Goal: Information Seeking & Learning: Learn about a topic

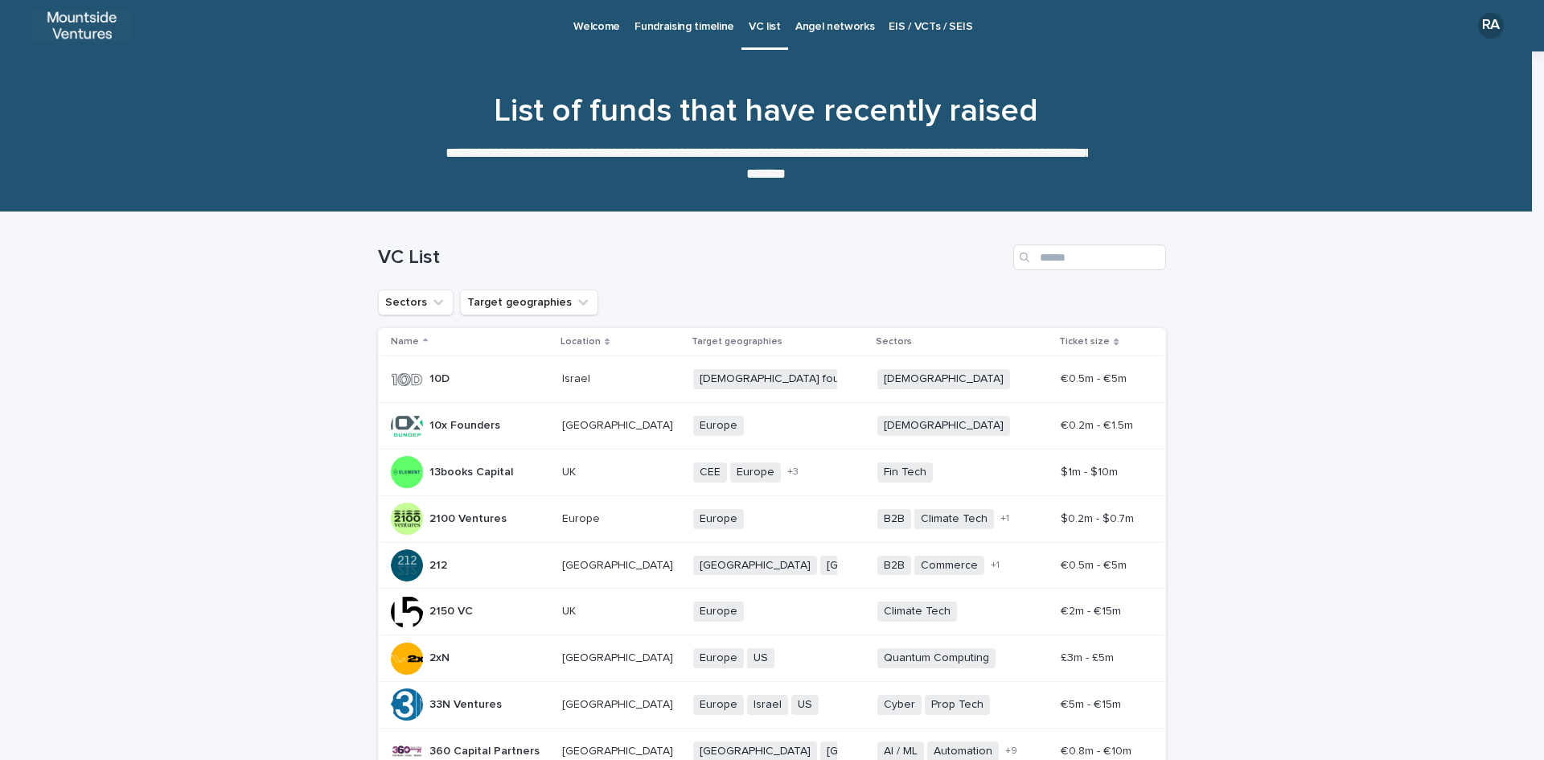
click at [837, 27] on p "Angel networks" at bounding box center [835, 17] width 80 height 34
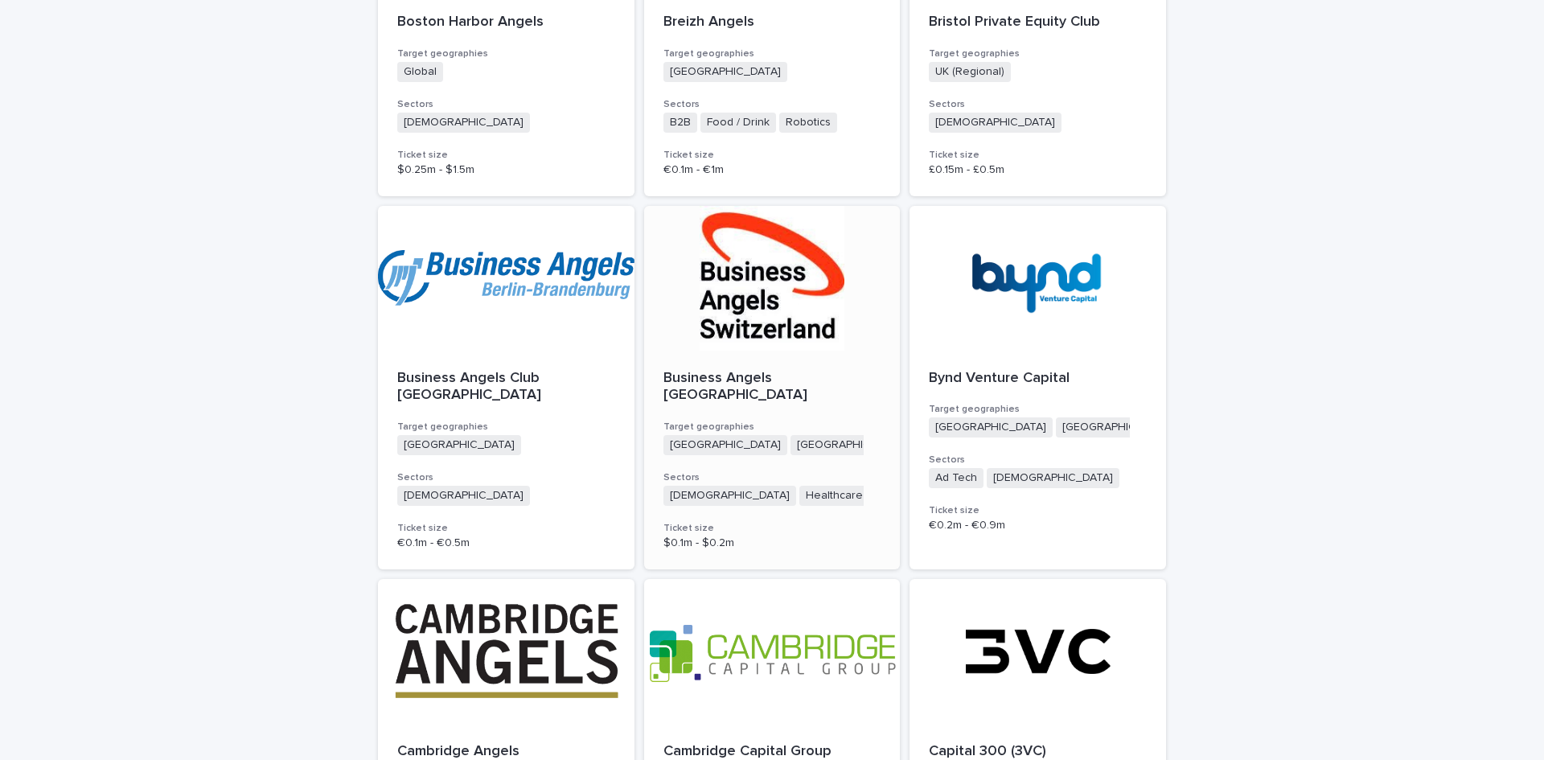
scroll to position [3967, 0]
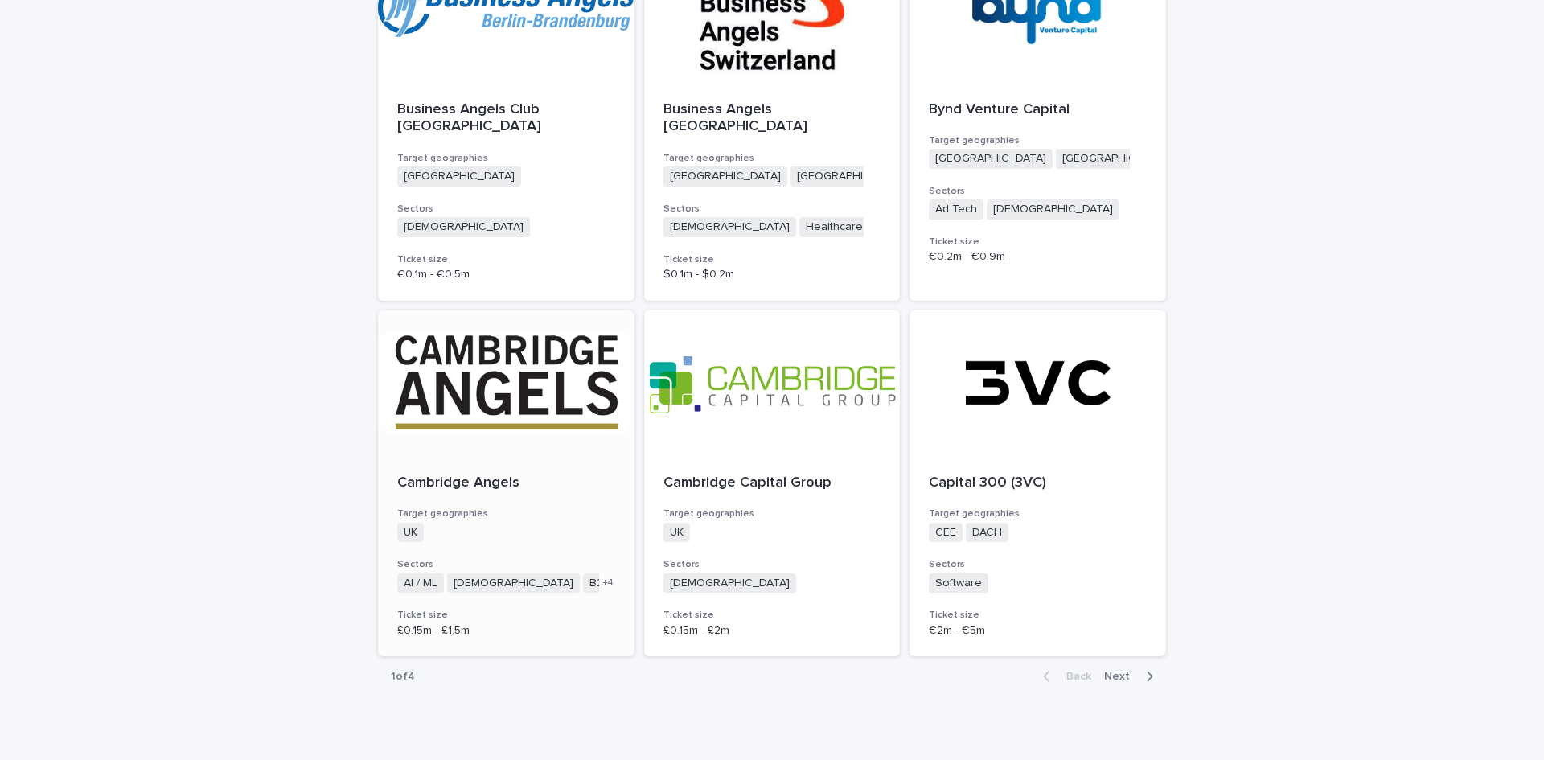
click at [400, 474] on p "Cambridge Angels" at bounding box center [506, 483] width 218 height 18
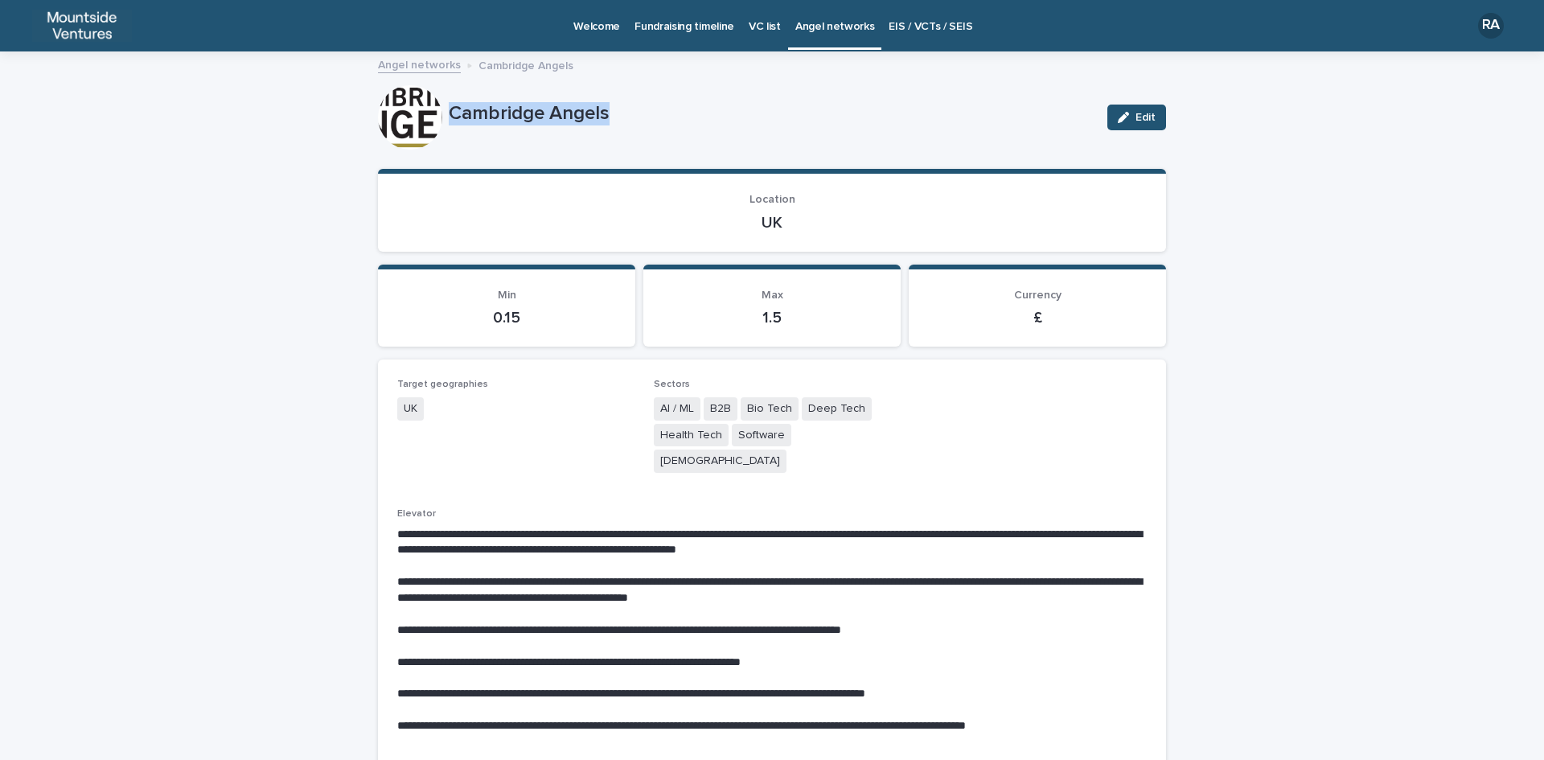
drag, startPoint x: 444, startPoint y: 108, endPoint x: 646, endPoint y: 105, distance: 202.6
click at [646, 105] on p "Cambridge Angels" at bounding box center [772, 113] width 646 height 23
copy p "Cambridge Angels"
drag, startPoint x: 751, startPoint y: 225, endPoint x: 790, endPoint y: 224, distance: 39.4
click at [790, 224] on p "UK" at bounding box center [771, 222] width 749 height 19
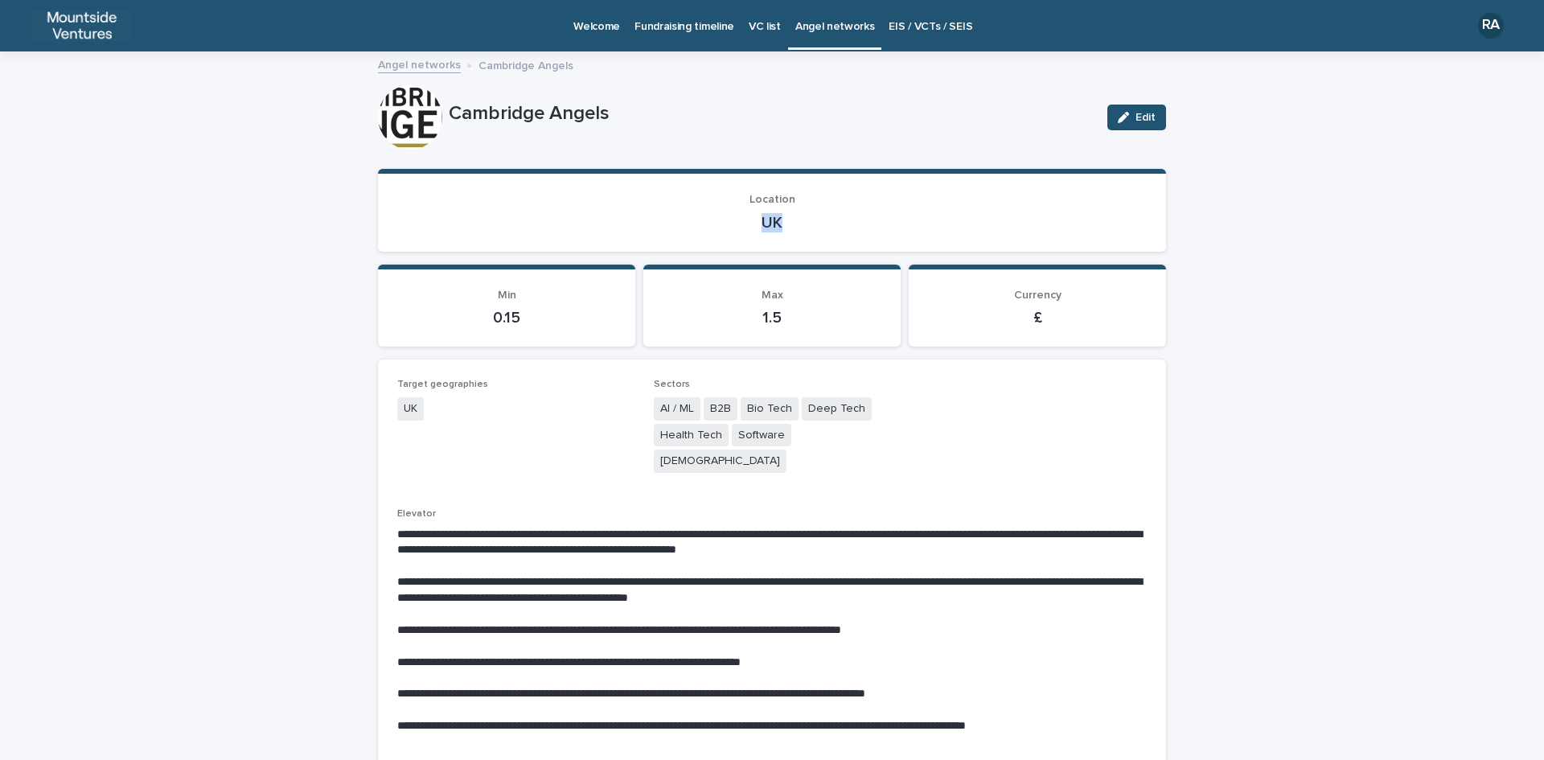
copy p "UK"
drag, startPoint x: 652, startPoint y: 407, endPoint x: 842, endPoint y: 440, distance: 192.6
click at [842, 440] on div "AI / ML B2B Bio Tech Deep Tech Health Tech Software Agnostic" at bounding box center [772, 436] width 237 height 79
copy div "AI / ML B2B Bio Tech Deep Tech Health Tech Software Agnostic"
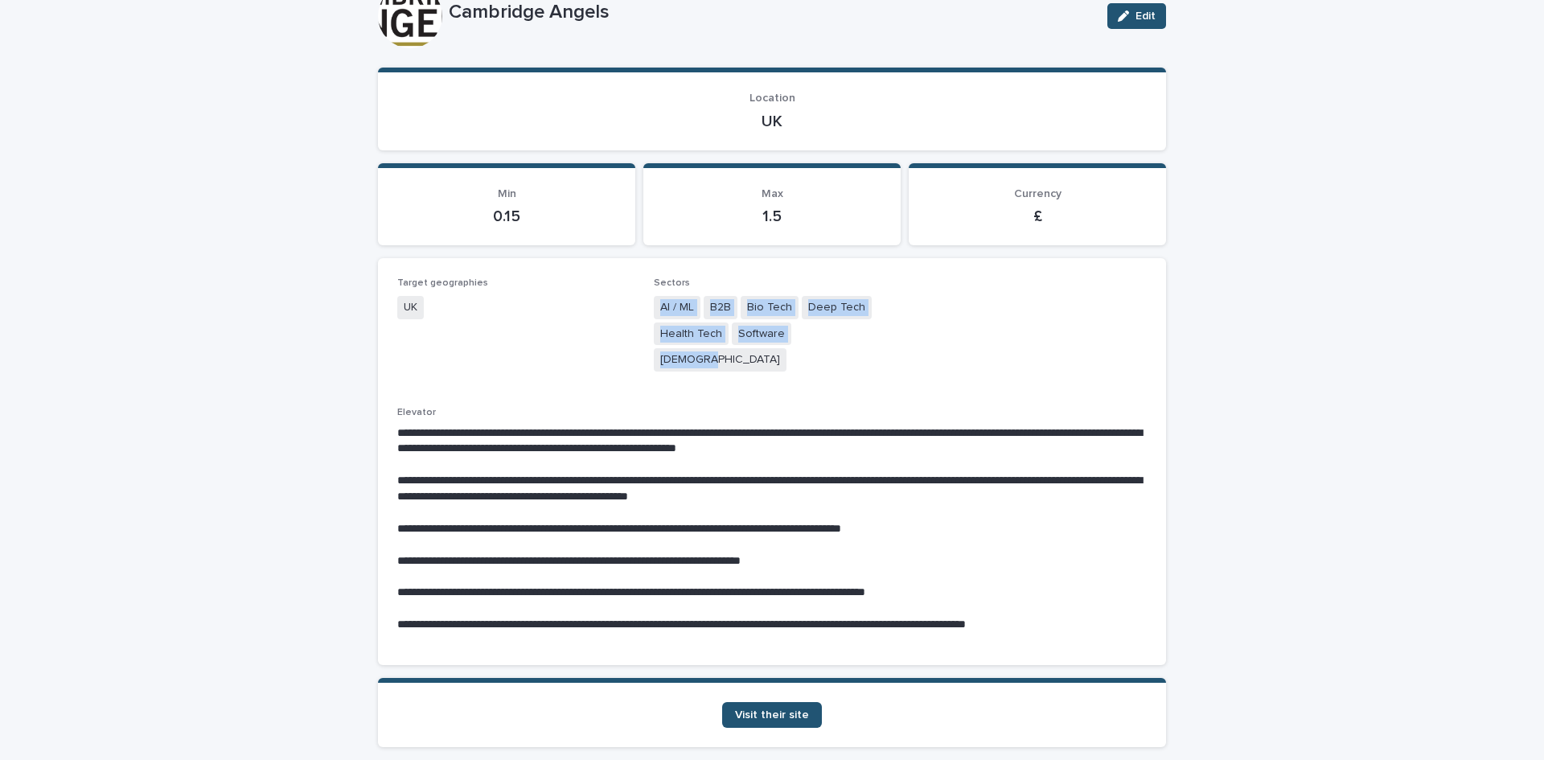
scroll to position [155, 0]
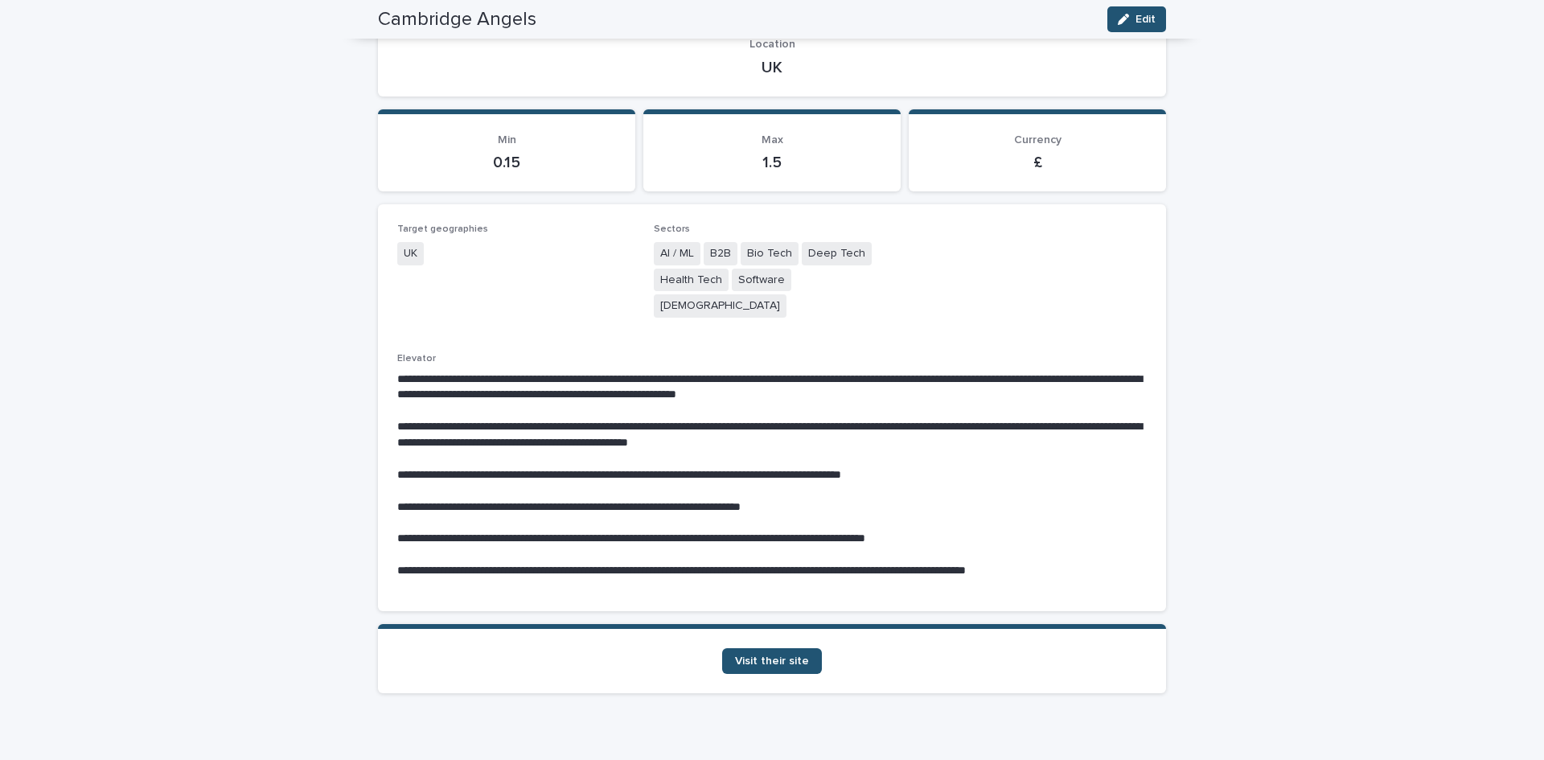
click at [1242, 578] on div "**********" at bounding box center [772, 342] width 1544 height 888
click at [780, 655] on span "Visit their site" at bounding box center [772, 660] width 74 height 11
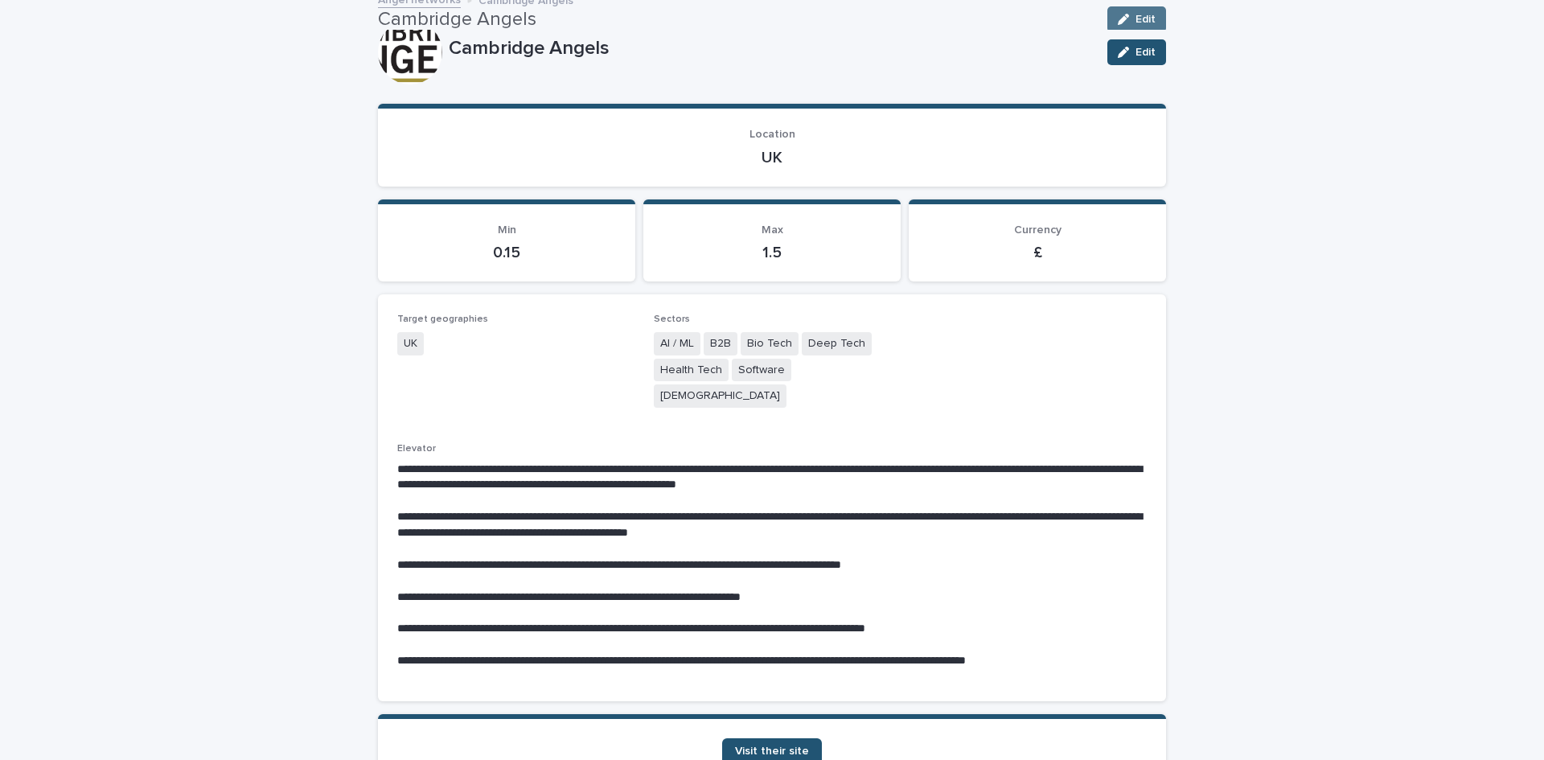
scroll to position [0, 0]
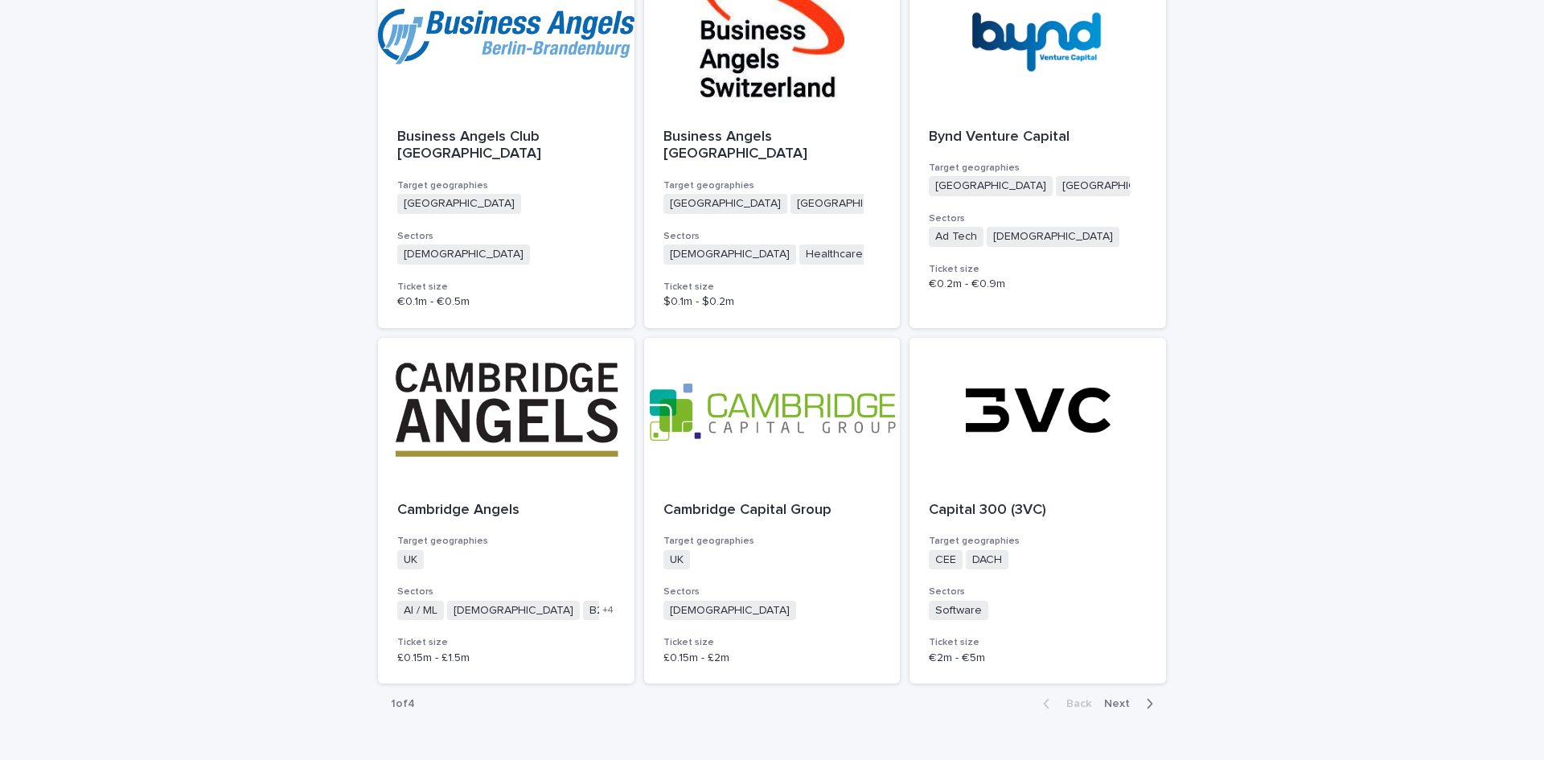
scroll to position [3967, 0]
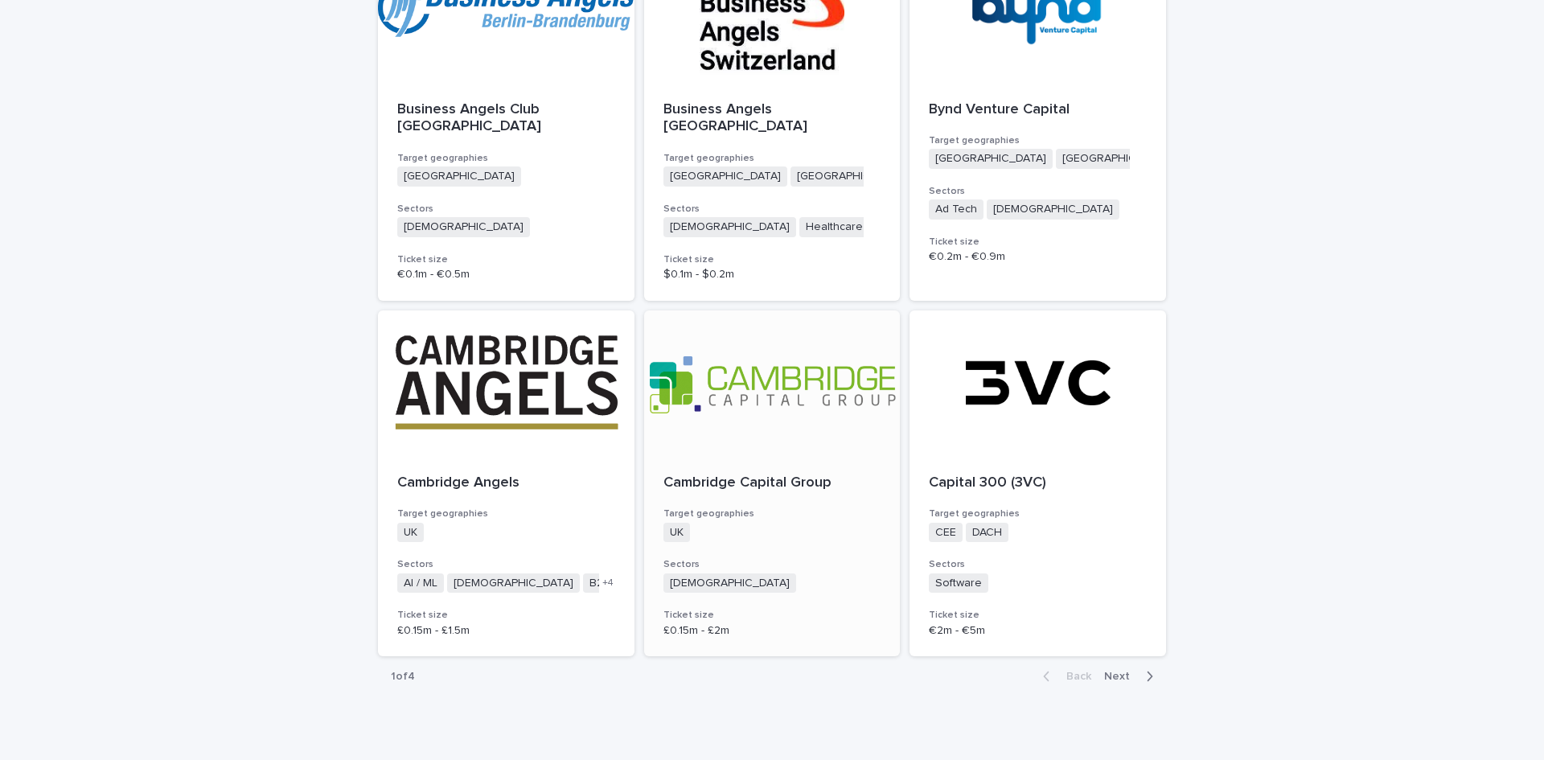
click at [802, 375] on div at bounding box center [772, 382] width 256 height 145
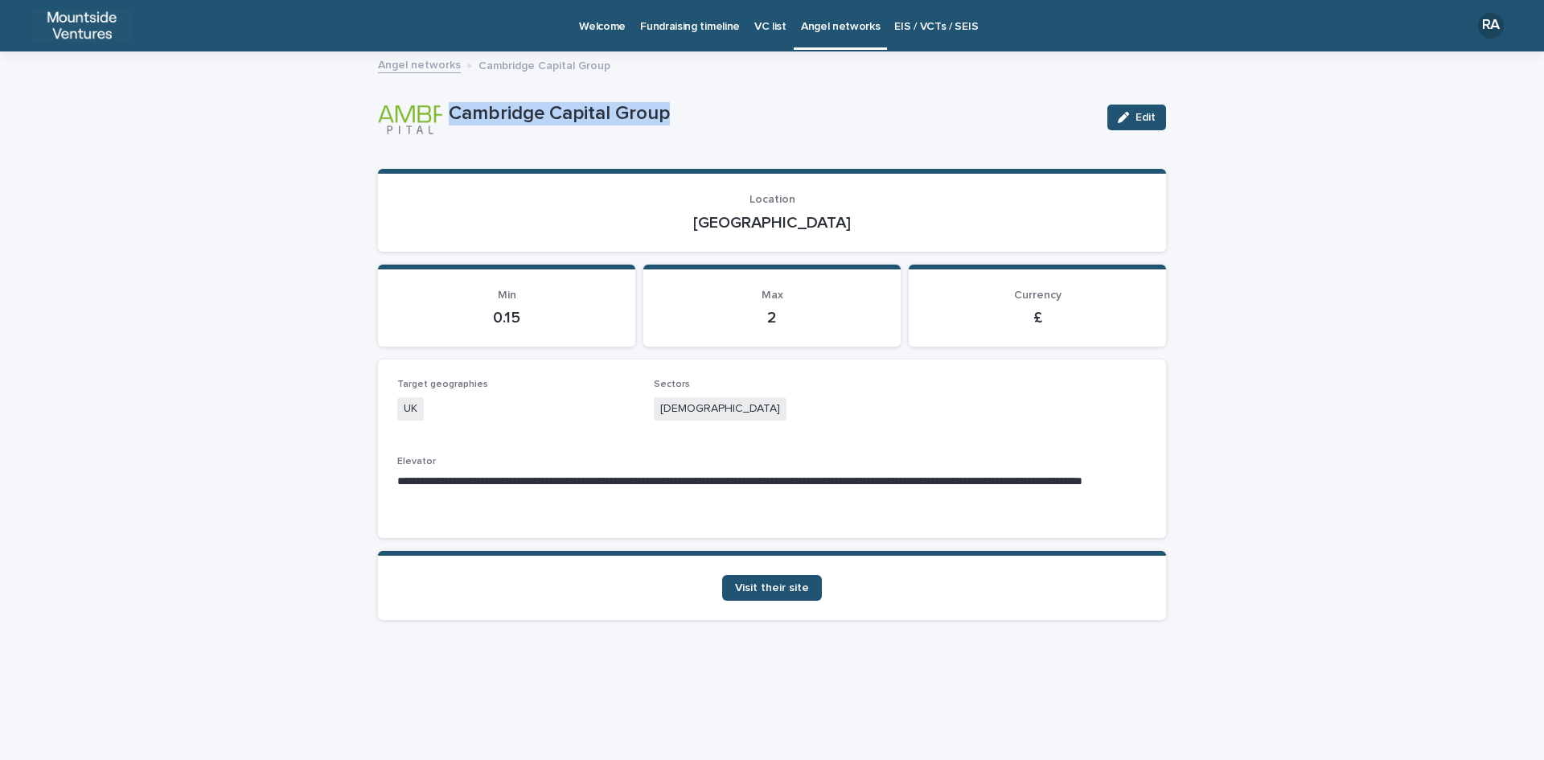
drag, startPoint x: 448, startPoint y: 111, endPoint x: 671, endPoint y: 110, distance: 223.5
click at [671, 110] on div "Cambridge Capital Group Edit" at bounding box center [772, 117] width 788 height 64
copy div "Cambridge Capital Group"
drag, startPoint x: 728, startPoint y: 221, endPoint x: 900, endPoint y: 238, distance: 172.1
click at [900, 238] on section "Location Cambridge" at bounding box center [772, 210] width 788 height 83
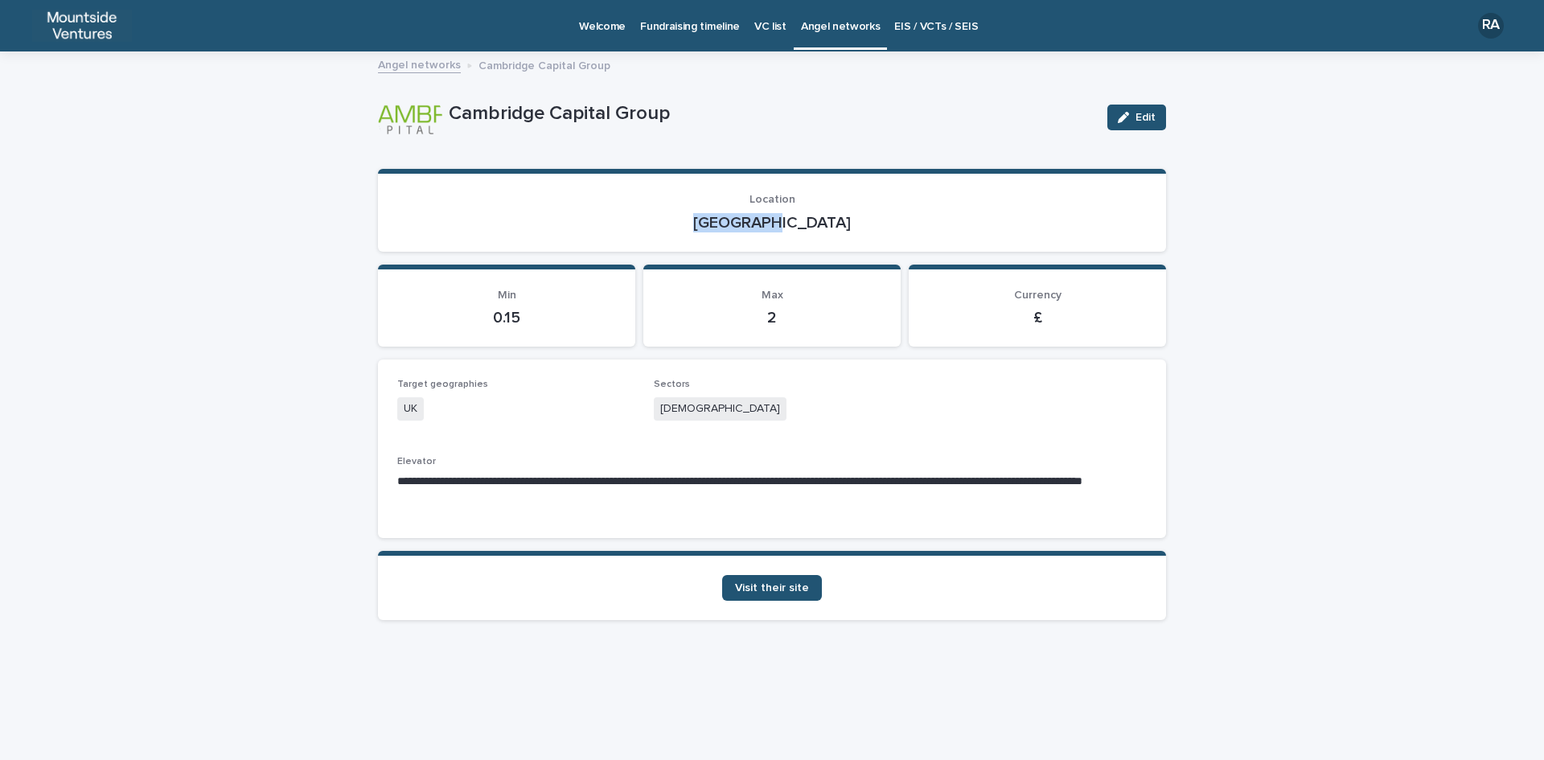
copy p "Cambridge"
drag, startPoint x: 658, startPoint y: 406, endPoint x: 746, endPoint y: 408, distance: 87.7
click at [746, 408] on div "[DEMOGRAPHIC_DATA]" at bounding box center [772, 410] width 237 height 27
copy span "[DEMOGRAPHIC_DATA]"
click at [767, 589] on span "Visit their site" at bounding box center [772, 587] width 74 height 11
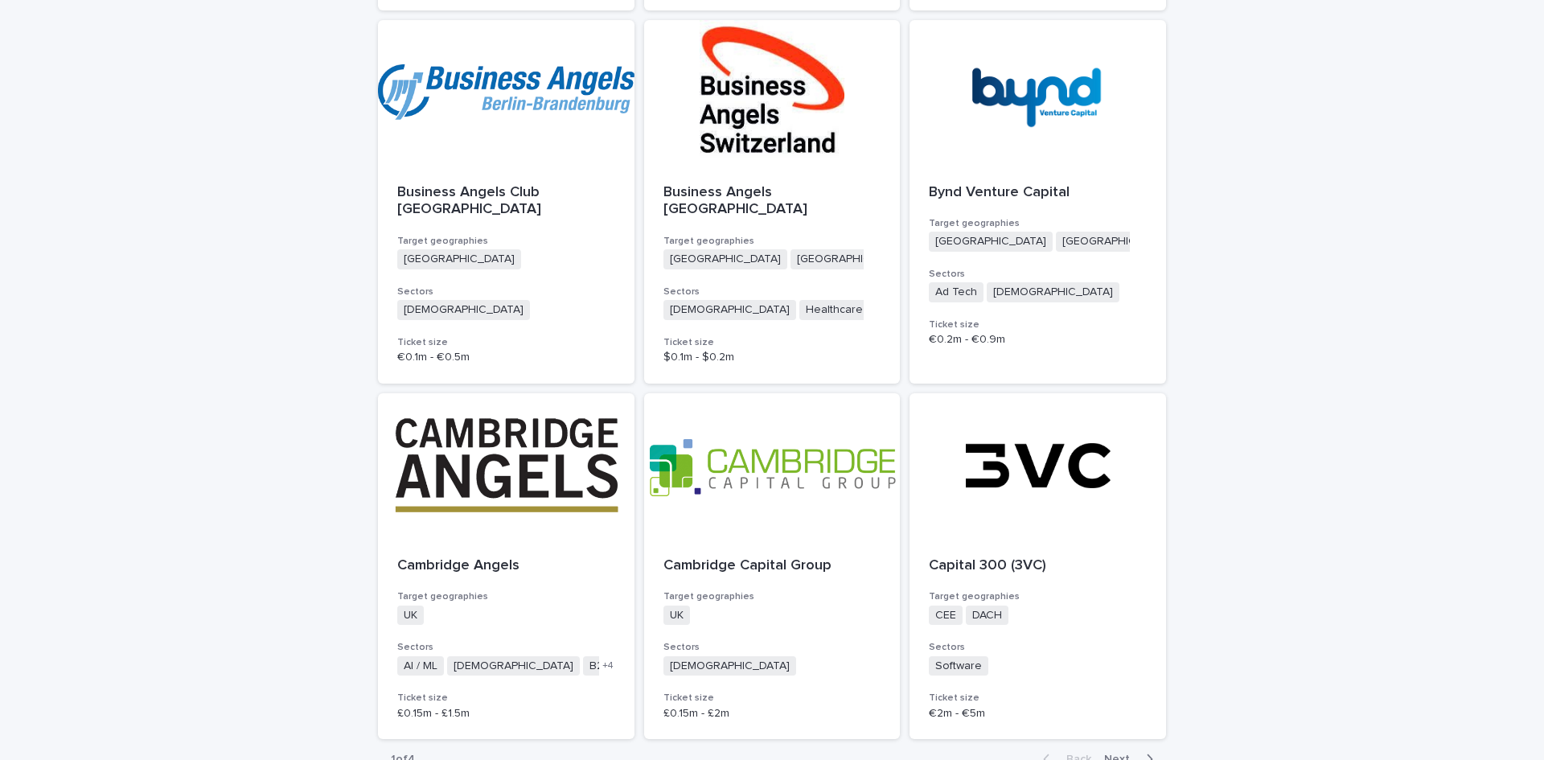
scroll to position [3967, 0]
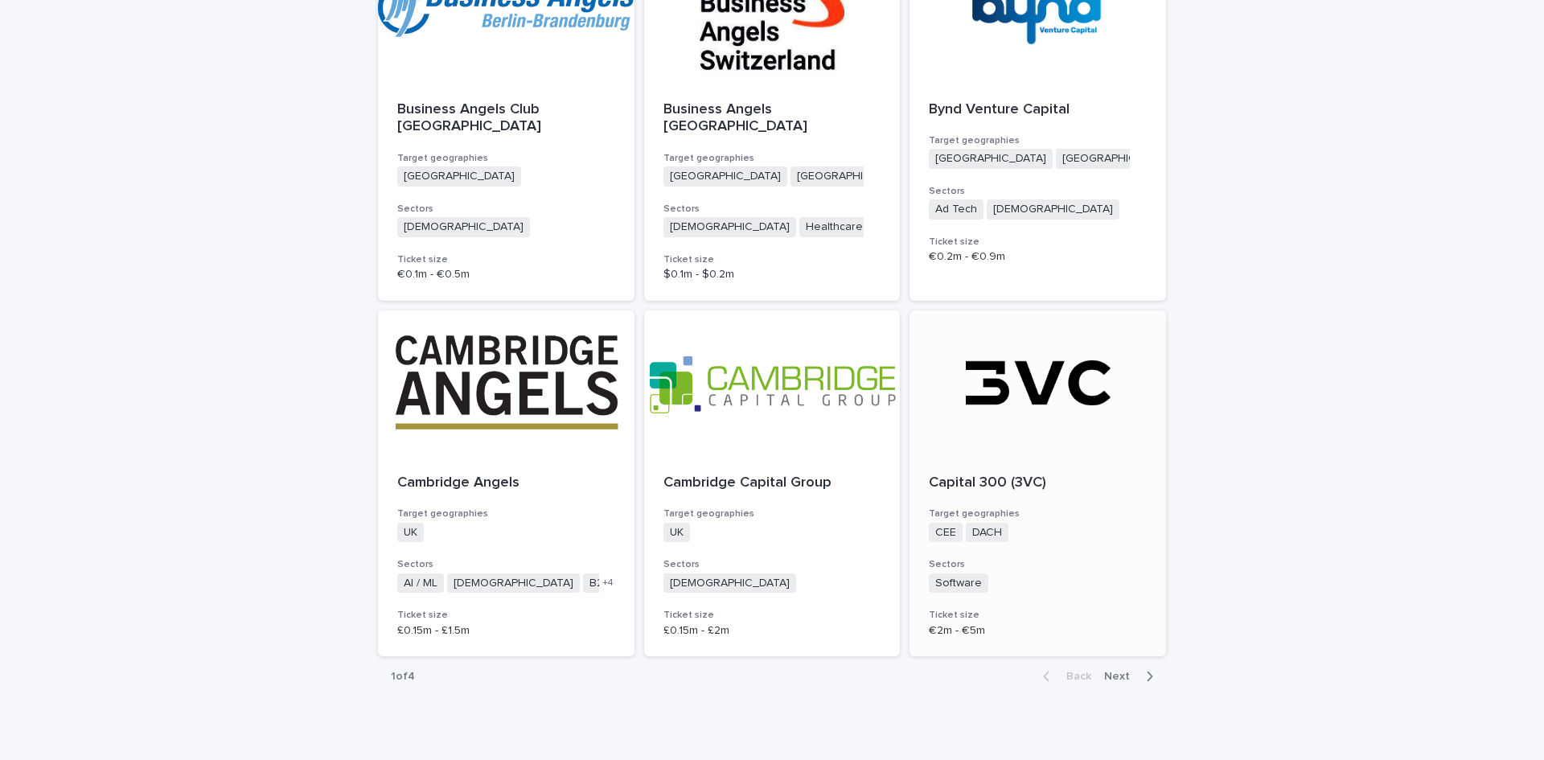
click at [1028, 369] on div at bounding box center [1037, 382] width 256 height 145
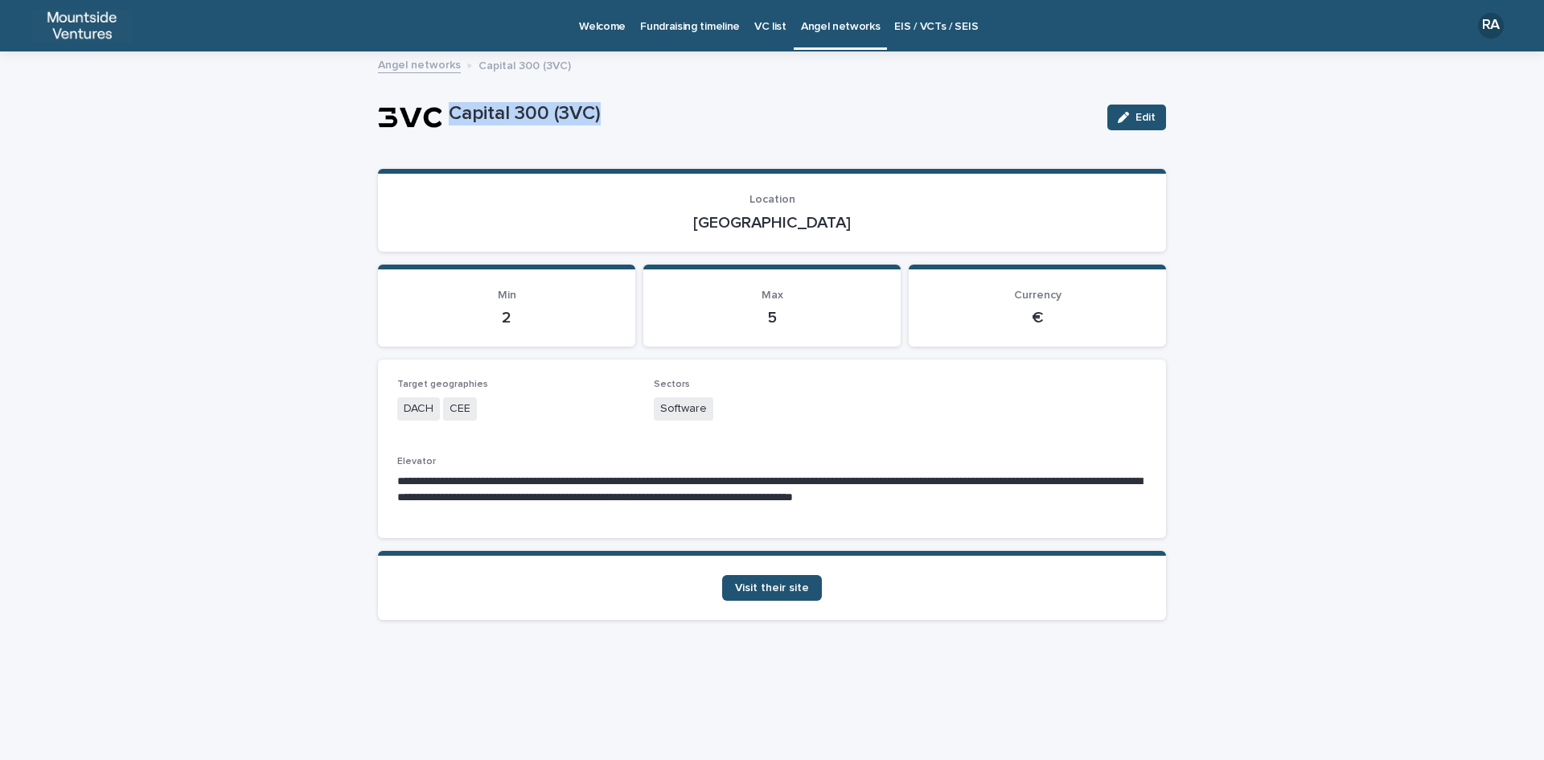
drag, startPoint x: 449, startPoint y: 108, endPoint x: 619, endPoint y: 109, distance: 169.7
click at [619, 109] on p "Capital 300 (3VC)" at bounding box center [772, 113] width 646 height 23
copy p "Capital 300 (3VC)"
drag, startPoint x: 745, startPoint y: 222, endPoint x: 835, endPoint y: 229, distance: 89.5
click at [823, 222] on p "[GEOGRAPHIC_DATA]" at bounding box center [771, 222] width 749 height 19
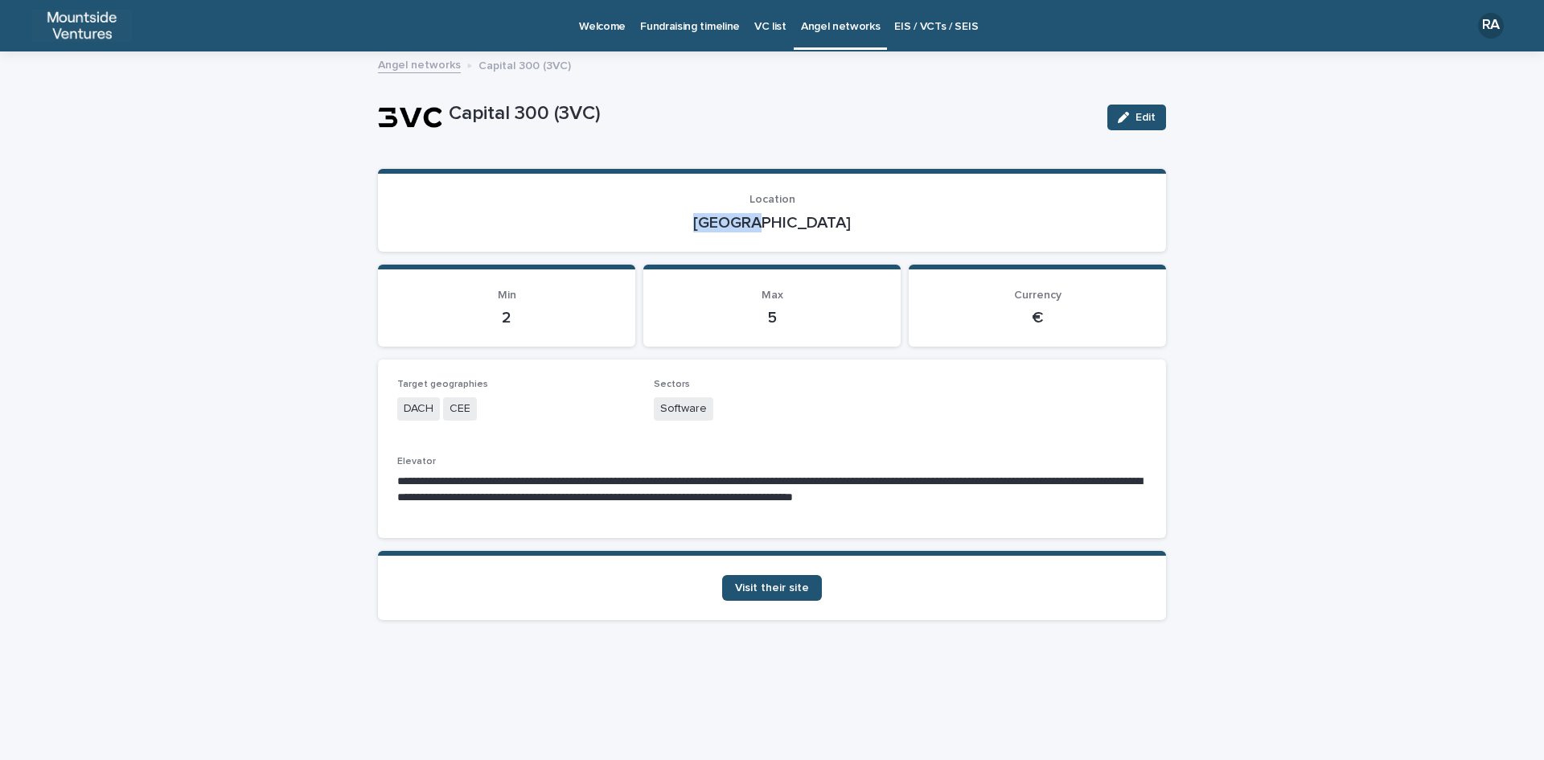
copy p "[GEOGRAPHIC_DATA]"
drag, startPoint x: 659, startPoint y: 406, endPoint x: 736, endPoint y: 404, distance: 77.2
click at [736, 404] on div "Software" at bounding box center [772, 410] width 237 height 27
copy span "Software"
click at [773, 591] on span "Visit their site" at bounding box center [772, 587] width 74 height 11
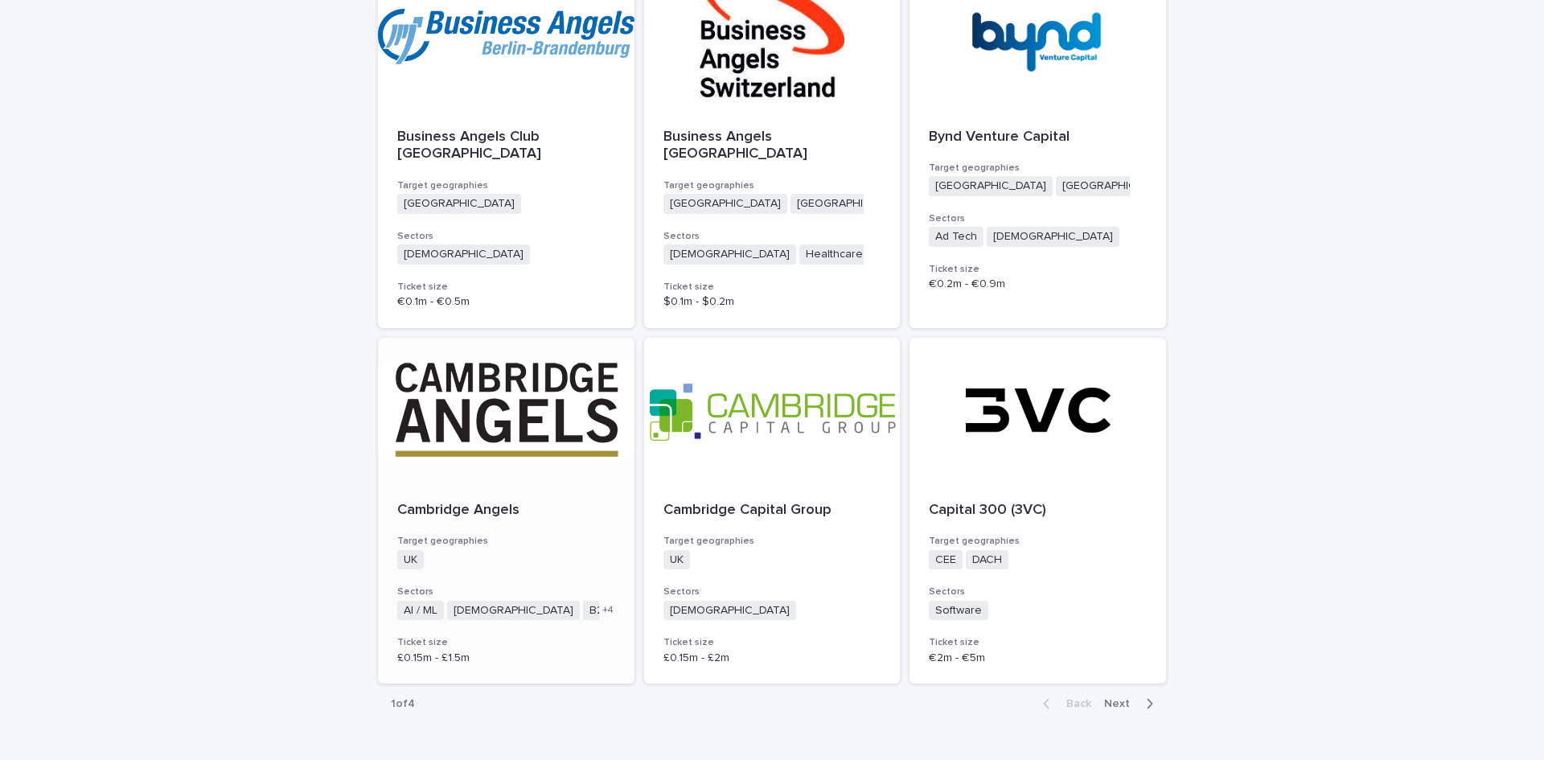
scroll to position [3967, 0]
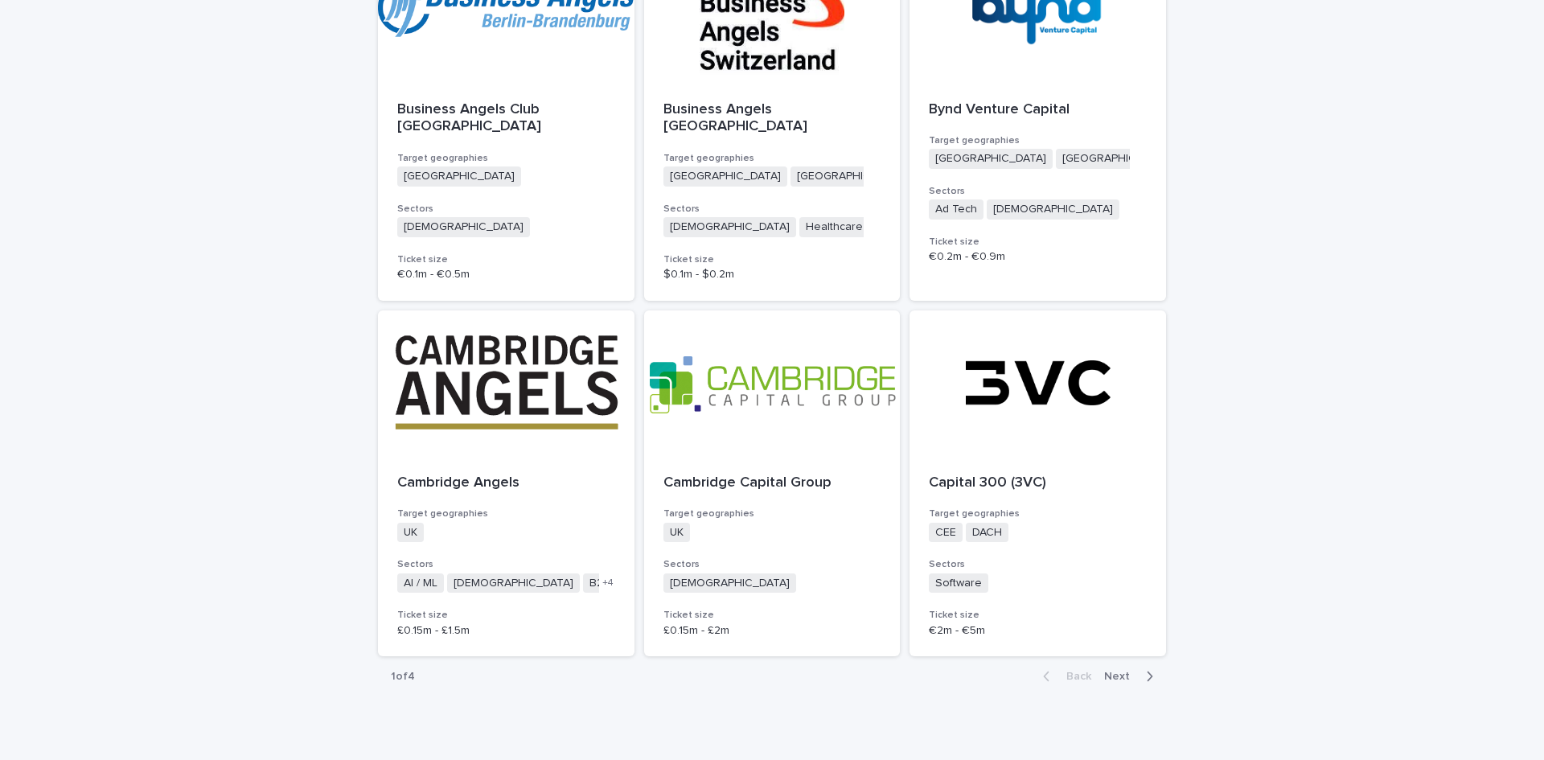
click at [1114, 671] on span "Next" at bounding box center [1121, 676] width 35 height 11
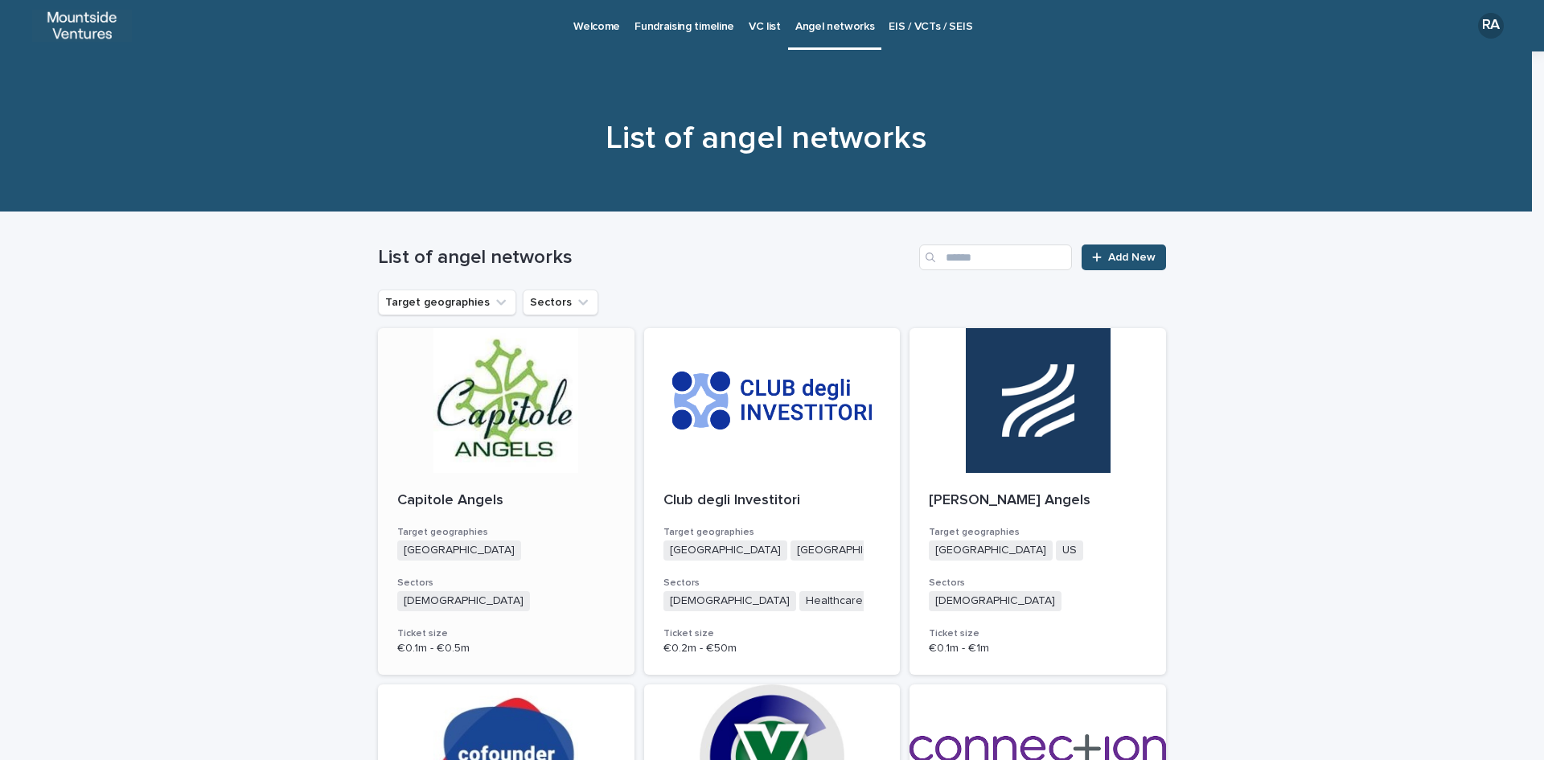
click at [518, 412] on div at bounding box center [506, 400] width 256 height 145
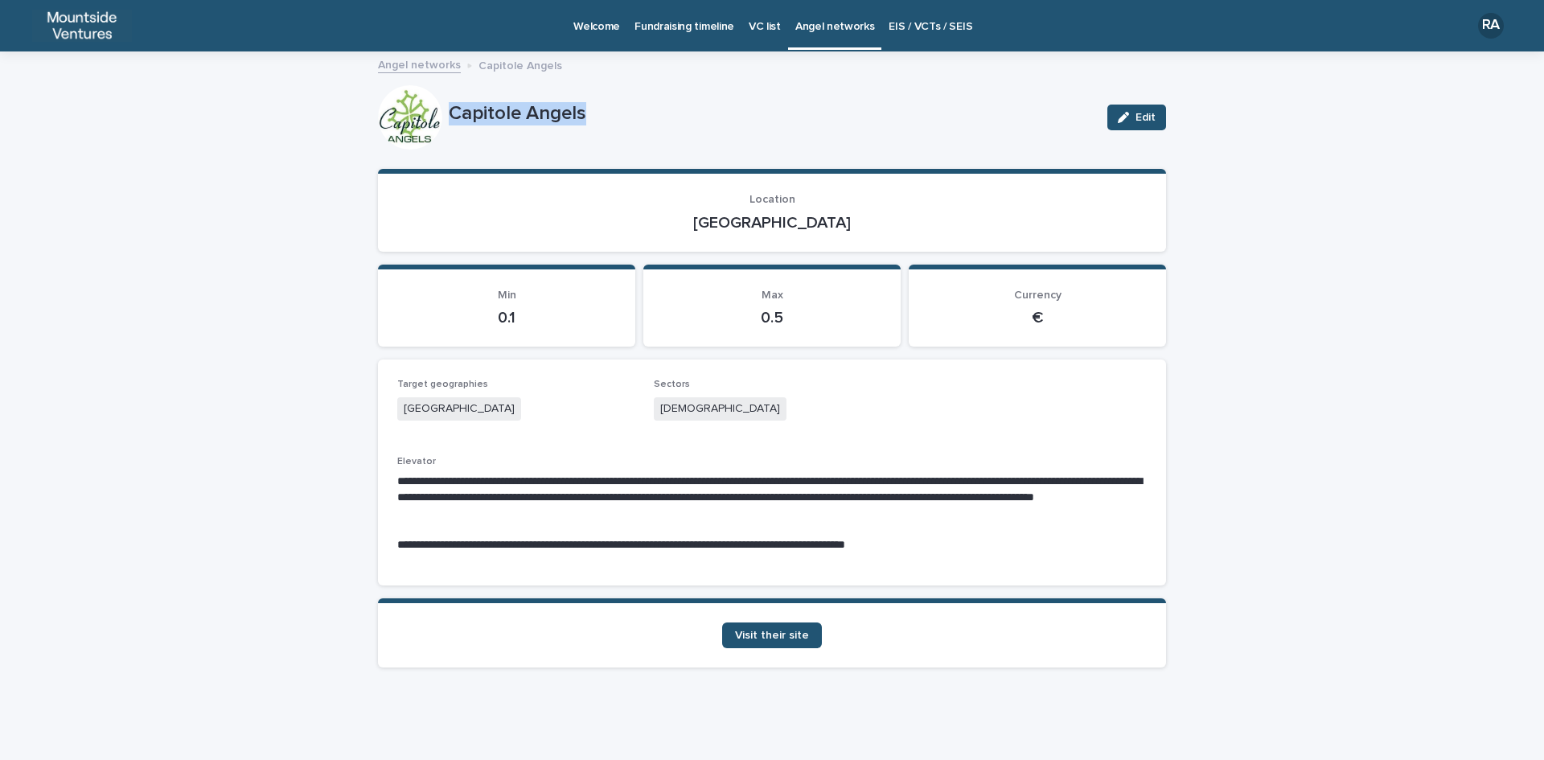
drag, startPoint x: 443, startPoint y: 107, endPoint x: 617, endPoint y: 141, distance: 176.9
click at [617, 141] on div "Capitole Angels Edit" at bounding box center [772, 117] width 788 height 64
copy p "Capitole Angels"
drag, startPoint x: 741, startPoint y: 220, endPoint x: 802, endPoint y: 236, distance: 62.2
click at [802, 236] on section "Location France" at bounding box center [772, 210] width 788 height 83
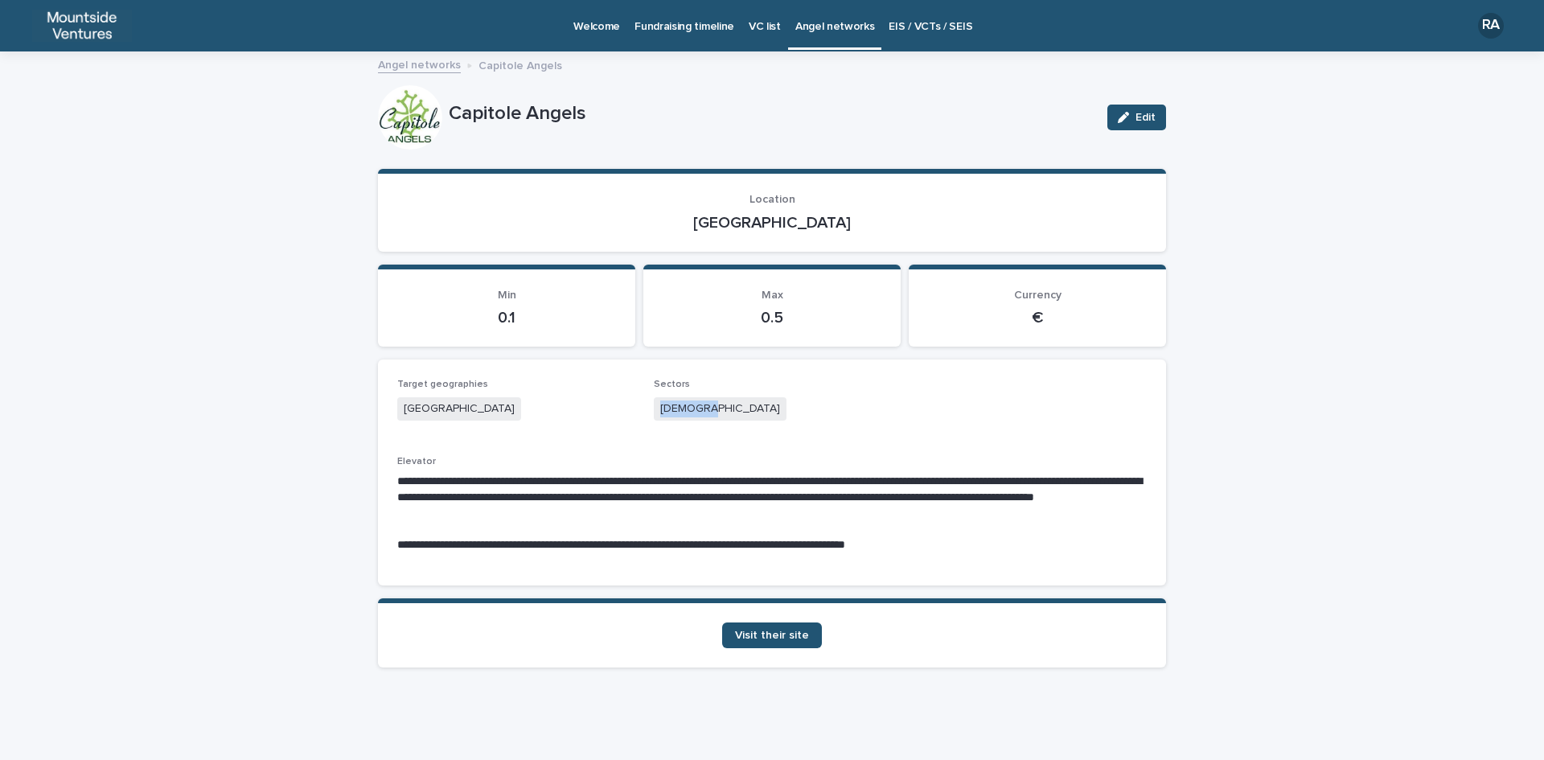
drag, startPoint x: 653, startPoint y: 407, endPoint x: 704, endPoint y: 406, distance: 50.7
click at [704, 406] on div "[DEMOGRAPHIC_DATA]" at bounding box center [772, 410] width 237 height 27
click at [783, 633] on span "Visit their site" at bounding box center [772, 635] width 74 height 11
drag, startPoint x: 640, startPoint y: 544, endPoint x: 862, endPoint y: 544, distance: 221.9
click at [862, 544] on p "**********" at bounding box center [771, 545] width 749 height 16
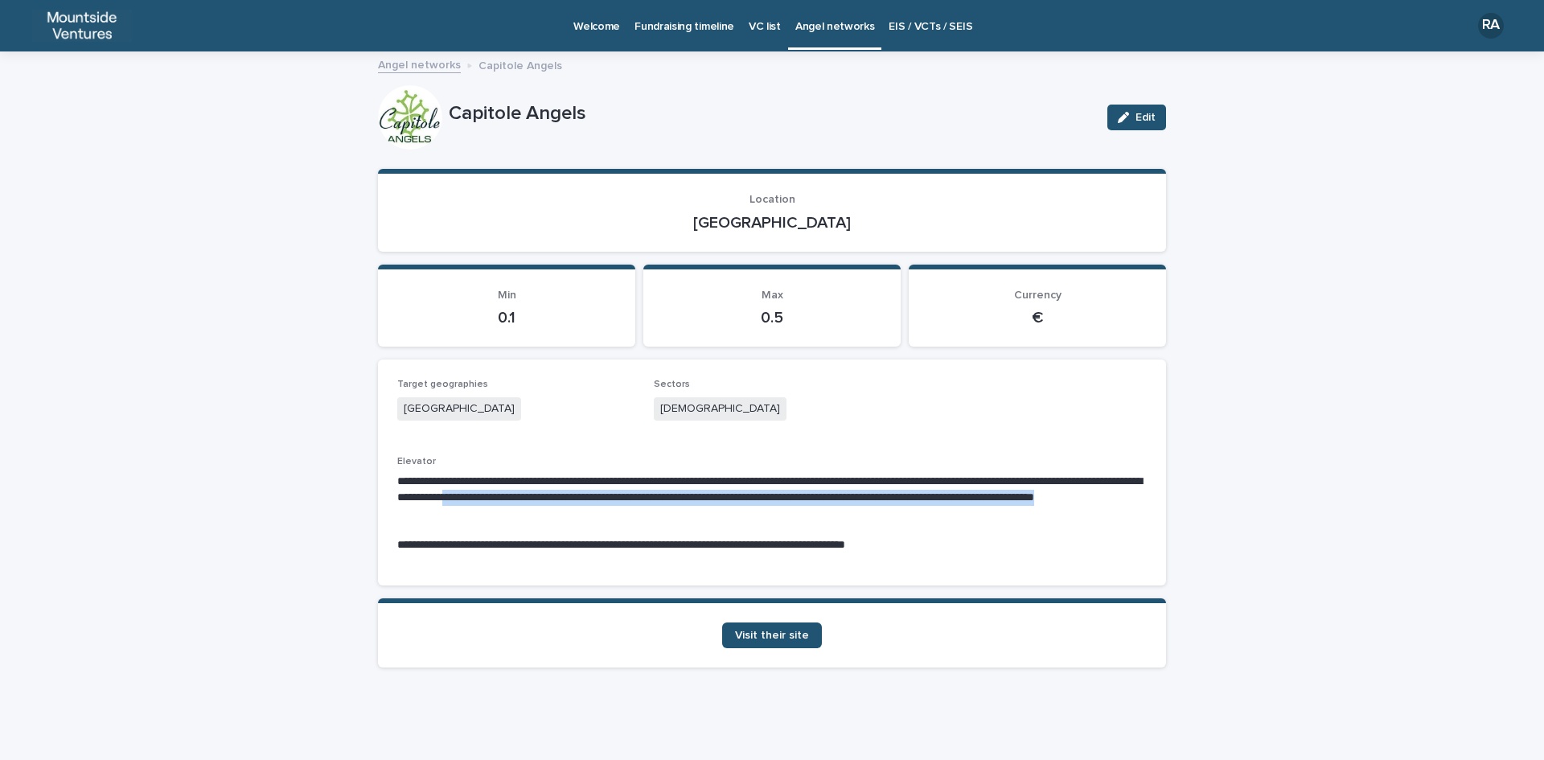
drag, startPoint x: 615, startPoint y: 495, endPoint x: 1134, endPoint y: 514, distance: 519.7
click at [1134, 514] on p "**********" at bounding box center [771, 498] width 749 height 48
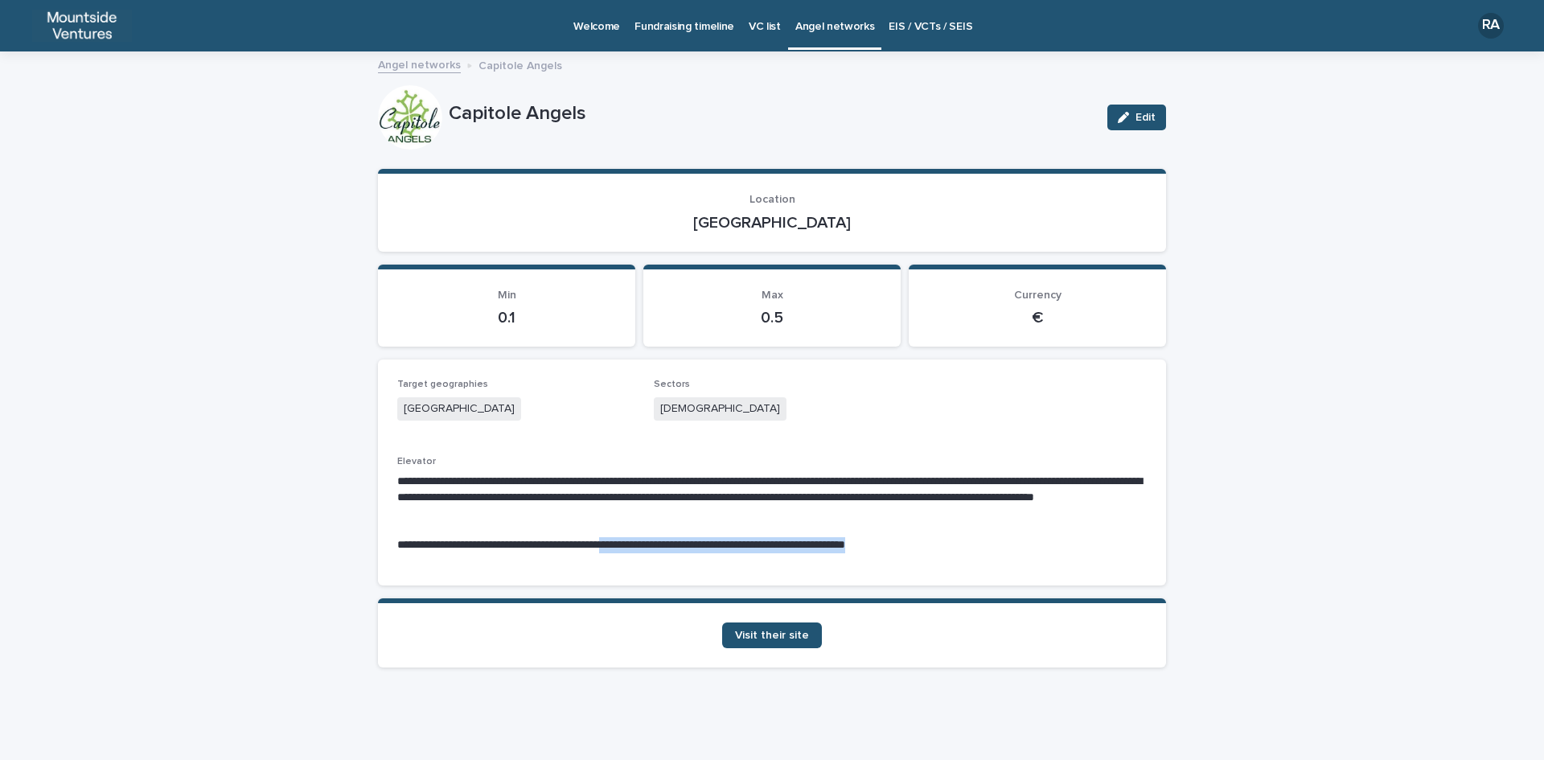
drag, startPoint x: 640, startPoint y: 541, endPoint x: 1019, endPoint y: 543, distance: 378.7
click at [1019, 543] on p "**********" at bounding box center [771, 545] width 749 height 16
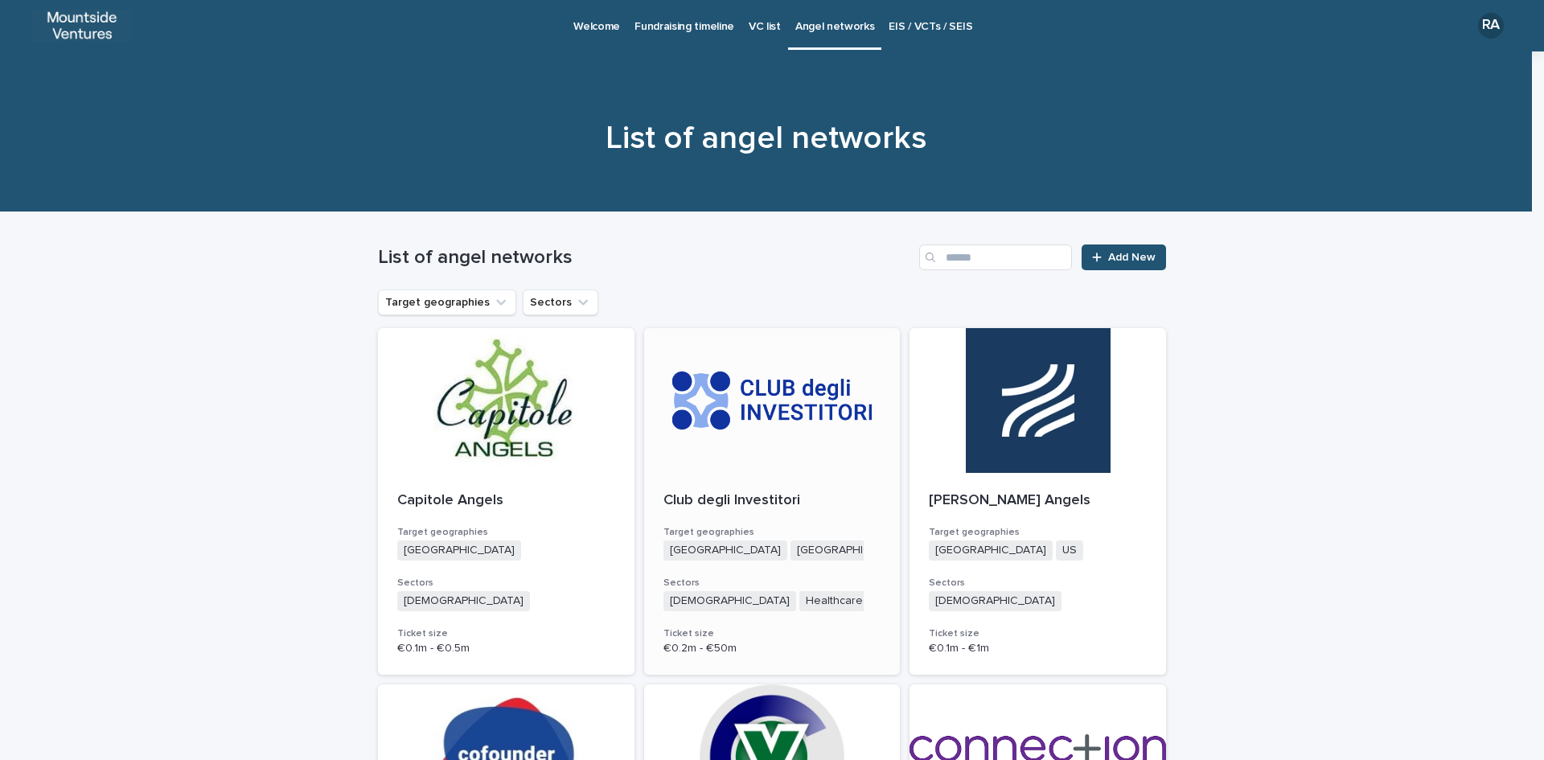
click at [726, 502] on p "Club degli Investitori" at bounding box center [772, 501] width 218 height 18
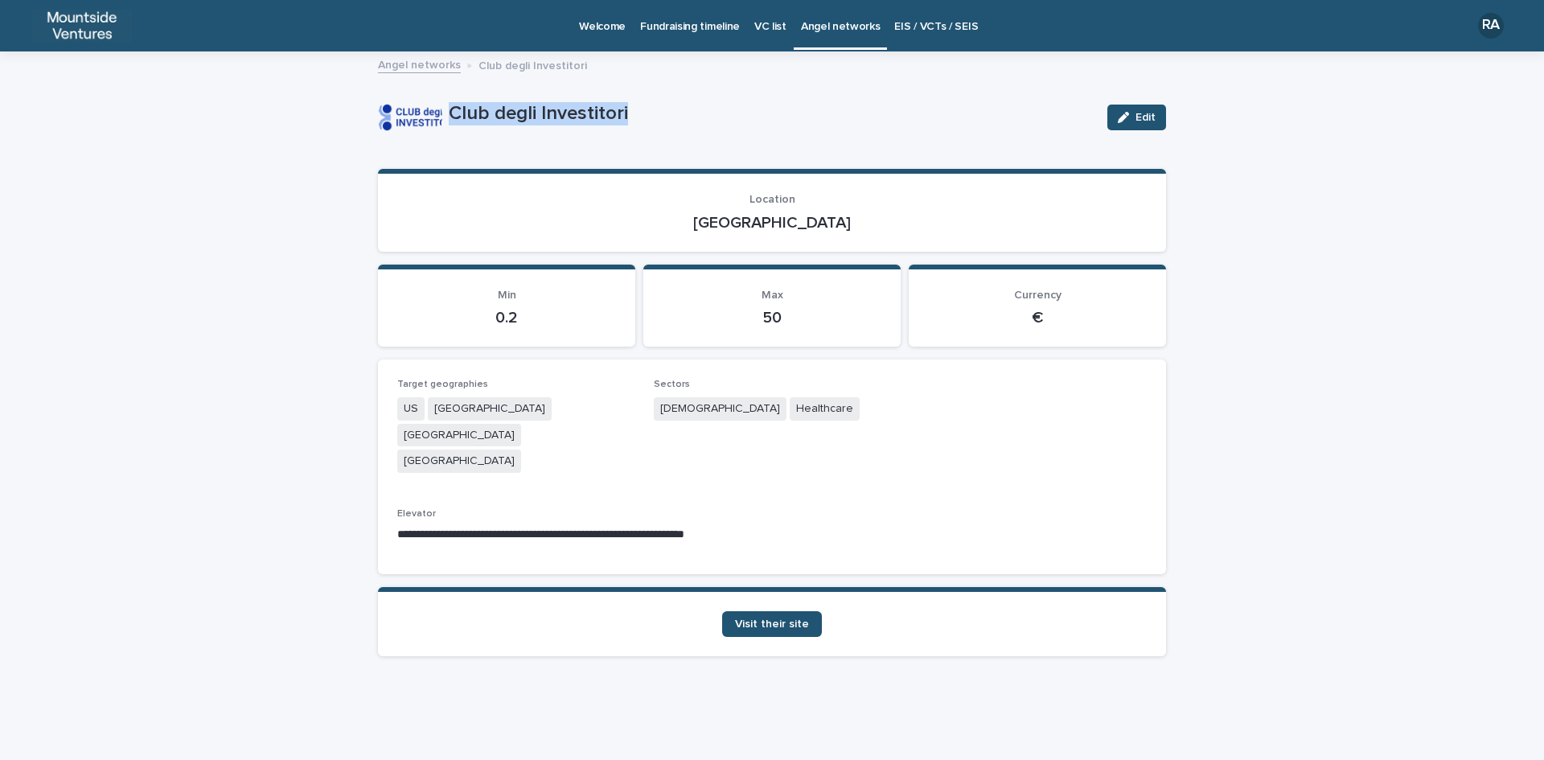
drag, startPoint x: 449, startPoint y: 109, endPoint x: 664, endPoint y: 83, distance: 216.3
click at [664, 83] on div "**********" at bounding box center [772, 361] width 788 height 617
drag, startPoint x: 755, startPoint y: 218, endPoint x: 813, endPoint y: 236, distance: 60.5
click at [813, 236] on section "Location Italy" at bounding box center [772, 210] width 788 height 83
drag, startPoint x: 660, startPoint y: 408, endPoint x: 804, endPoint y: 409, distance: 143.9
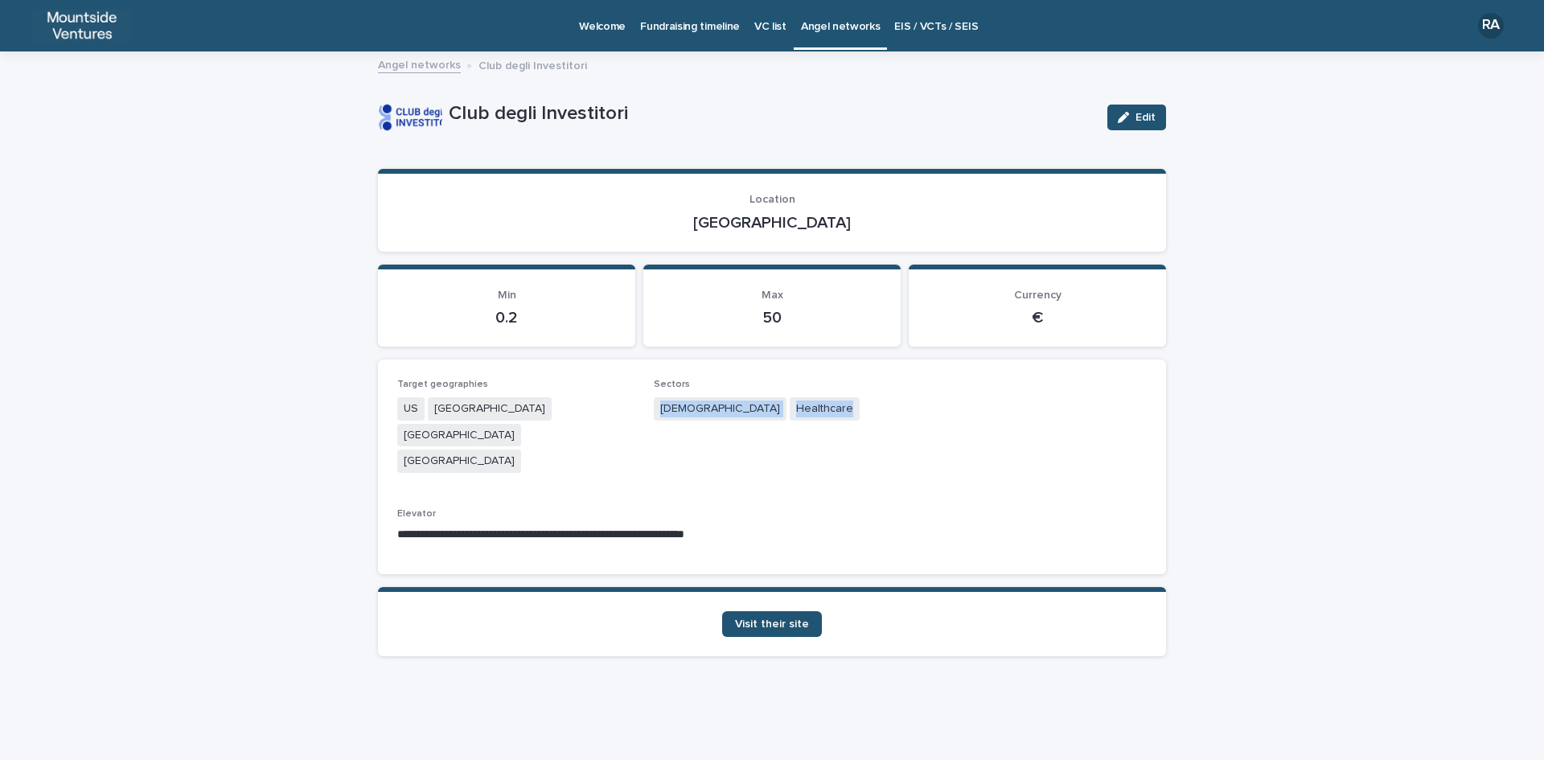
click at [804, 409] on div "Agnostic Healthcare" at bounding box center [772, 410] width 237 height 27
click at [773, 618] on span "Visit their site" at bounding box center [772, 623] width 74 height 11
click at [791, 618] on span "Visit their site" at bounding box center [772, 623] width 74 height 11
click at [794, 618] on span "Visit their site" at bounding box center [772, 623] width 74 height 11
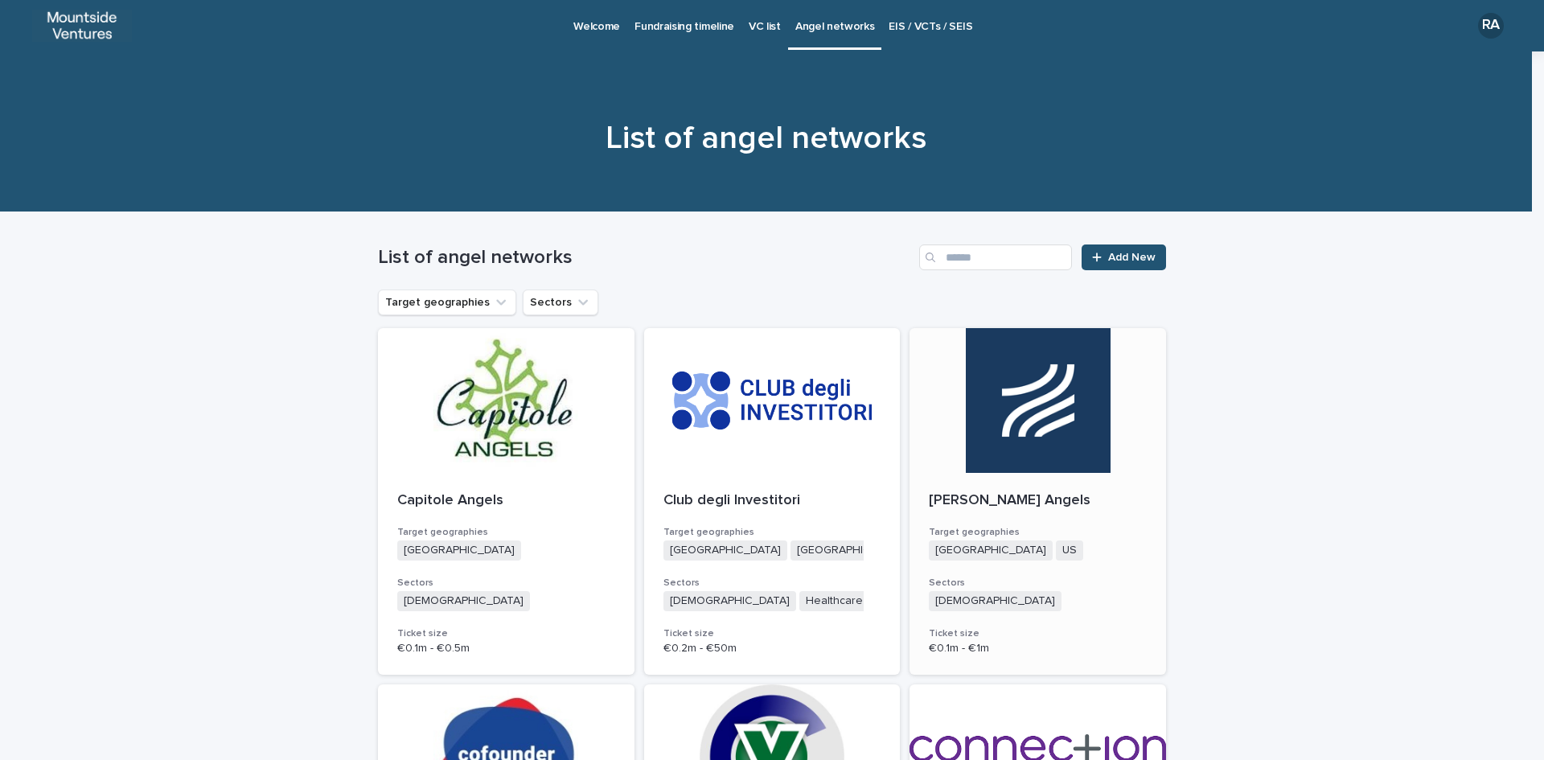
click at [994, 501] on p "[PERSON_NAME] Angels" at bounding box center [1038, 501] width 218 height 18
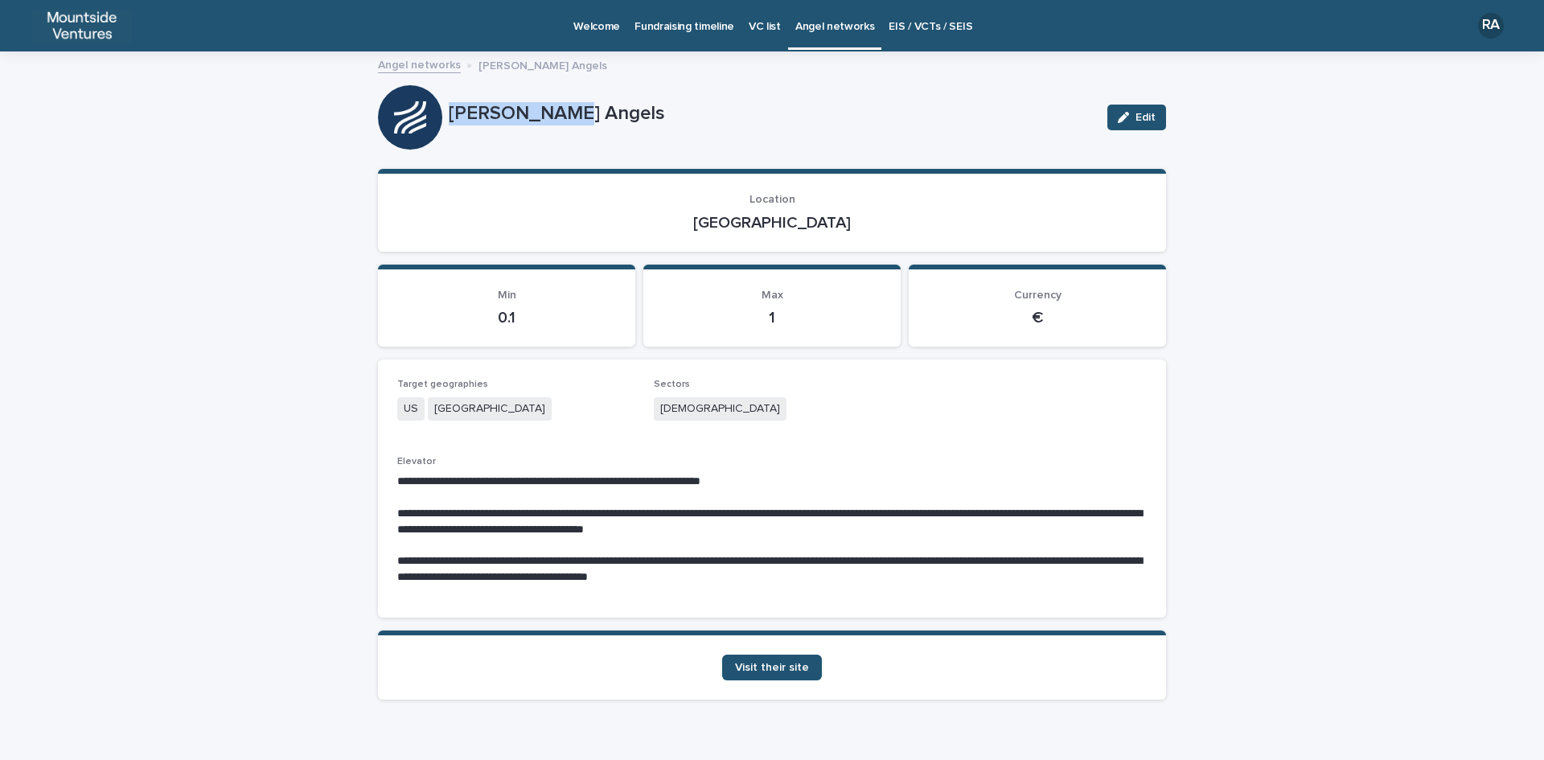
drag, startPoint x: 442, startPoint y: 109, endPoint x: 588, endPoint y: 109, distance: 145.5
click at [588, 109] on p "[PERSON_NAME] Angels" at bounding box center [772, 113] width 646 height 23
drag, startPoint x: 740, startPoint y: 217, endPoint x: 798, endPoint y: 222, distance: 58.9
click at [798, 222] on p "[GEOGRAPHIC_DATA]" at bounding box center [771, 222] width 749 height 19
drag, startPoint x: 650, startPoint y: 404, endPoint x: 706, endPoint y: 408, distance: 55.7
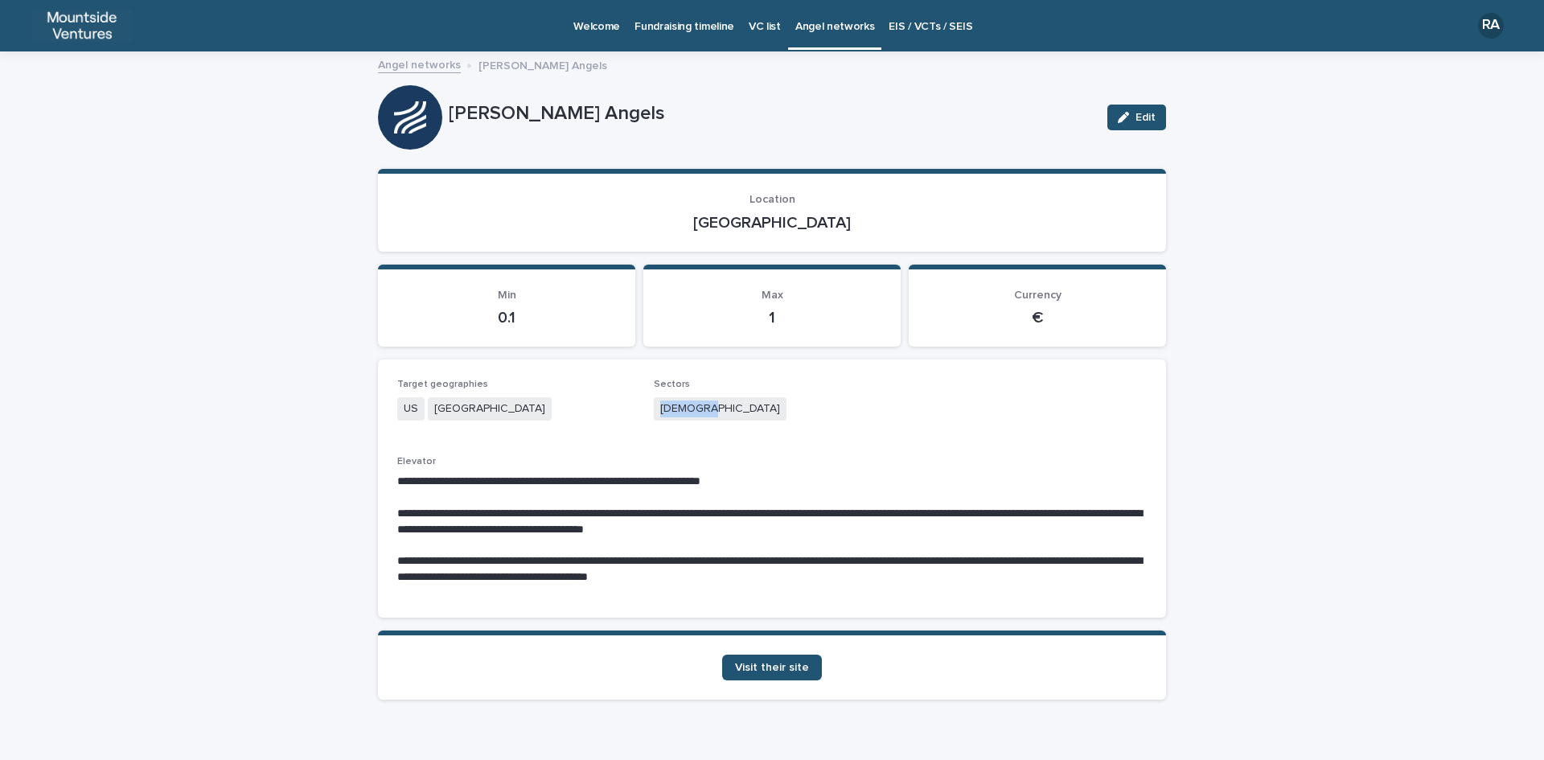
click at [706, 408] on div "[DEMOGRAPHIC_DATA]" at bounding box center [772, 410] width 237 height 27
click at [781, 664] on span "Visit their site" at bounding box center [772, 667] width 74 height 11
click at [722, 654] on link "Visit their site" at bounding box center [772, 667] width 100 height 26
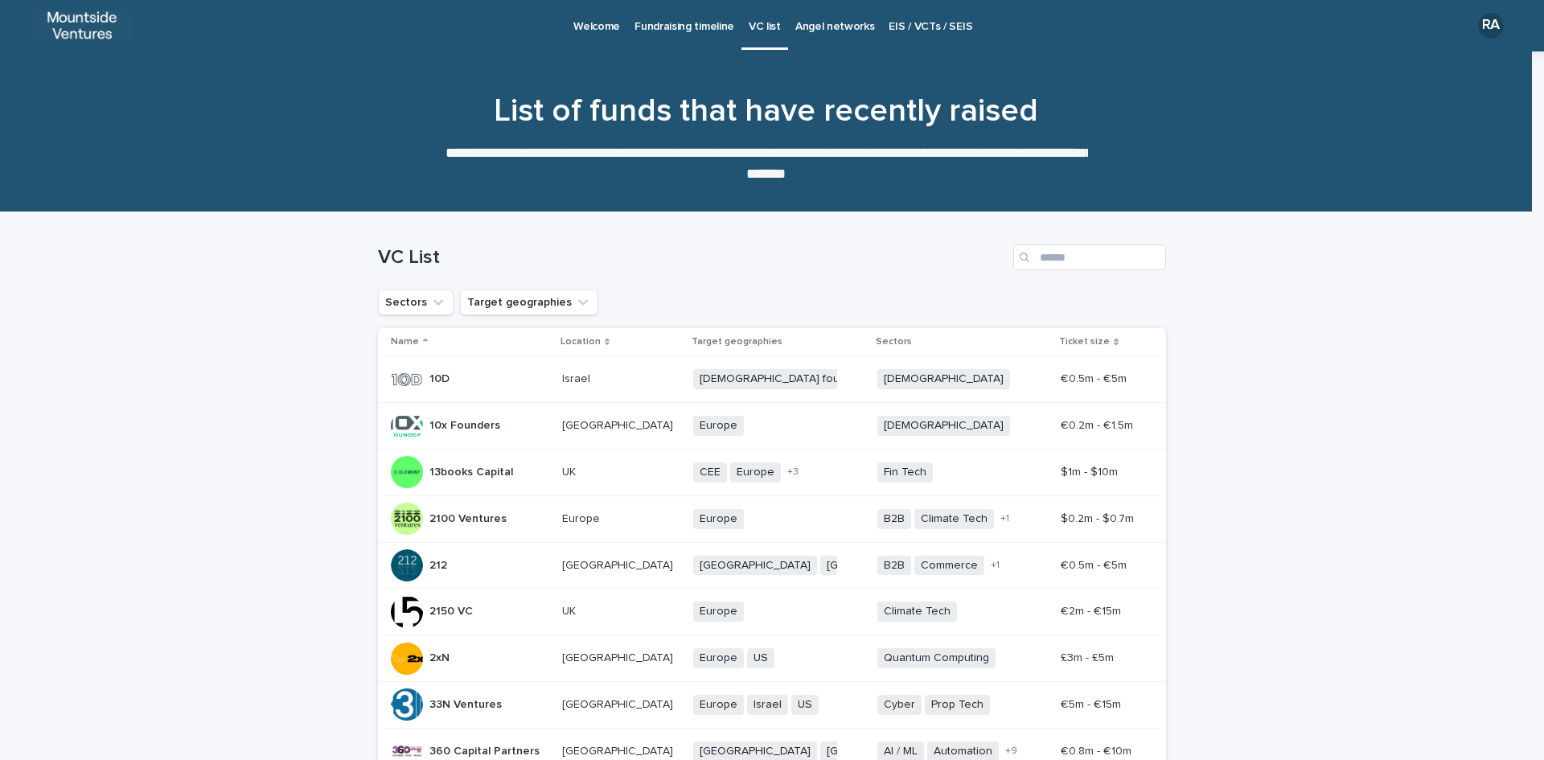
click at [832, 23] on p "Angel networks" at bounding box center [835, 17] width 80 height 34
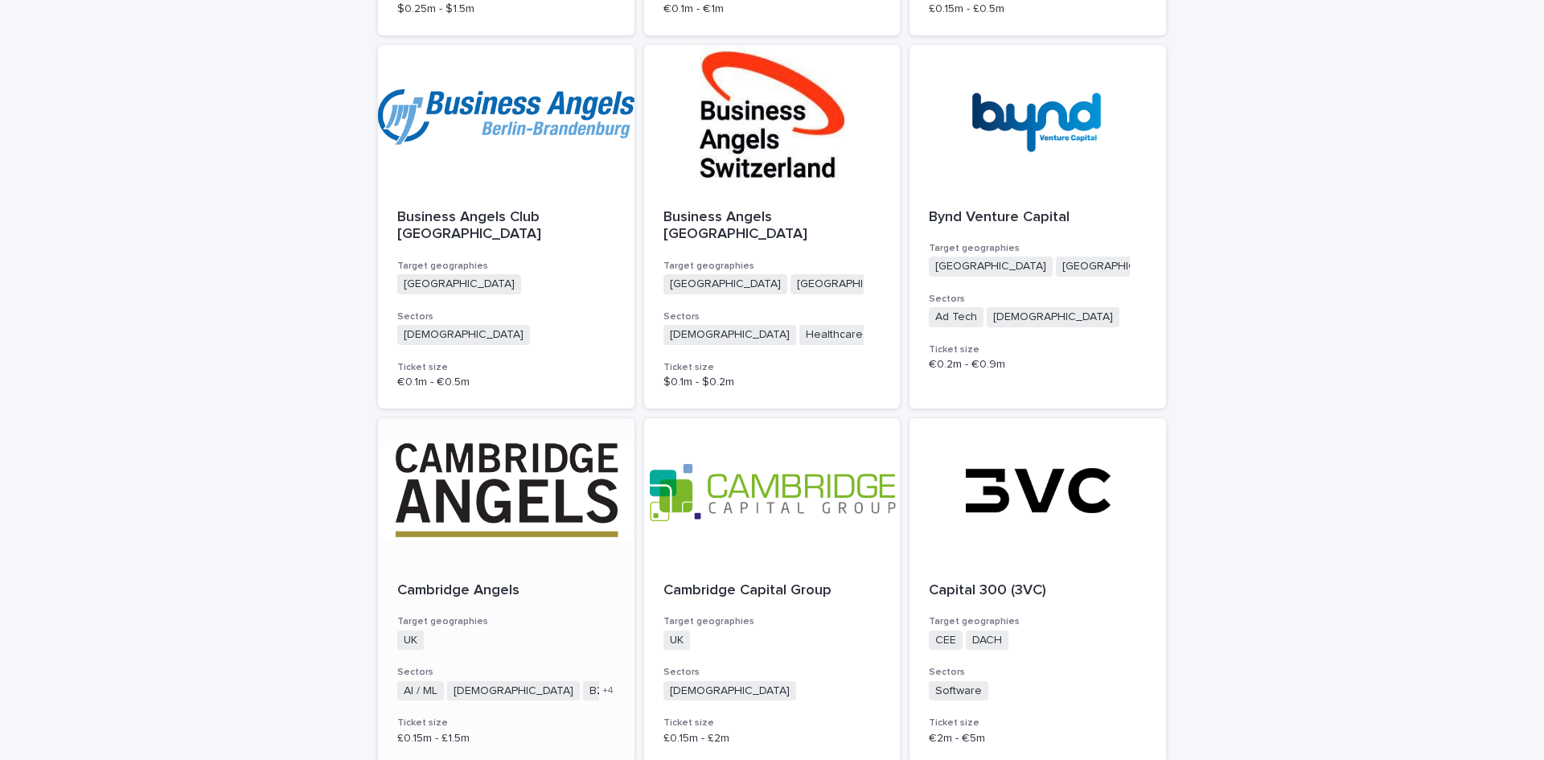
scroll to position [3967, 0]
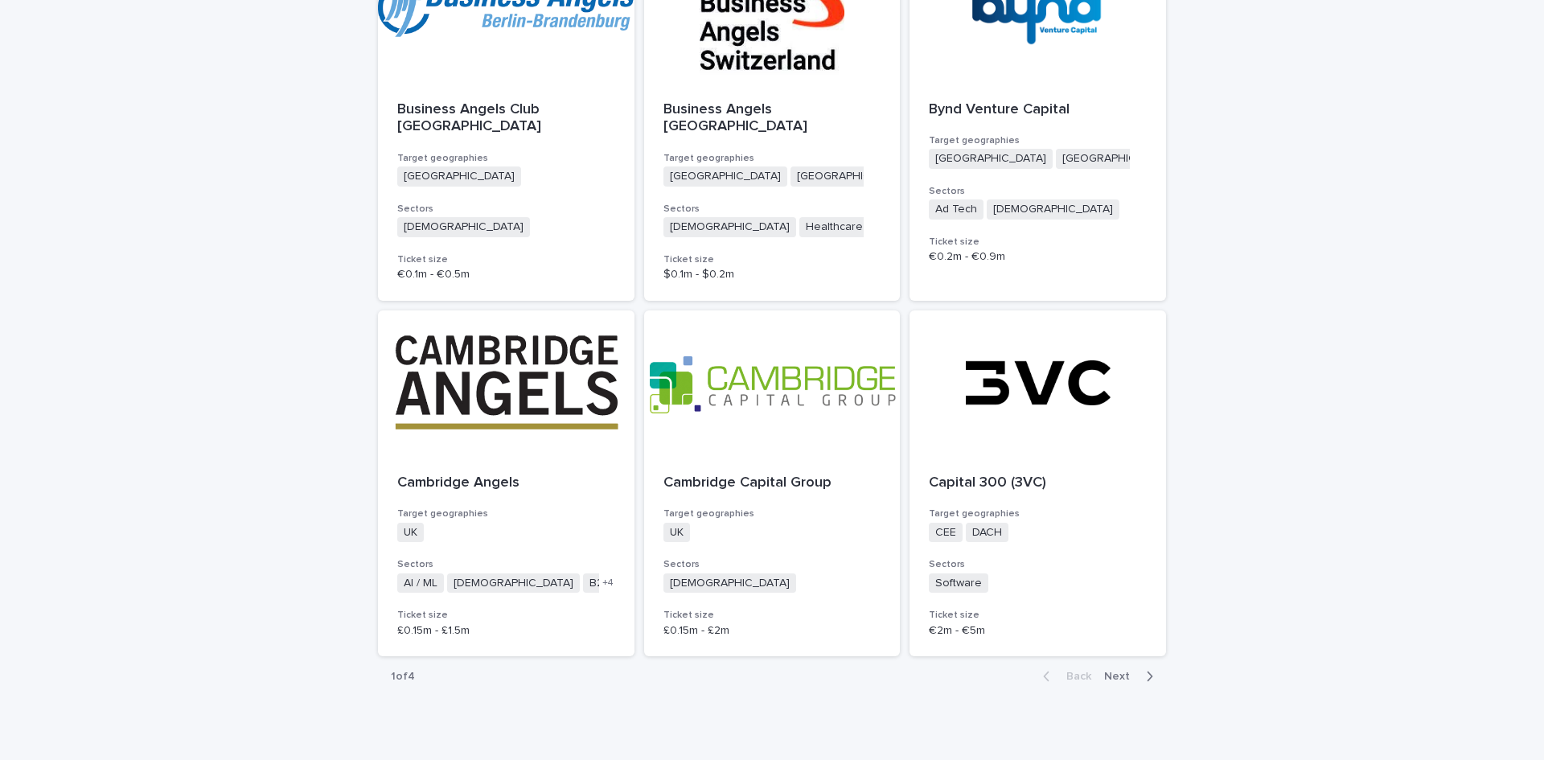
click at [1110, 671] on span "Next" at bounding box center [1121, 676] width 35 height 11
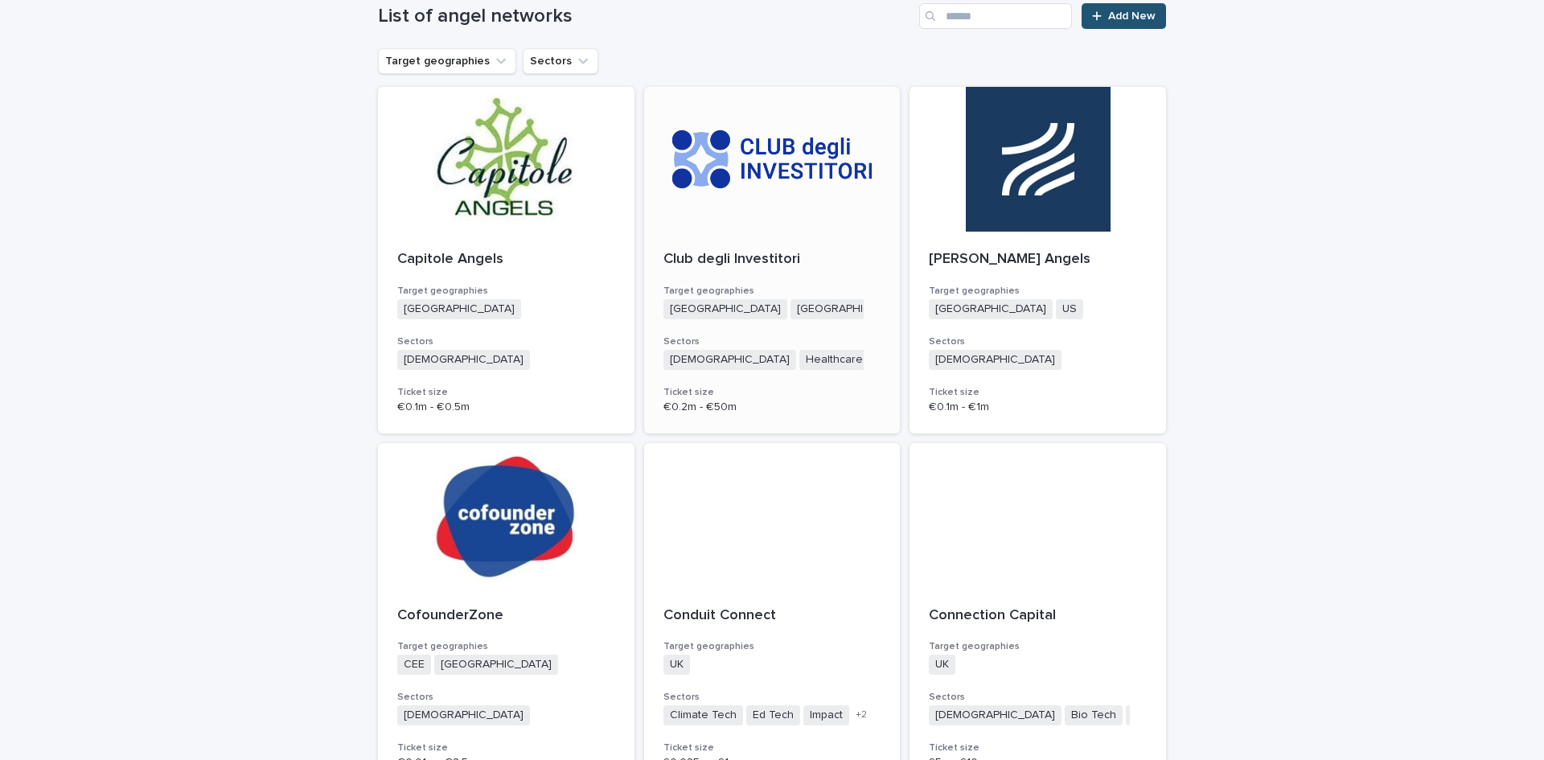
scroll to position [563, 0]
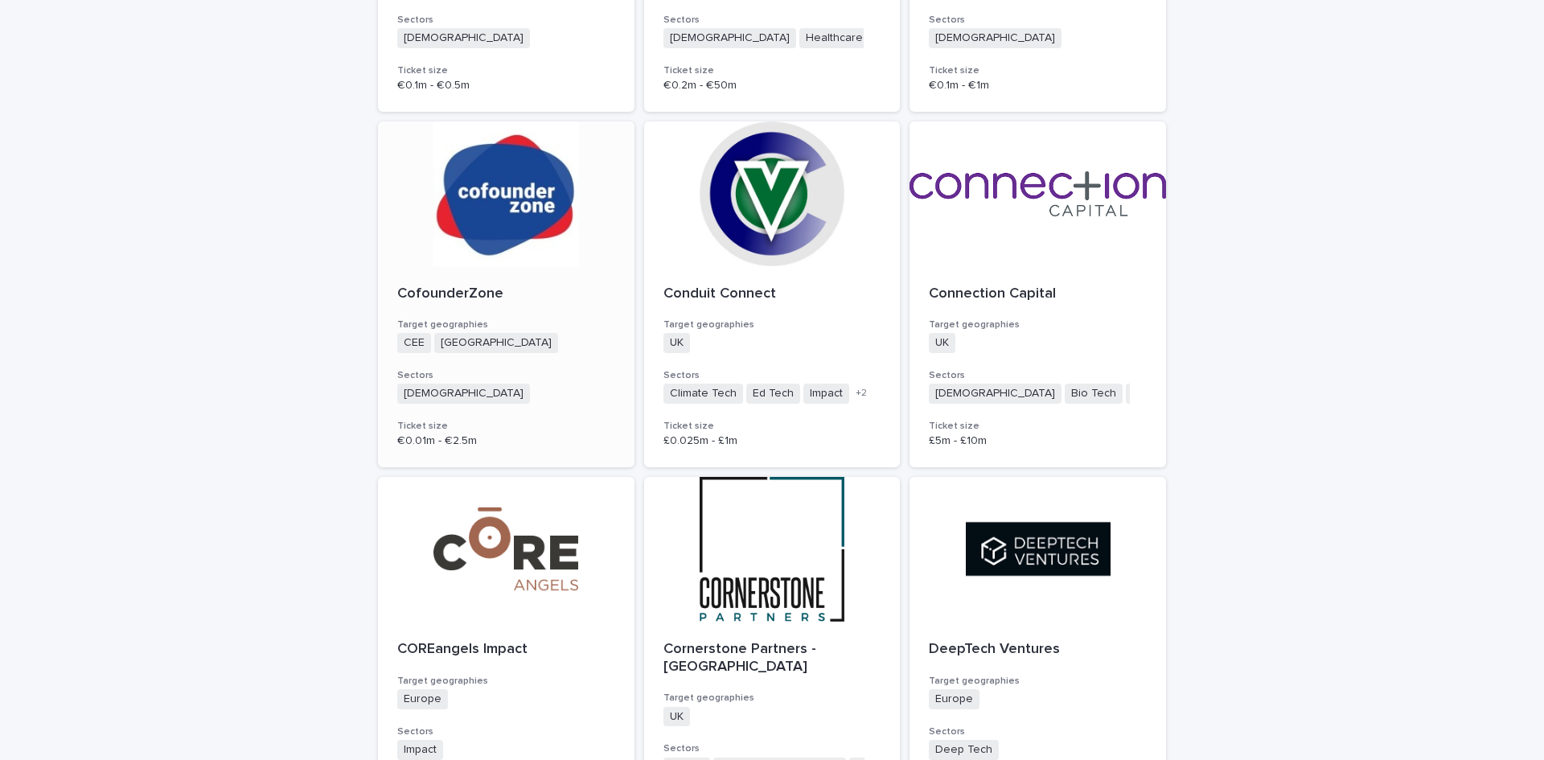
click at [451, 294] on p "CofounderZone" at bounding box center [506, 294] width 218 height 18
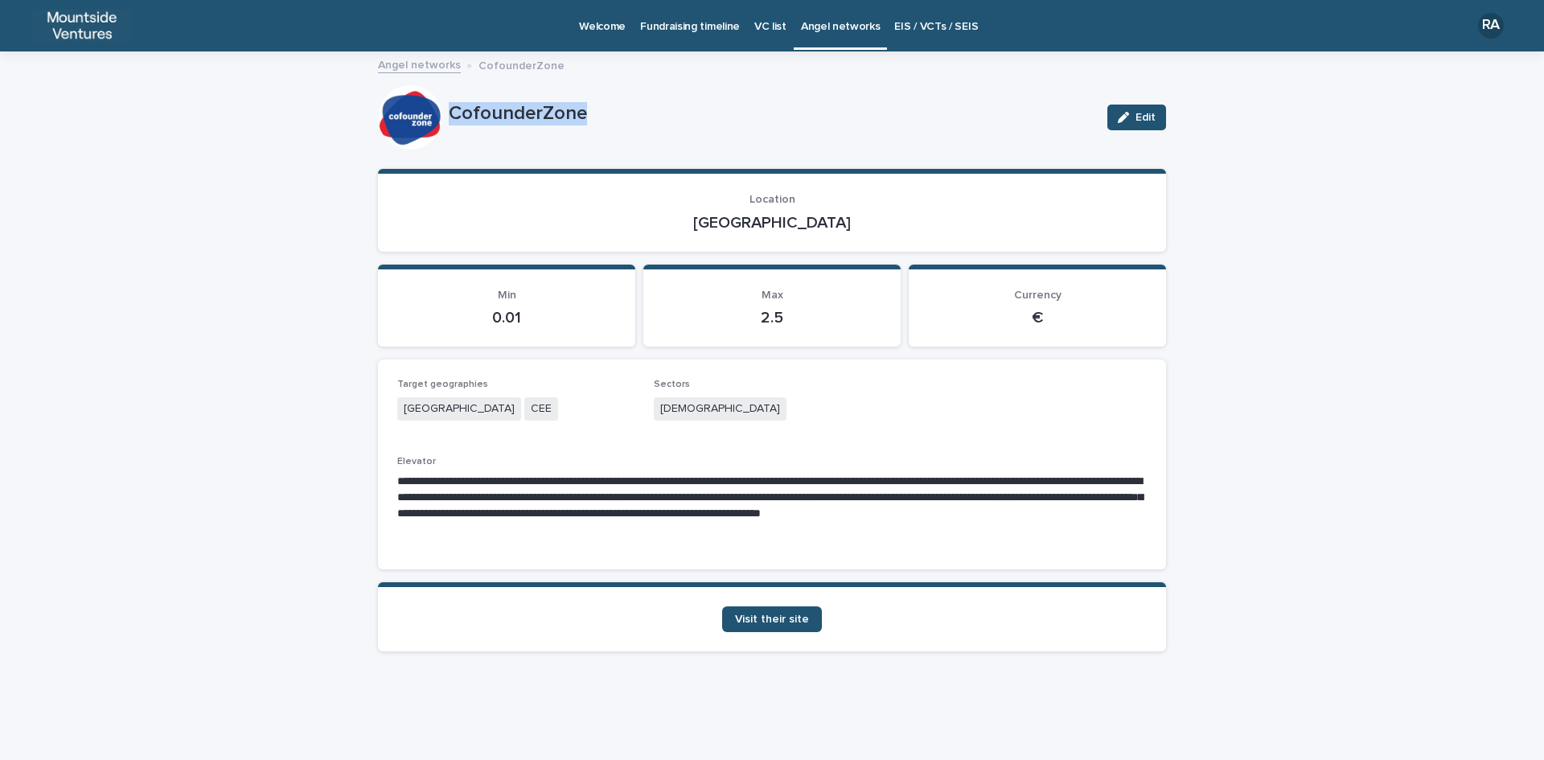
drag, startPoint x: 448, startPoint y: 113, endPoint x: 608, endPoint y: 113, distance: 160.0
click at [608, 113] on div "CofounderZone Edit" at bounding box center [772, 117] width 788 height 64
copy div "CofounderZone"
drag, startPoint x: 745, startPoint y: 221, endPoint x: 825, endPoint y: 218, distance: 80.5
click at [823, 218] on p "[GEOGRAPHIC_DATA]" at bounding box center [771, 222] width 749 height 19
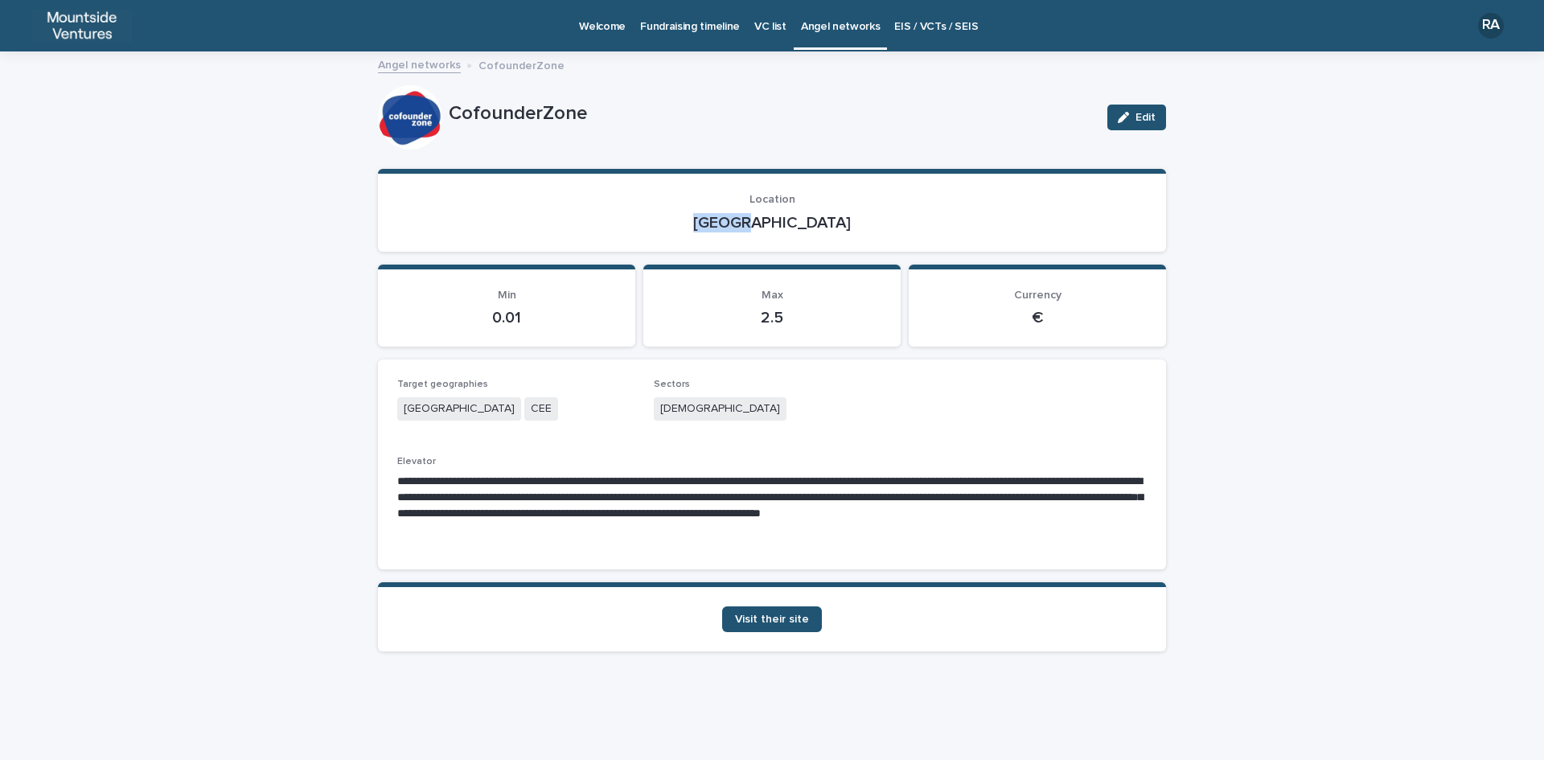
copy p "[GEOGRAPHIC_DATA]"
drag, startPoint x: 660, startPoint y: 408, endPoint x: 728, endPoint y: 418, distance: 68.2
click at [728, 418] on div "[DEMOGRAPHIC_DATA]" at bounding box center [772, 410] width 237 height 27
copy span "[DEMOGRAPHIC_DATA]"
click at [758, 618] on span "Visit their site" at bounding box center [772, 618] width 74 height 11
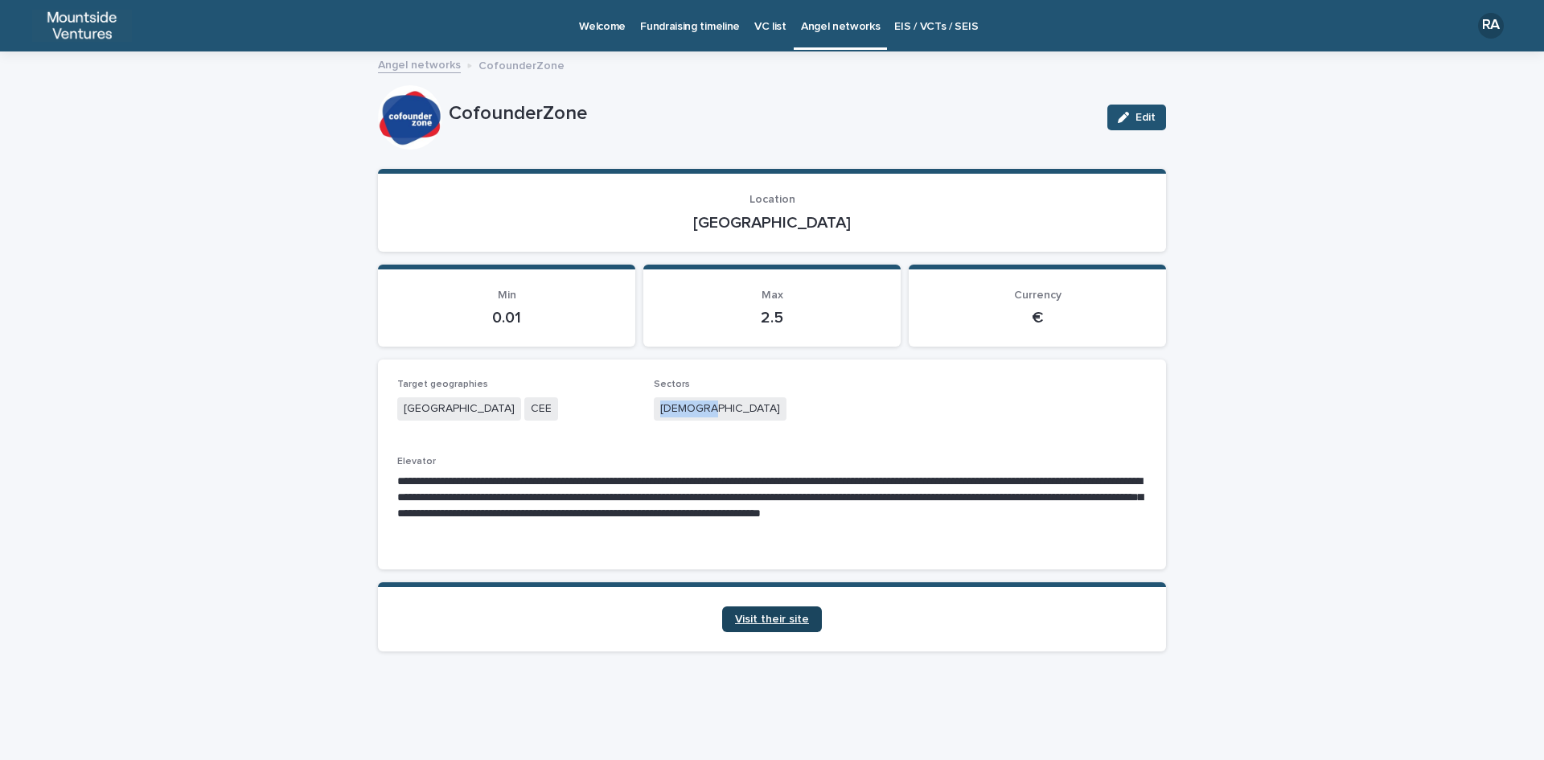
click at [766, 617] on span "Visit their site" at bounding box center [772, 618] width 74 height 11
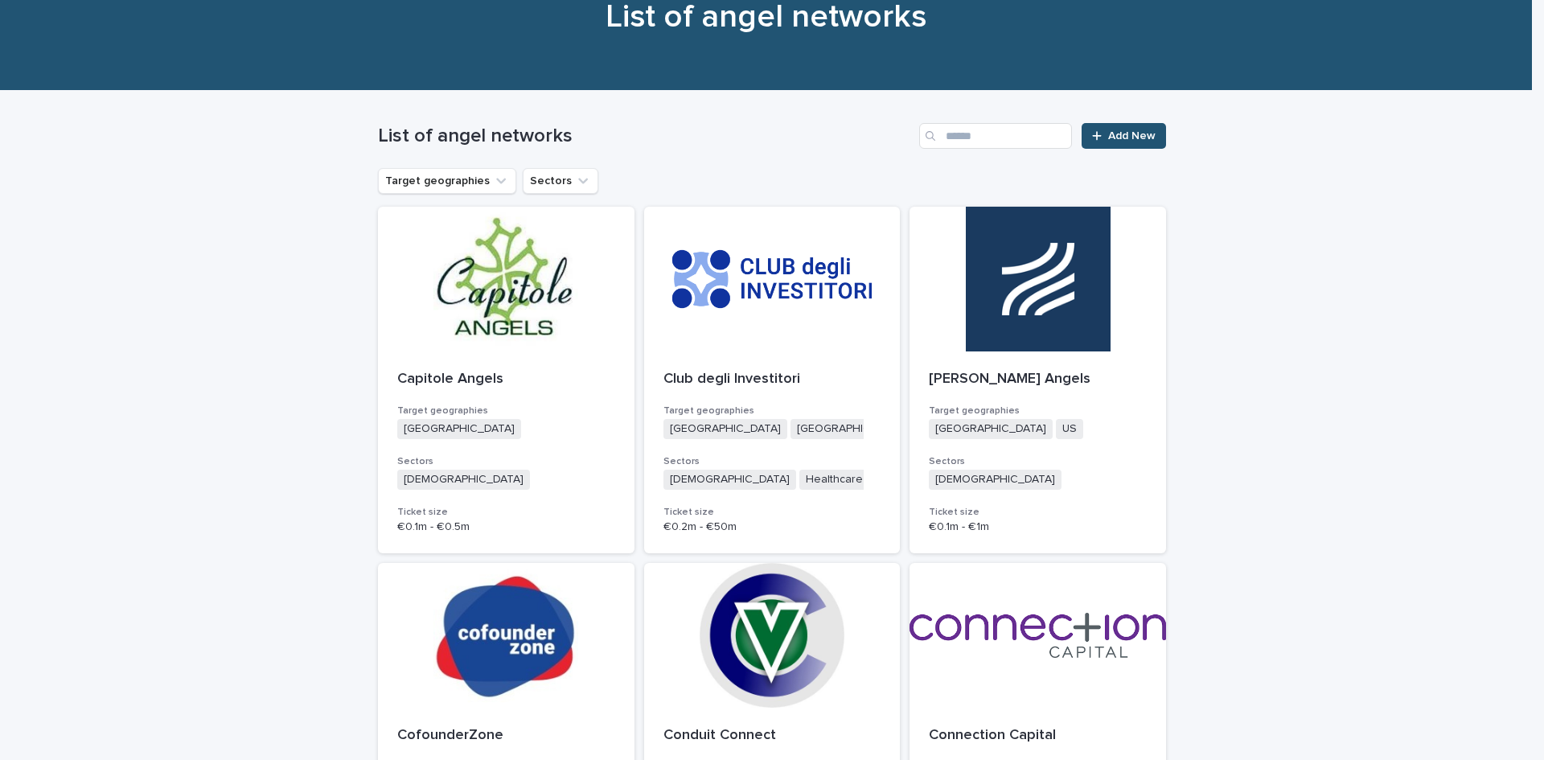
scroll to position [322, 0]
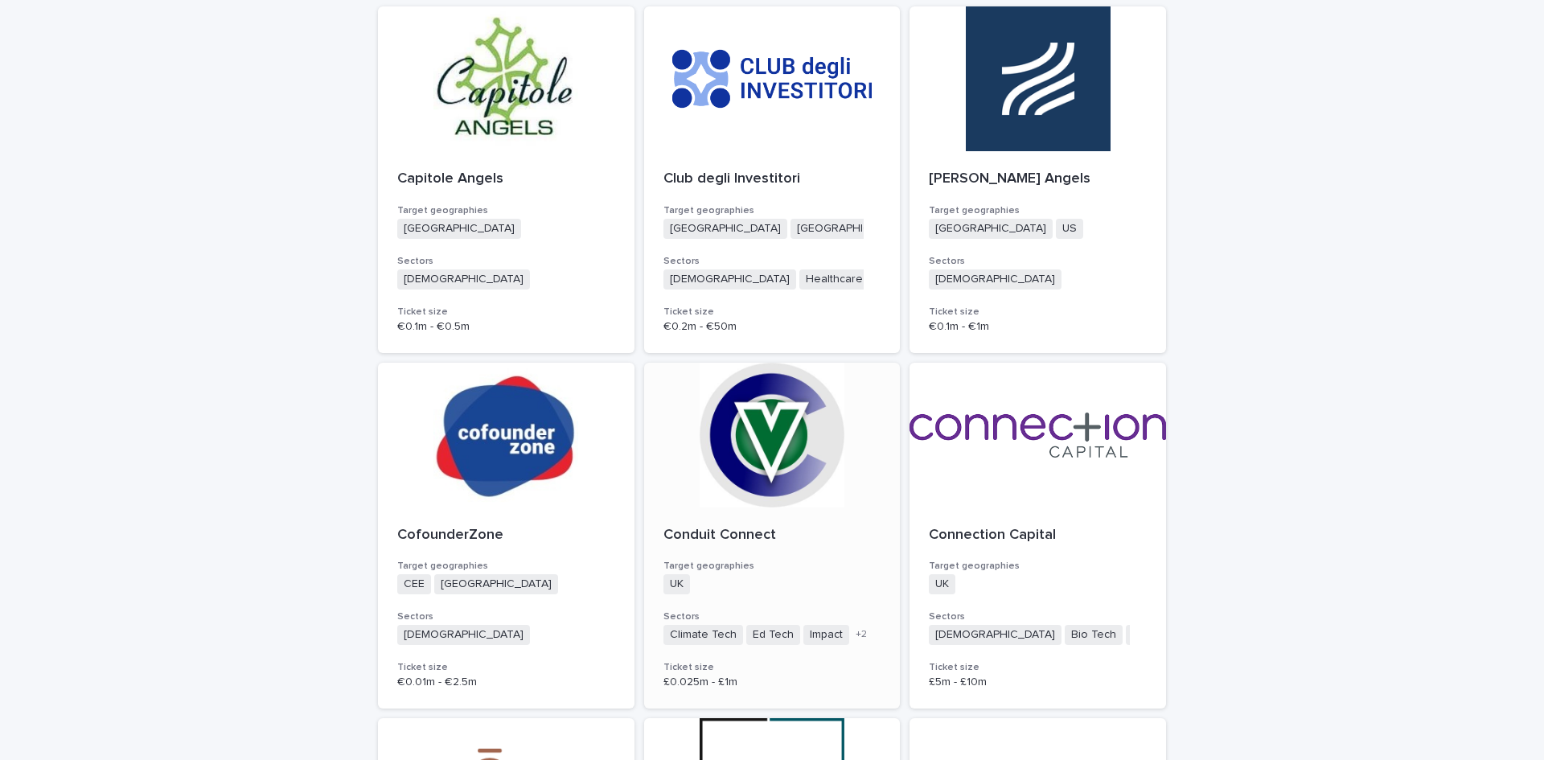
click at [727, 535] on p "Conduit Connect" at bounding box center [772, 536] width 218 height 18
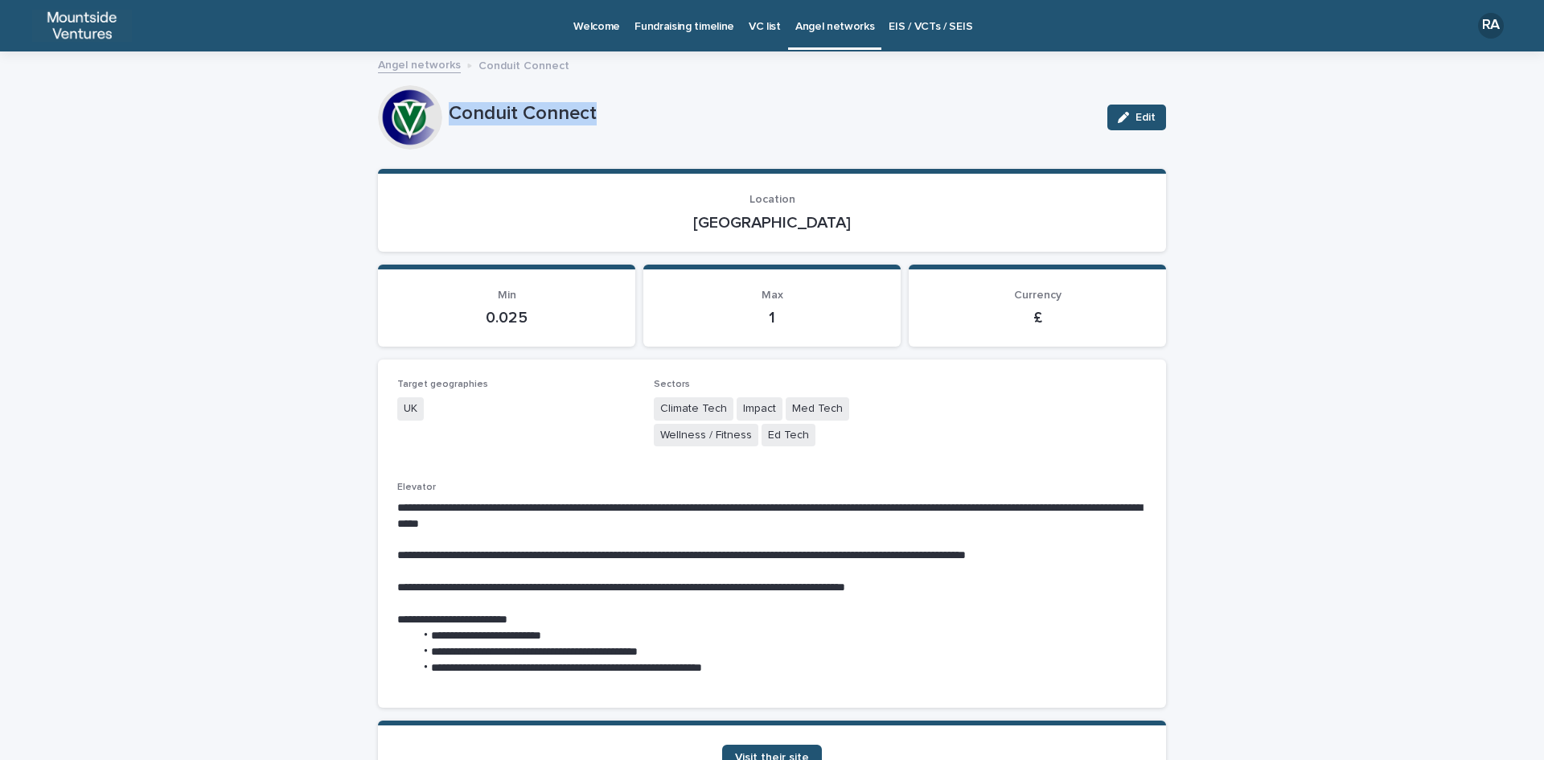
drag, startPoint x: 437, startPoint y: 109, endPoint x: 613, endPoint y: 97, distance: 175.6
click at [613, 97] on div "Conduit Connect Edit" at bounding box center [772, 117] width 788 height 64
copy div "Conduit Connect"
drag, startPoint x: 736, startPoint y: 222, endPoint x: 807, endPoint y: 229, distance: 71.1
click at [807, 229] on p "[GEOGRAPHIC_DATA]" at bounding box center [771, 222] width 749 height 19
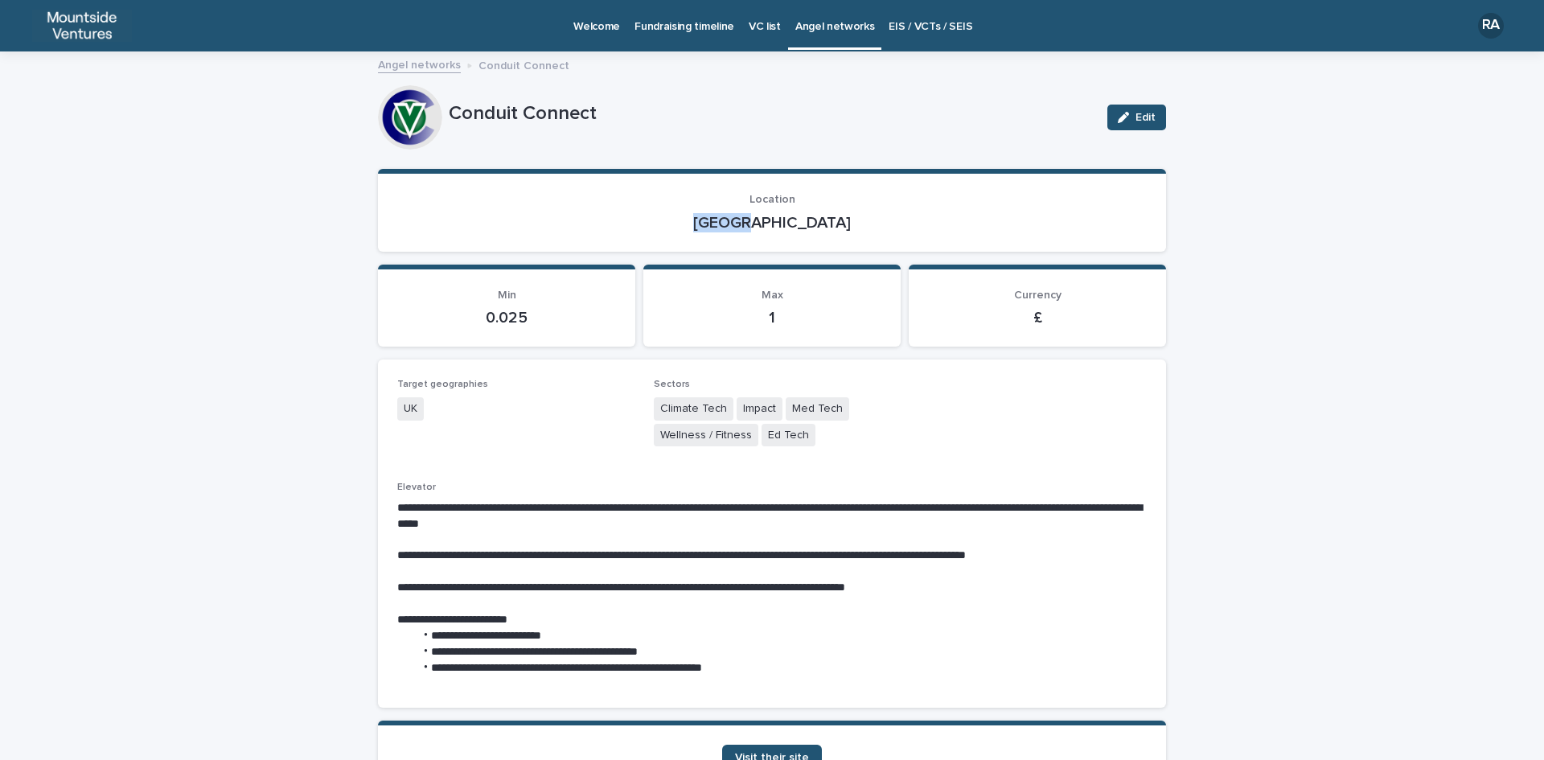
copy p "[GEOGRAPHIC_DATA]"
drag, startPoint x: 655, startPoint y: 411, endPoint x: 805, endPoint y: 436, distance: 151.6
click at [805, 436] on div "Climate Tech Impact Med Tech Wellness / Fitness Ed Tech" at bounding box center [772, 423] width 237 height 53
copy div "Climate Tech Impact Med Tech Wellness / Fitness Ed Tech"
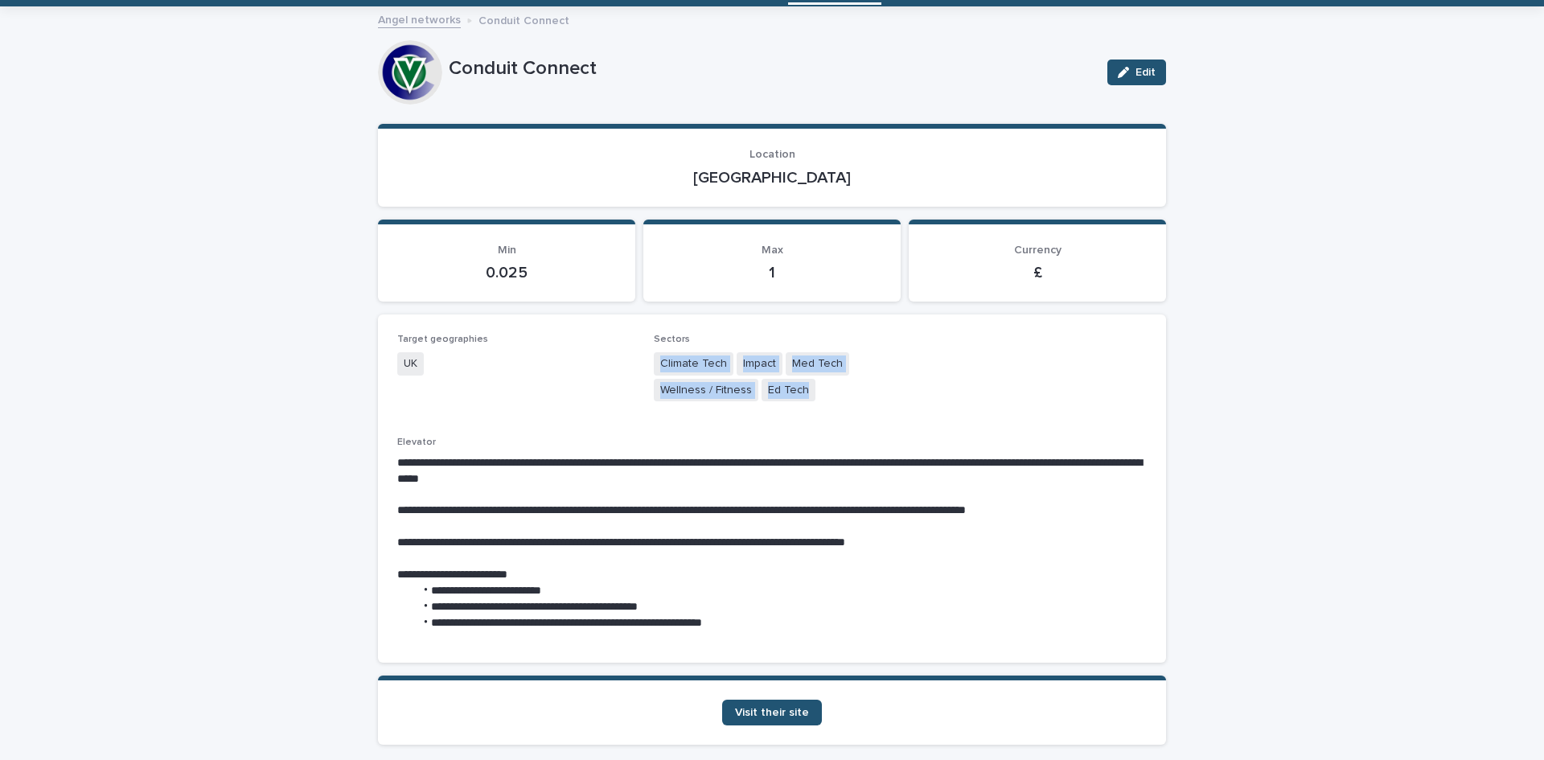
scroll to position [80, 0]
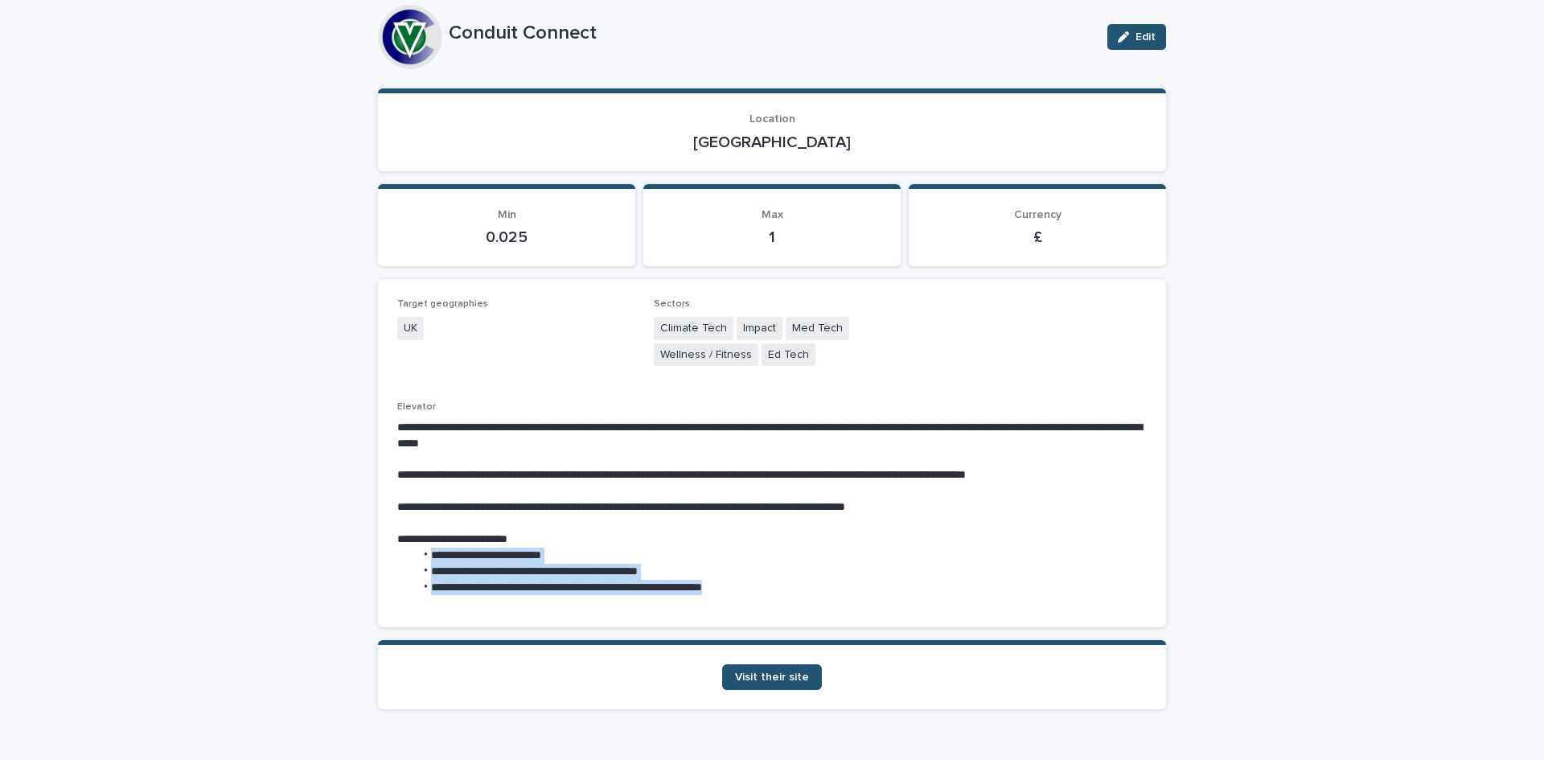
drag, startPoint x: 425, startPoint y: 550, endPoint x: 782, endPoint y: 592, distance: 359.4
click at [790, 596] on div "**********" at bounding box center [771, 504] width 749 height 207
copy ul "**********"
click at [766, 678] on span "Visit their site" at bounding box center [772, 676] width 74 height 11
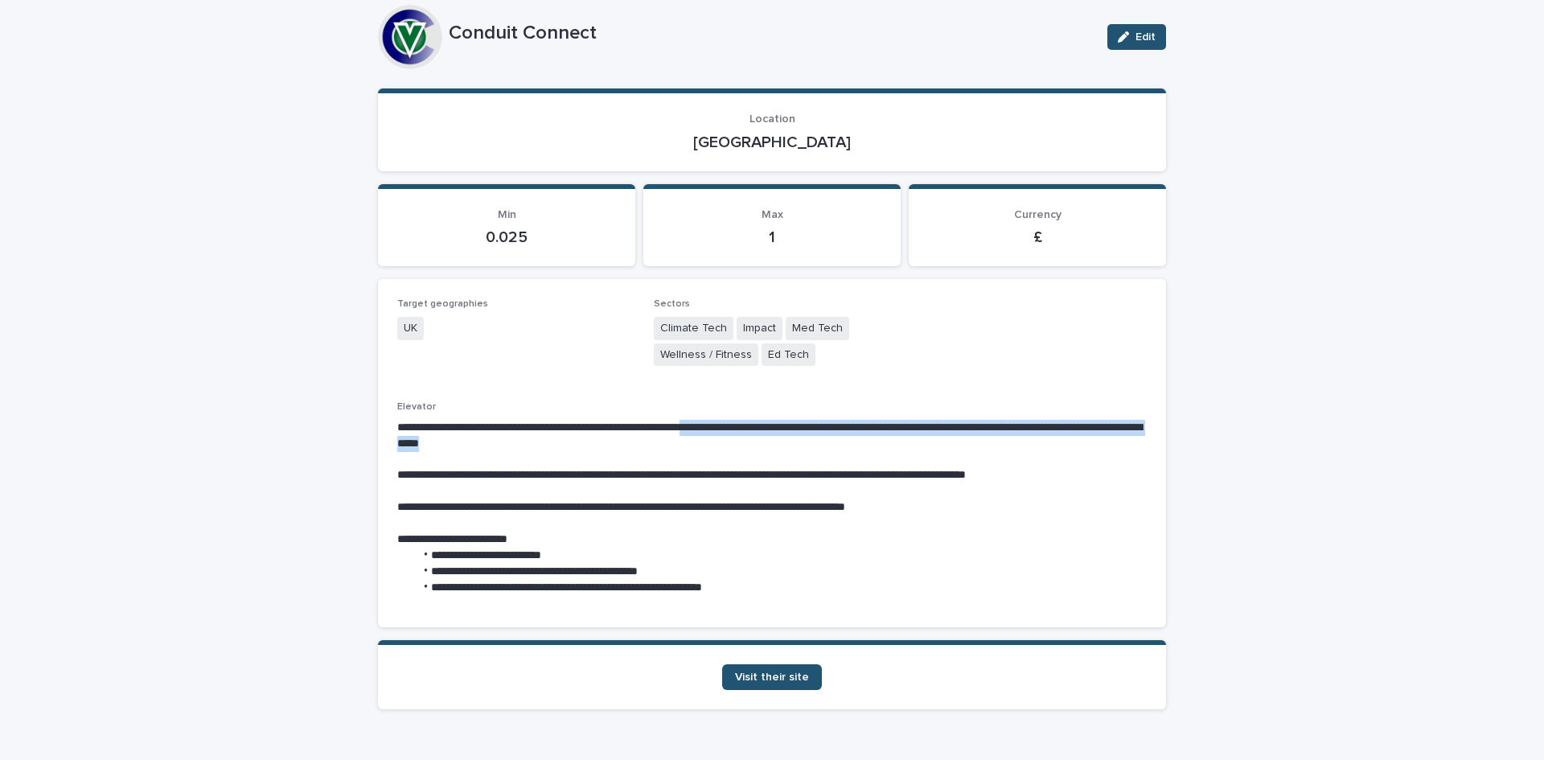
drag, startPoint x: 740, startPoint y: 424, endPoint x: 1180, endPoint y: 444, distance: 440.3
click at [1180, 444] on div "**********" at bounding box center [772, 388] width 1544 height 831
copy p "**********"
click at [768, 686] on link "Visit their site" at bounding box center [772, 677] width 100 height 26
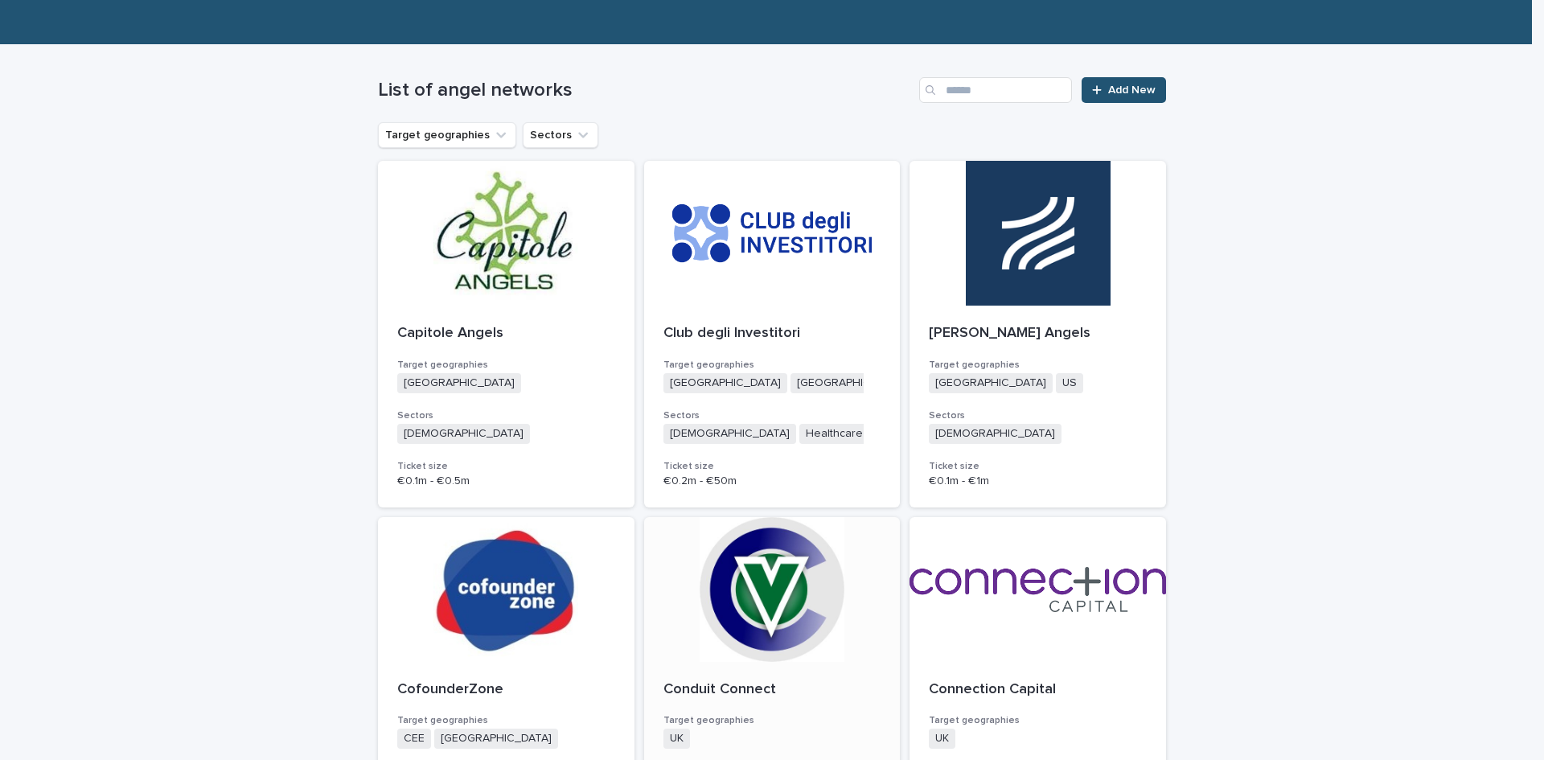
scroll to position [402, 0]
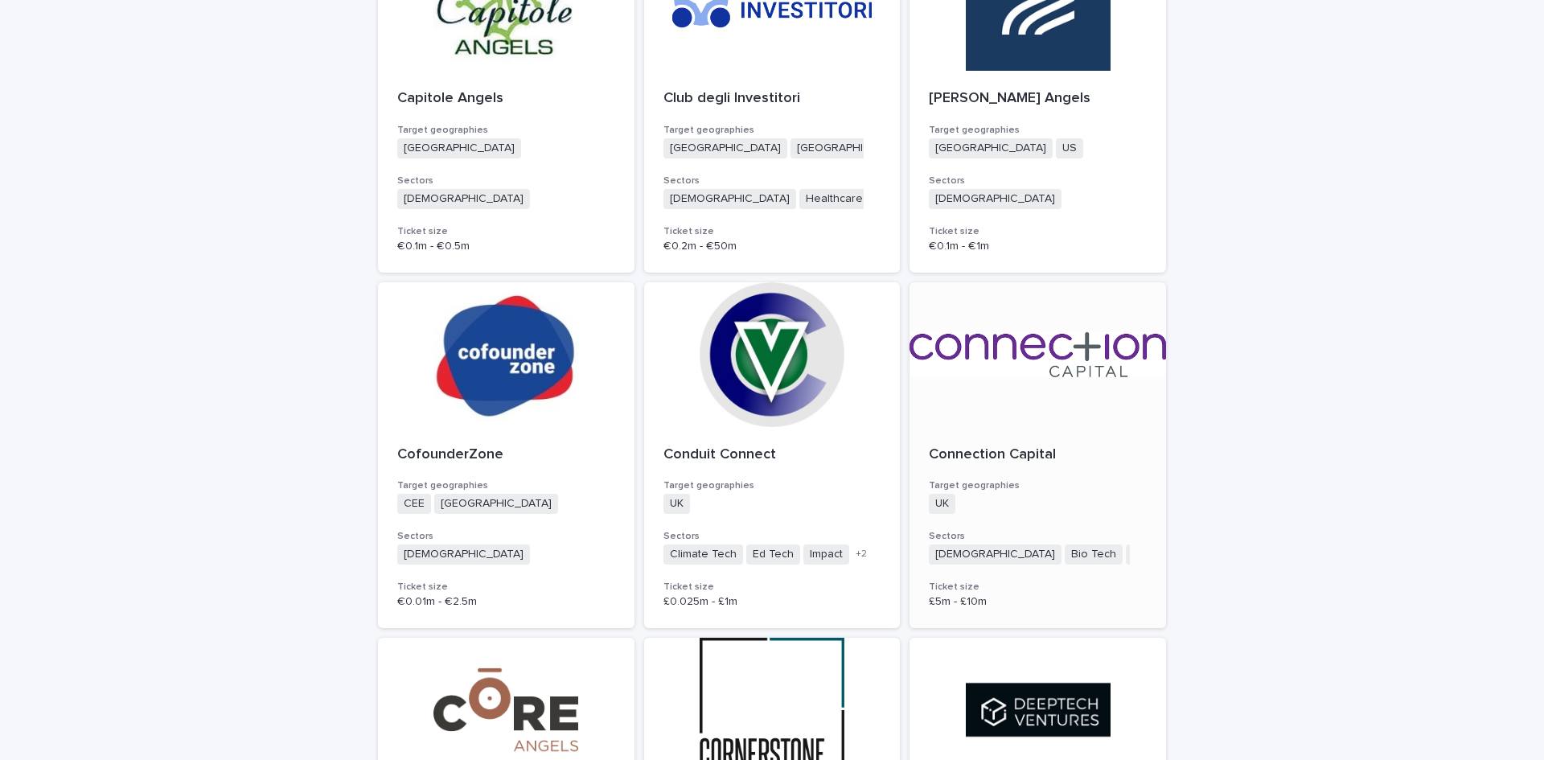
click at [979, 454] on p "Connection Capital" at bounding box center [1038, 455] width 218 height 18
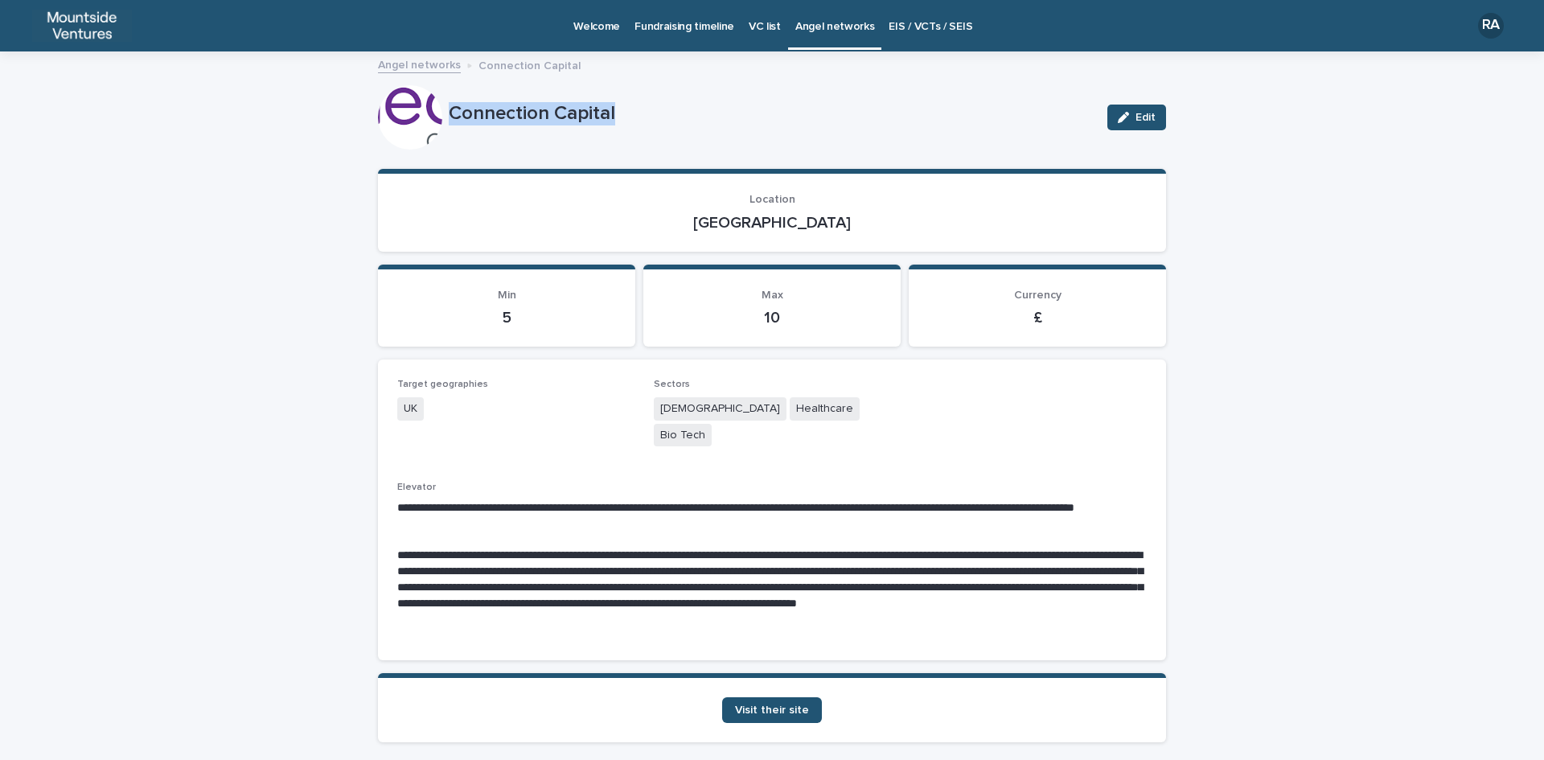
drag, startPoint x: 444, startPoint y: 113, endPoint x: 617, endPoint y: 93, distance: 174.8
click at [617, 93] on div "Connection Capital Edit" at bounding box center [772, 117] width 788 height 64
copy p "Connection Capital"
drag, startPoint x: 737, startPoint y: 215, endPoint x: 814, endPoint y: 221, distance: 77.4
click at [813, 221] on p "[GEOGRAPHIC_DATA]" at bounding box center [771, 222] width 749 height 19
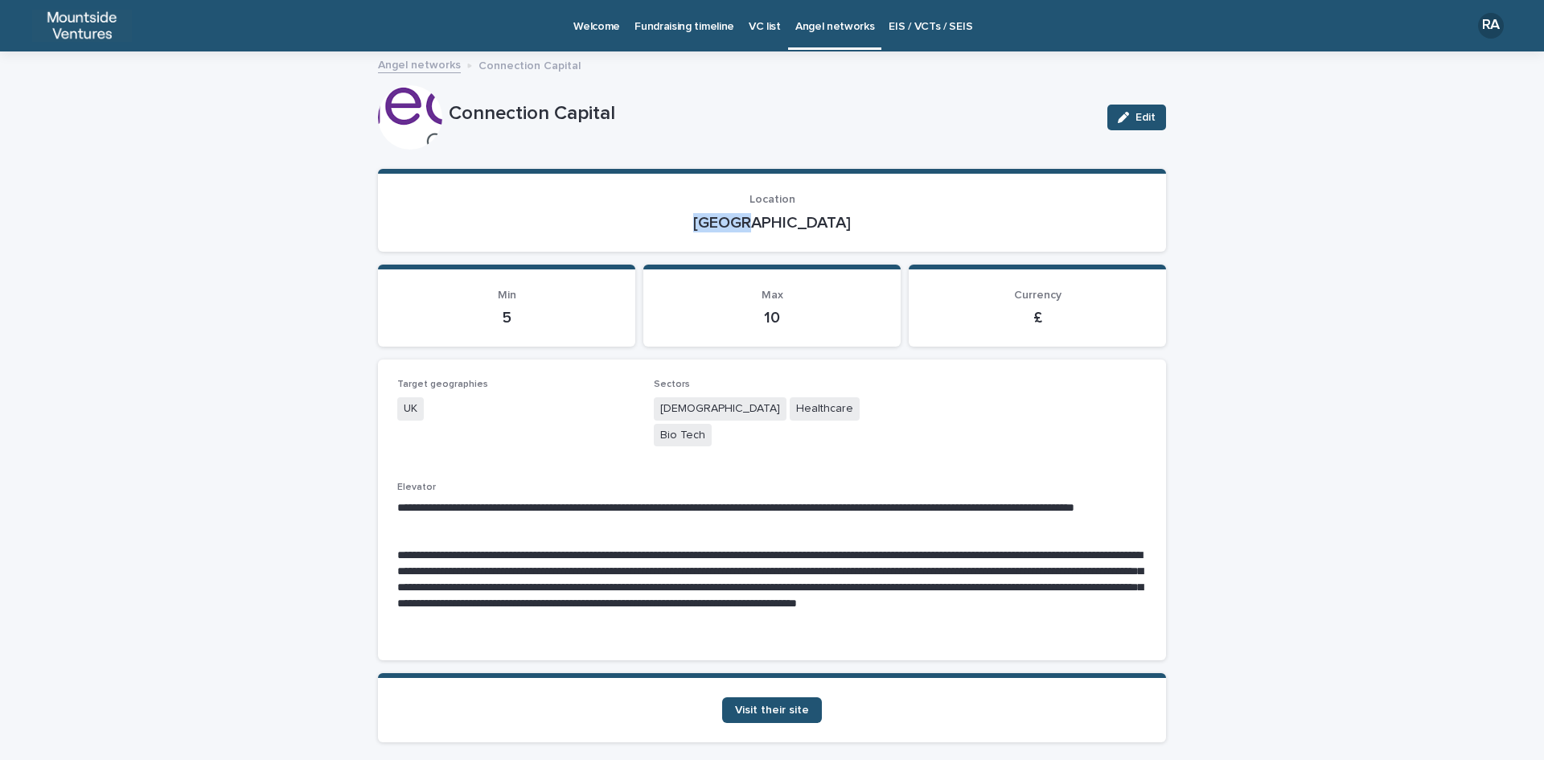
copy p "[GEOGRAPHIC_DATA]"
drag, startPoint x: 651, startPoint y: 403, endPoint x: 888, endPoint y: 401, distance: 236.4
click at [885, 401] on div "**********" at bounding box center [771, 509] width 749 height 261
click at [780, 704] on span "Visit their site" at bounding box center [772, 709] width 74 height 11
click at [780, 697] on link "Visit their site" at bounding box center [772, 710] width 100 height 26
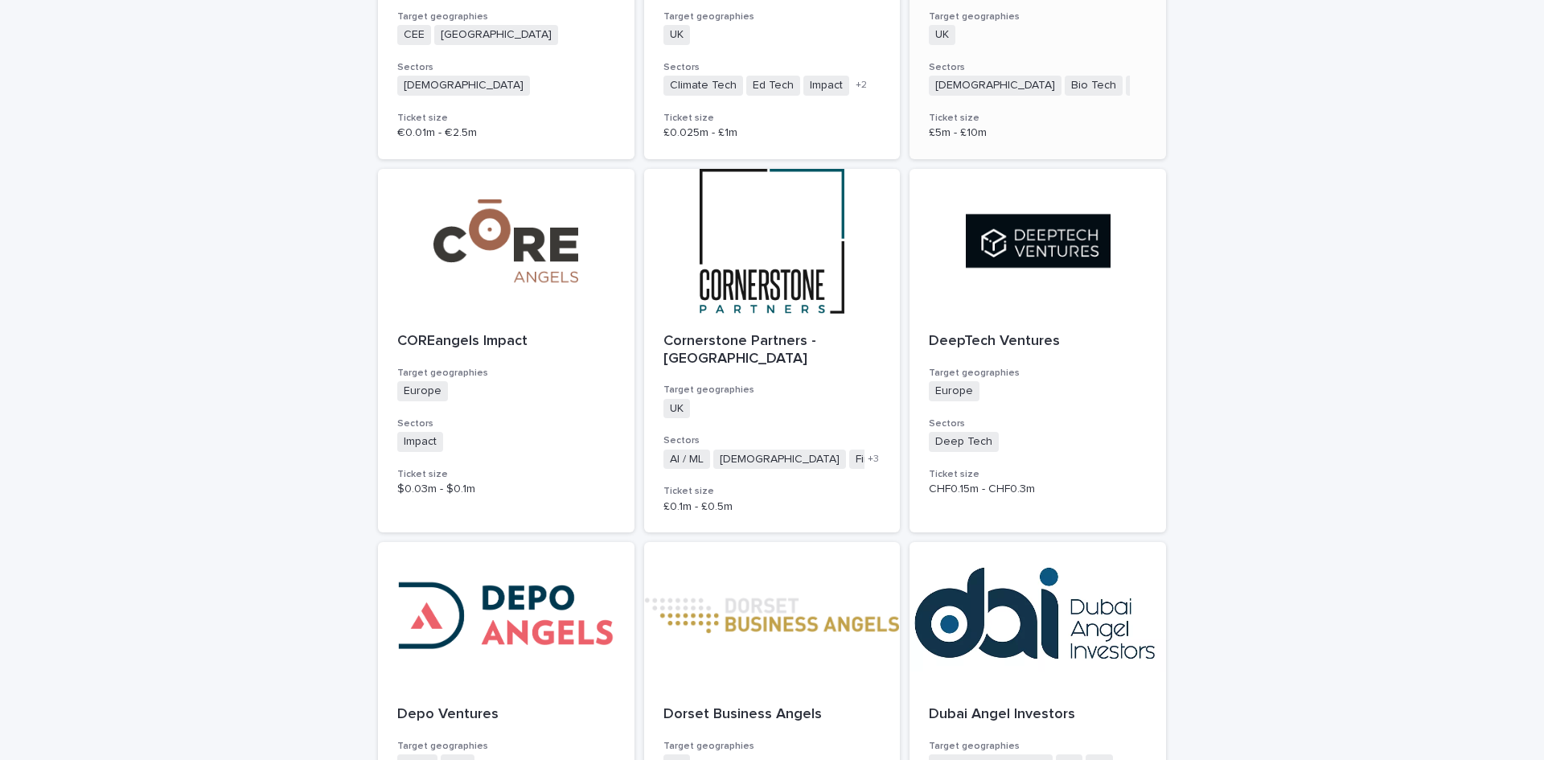
scroll to position [965, 0]
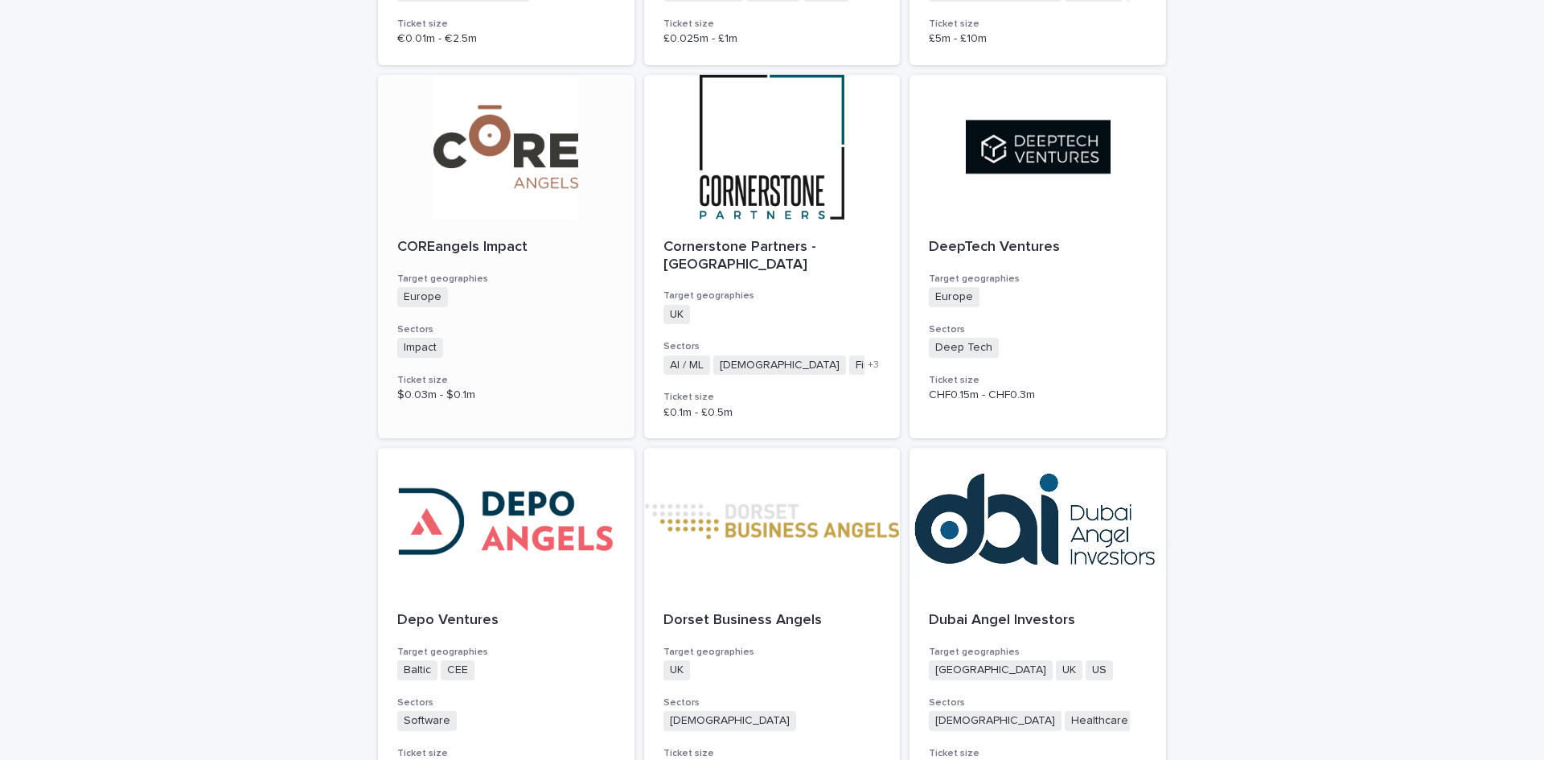
click at [507, 239] on p "COREangels Impact" at bounding box center [506, 248] width 218 height 18
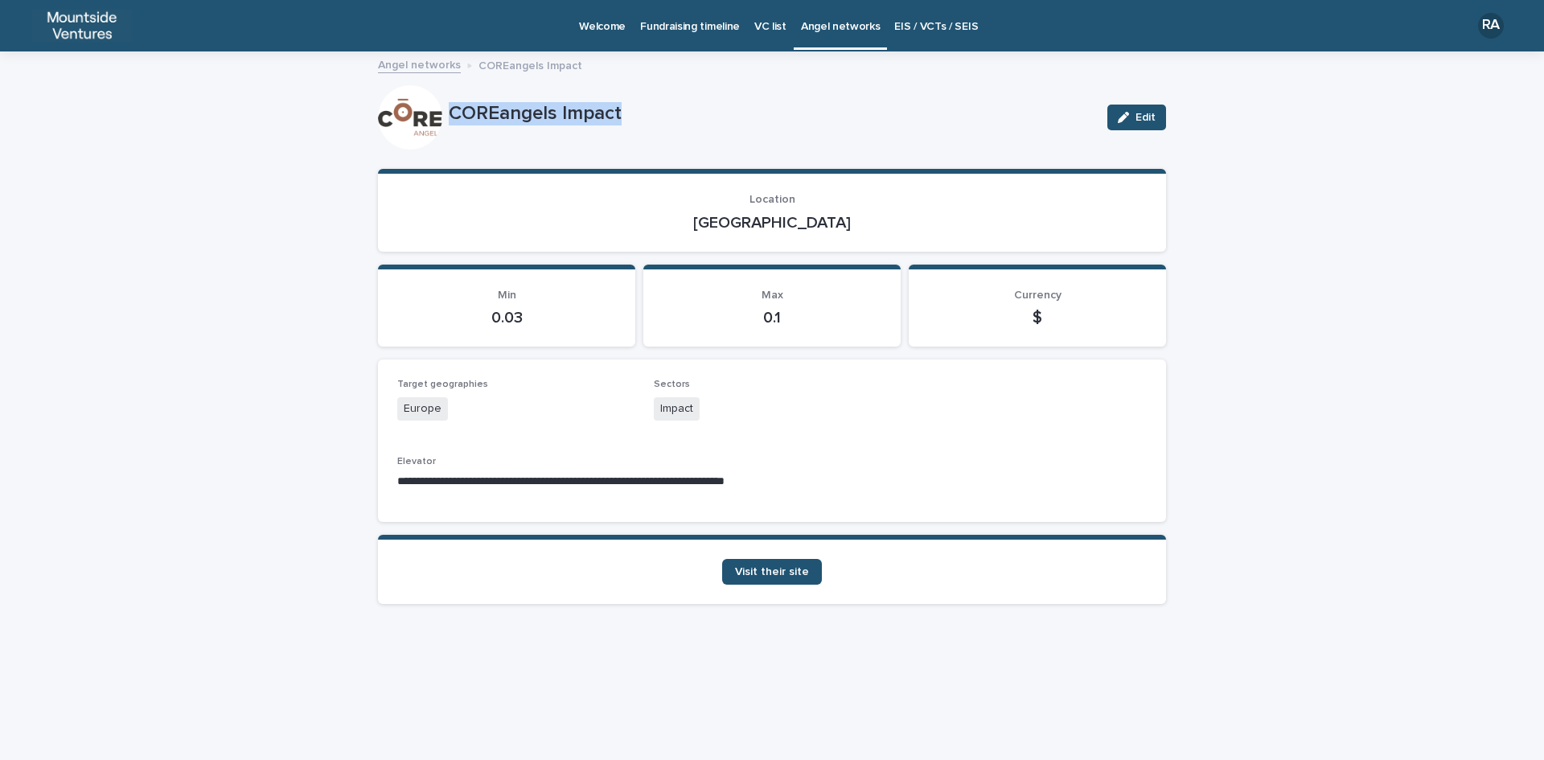
drag, startPoint x: 448, startPoint y: 113, endPoint x: 654, endPoint y: 112, distance: 205.8
click at [652, 112] on div "COREangels Impact Edit" at bounding box center [772, 117] width 788 height 64
drag, startPoint x: 740, startPoint y: 224, endPoint x: 831, endPoint y: 214, distance: 91.4
click at [831, 214] on p "[GEOGRAPHIC_DATA]" at bounding box center [771, 222] width 749 height 19
drag, startPoint x: 655, startPoint y: 406, endPoint x: 718, endPoint y: 404, distance: 62.7
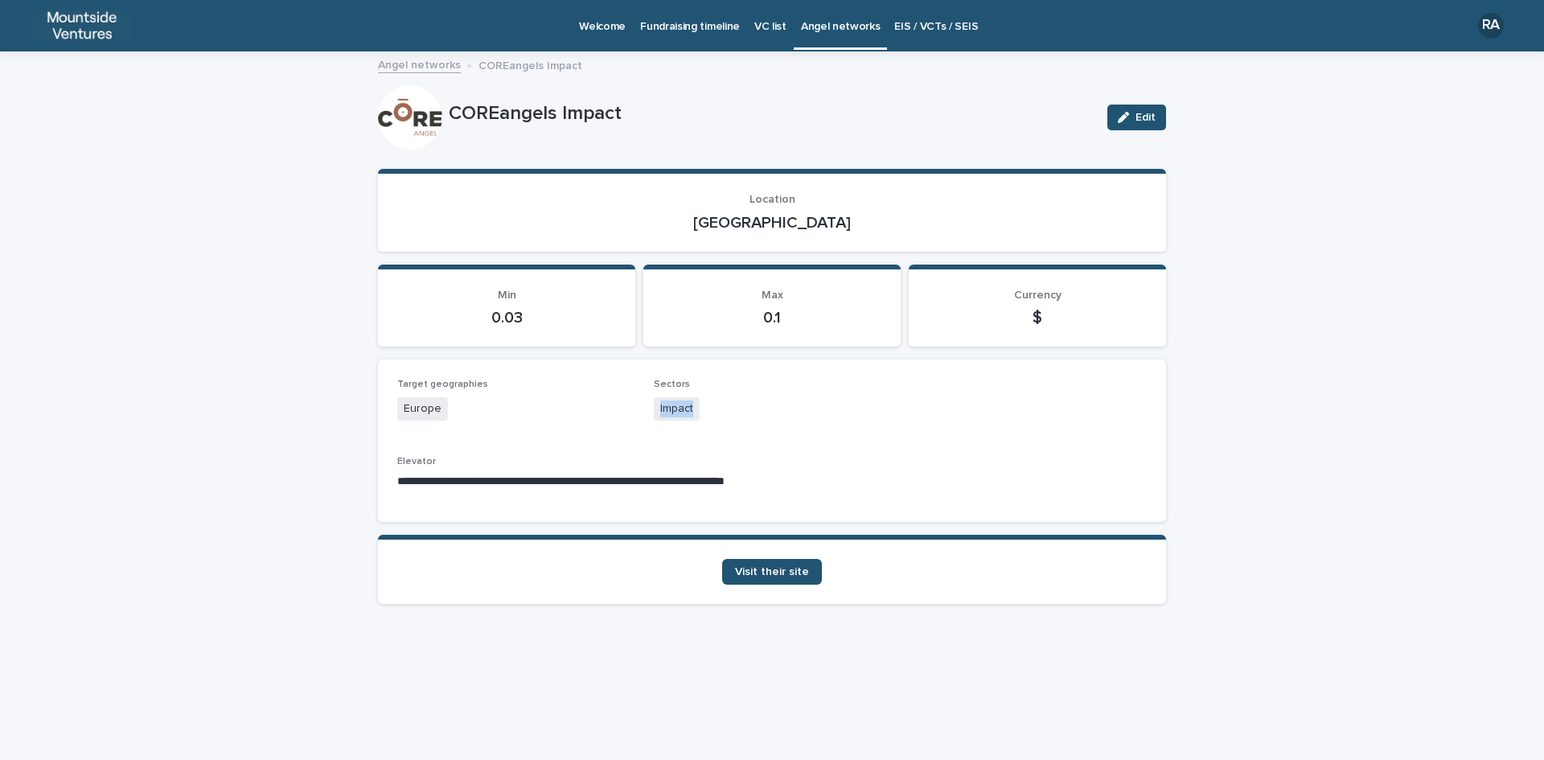
click at [717, 403] on div "Impact" at bounding box center [772, 410] width 237 height 27
click at [766, 571] on span "Visit their site" at bounding box center [772, 571] width 74 height 11
click at [786, 572] on span "Visit their site" at bounding box center [772, 571] width 74 height 11
drag, startPoint x: 401, startPoint y: 477, endPoint x: 1150, endPoint y: 487, distance: 748.6
click at [1150, 487] on div "**********" at bounding box center [772, 440] width 788 height 162
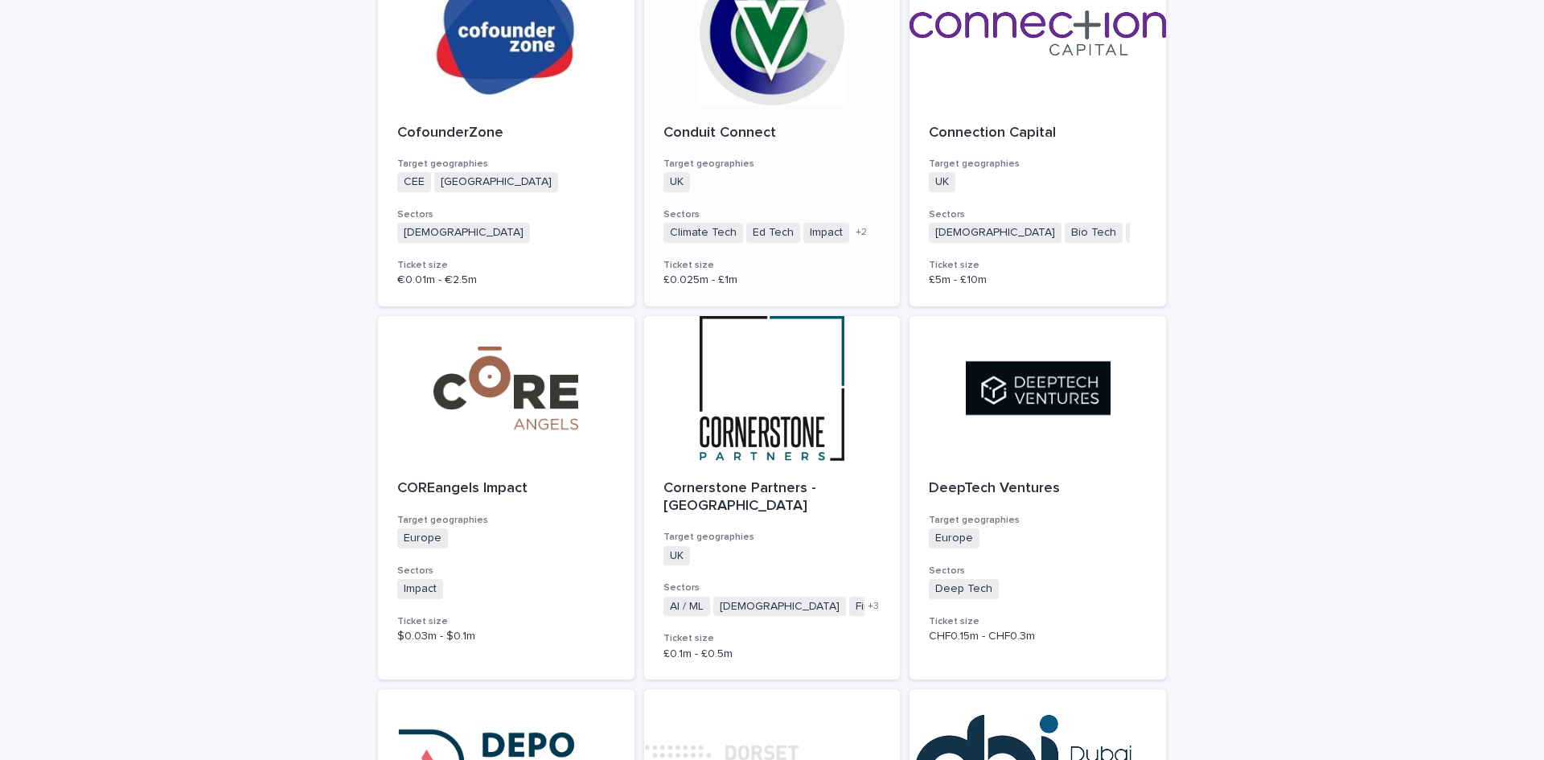
scroll to position [965, 0]
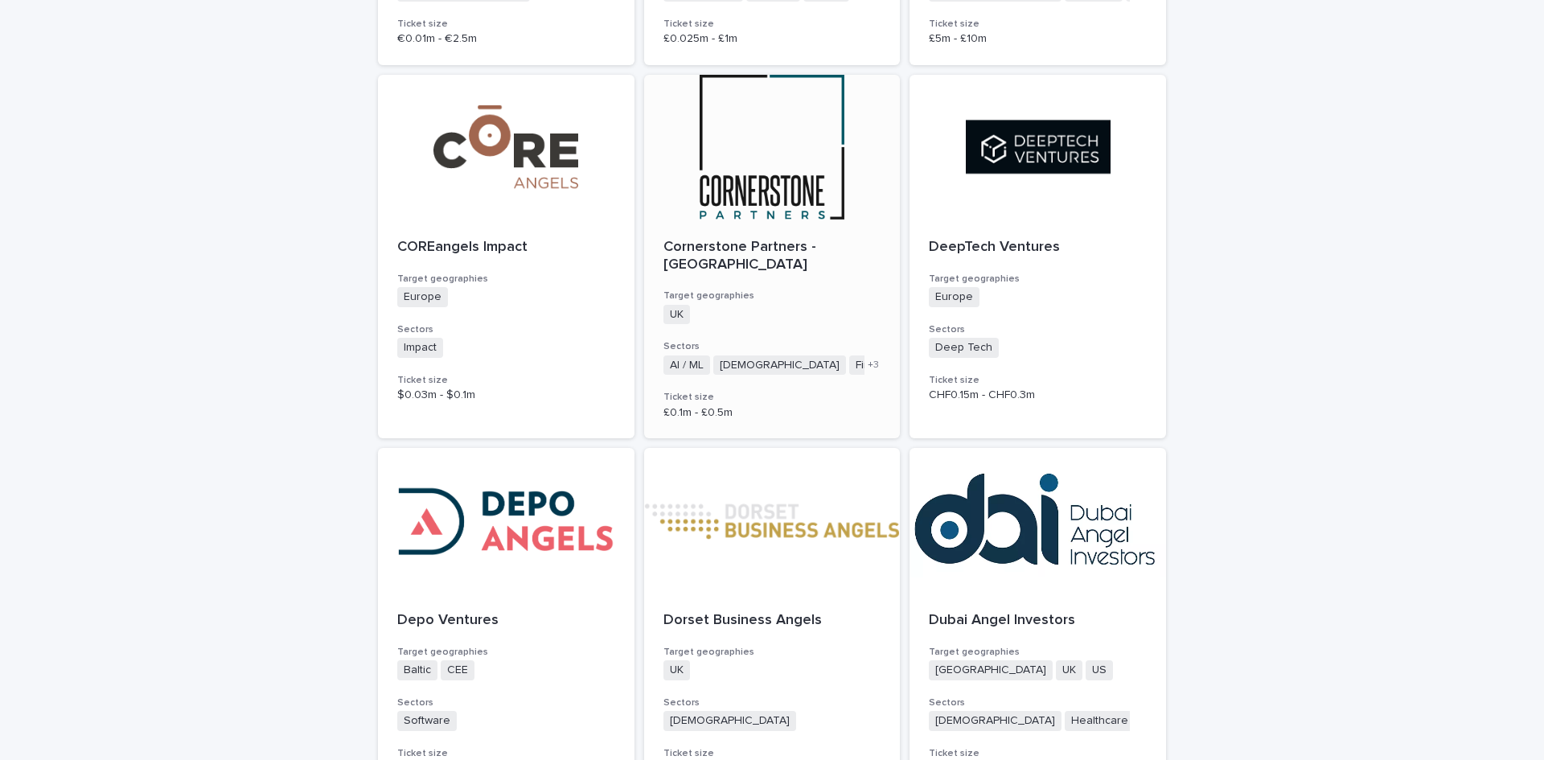
click at [754, 187] on div at bounding box center [772, 147] width 256 height 145
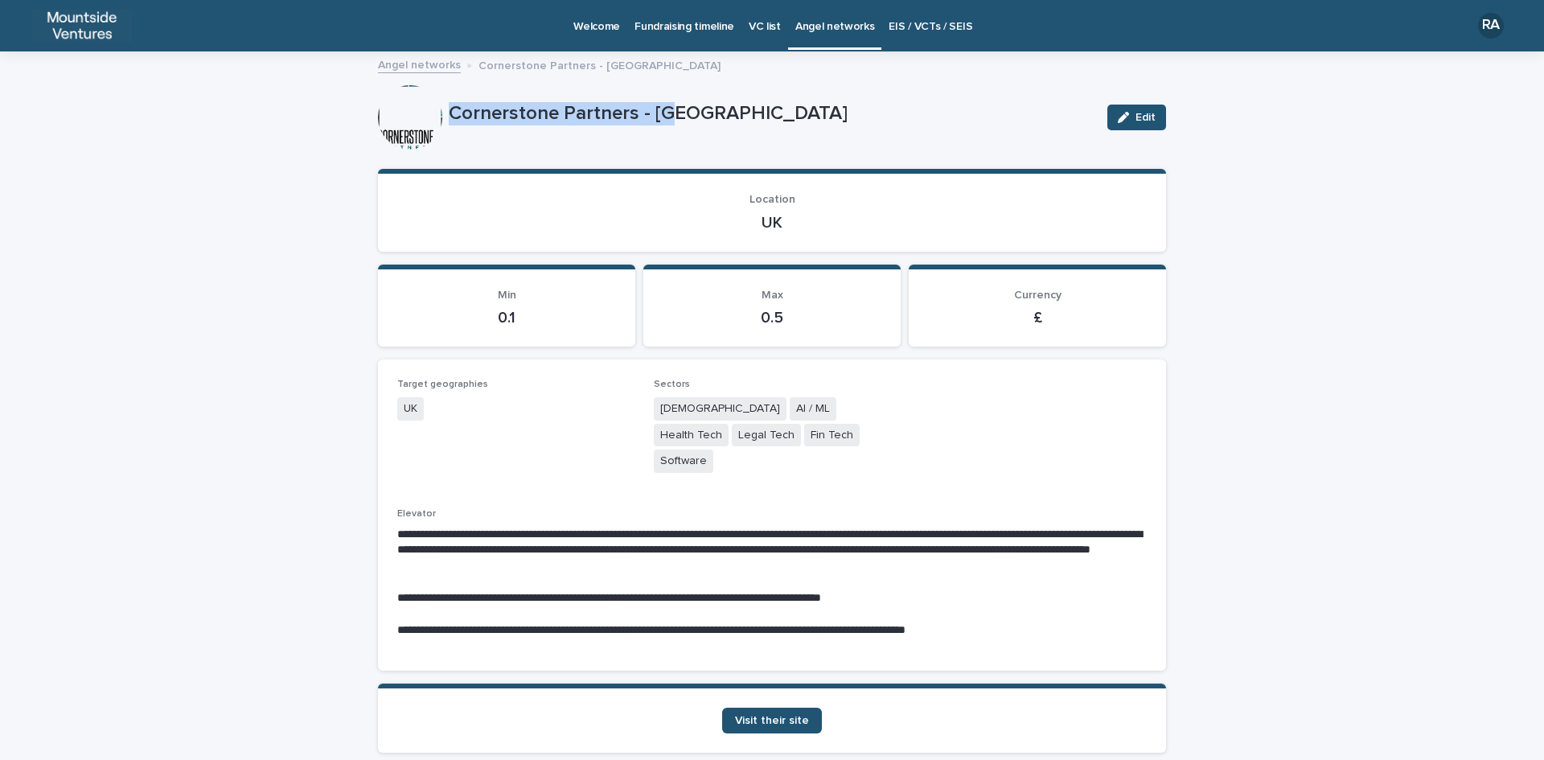
drag, startPoint x: 443, startPoint y: 113, endPoint x: 676, endPoint y: 112, distance: 233.2
click at [676, 112] on p "Cornerstone Partners - [GEOGRAPHIC_DATA]" at bounding box center [772, 113] width 646 height 23
drag, startPoint x: 751, startPoint y: 218, endPoint x: 810, endPoint y: 216, distance: 58.7
click at [810, 216] on p "UK" at bounding box center [771, 222] width 749 height 19
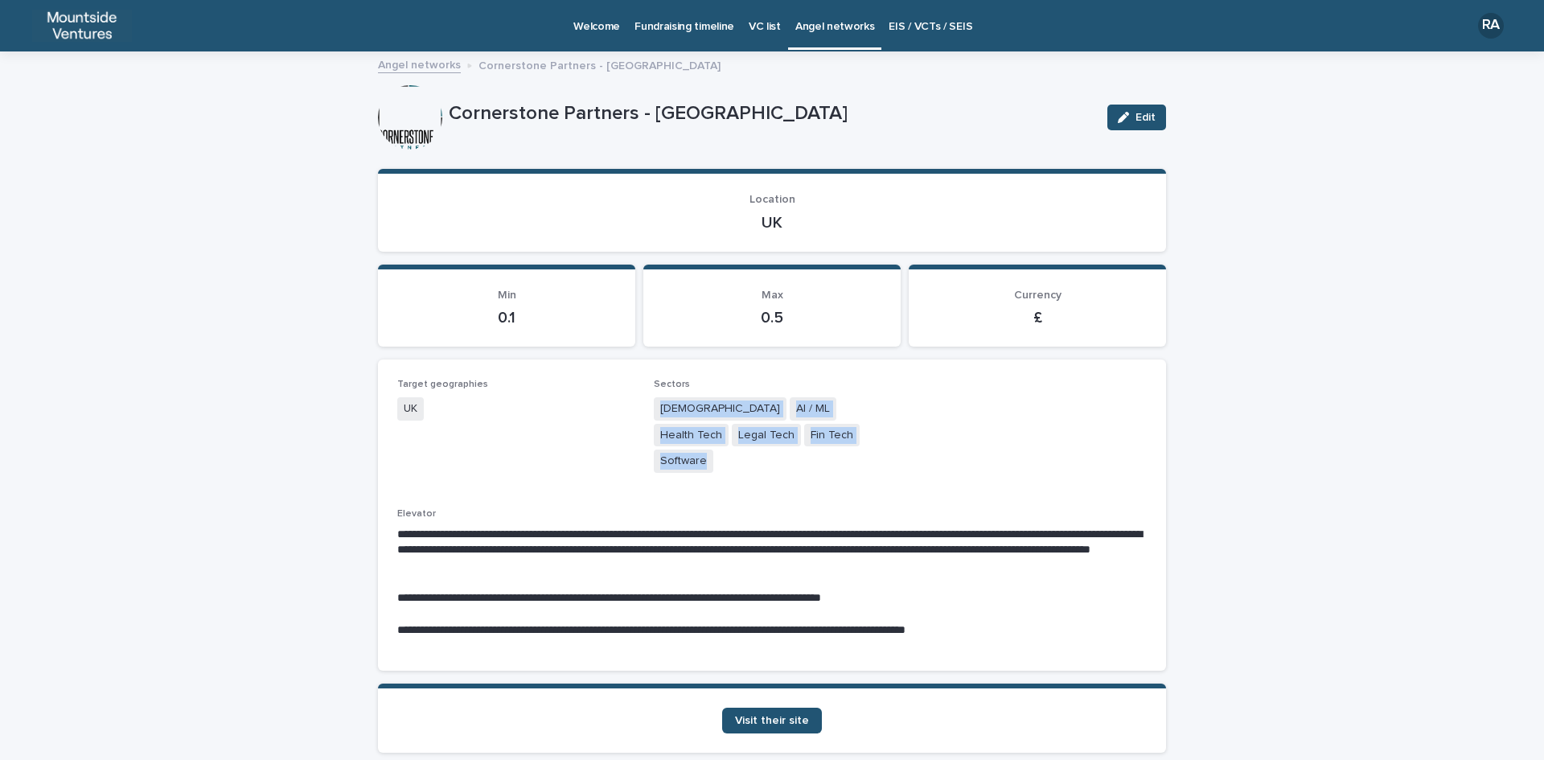
drag, startPoint x: 651, startPoint y: 403, endPoint x: 853, endPoint y: 453, distance: 208.1
click at [853, 453] on div "Sectors Agnostic AI / ML Health Tech Legal Tech Fin Tech Software" at bounding box center [772, 434] width 237 height 110
click at [787, 715] on span "Visit their site" at bounding box center [772, 720] width 74 height 11
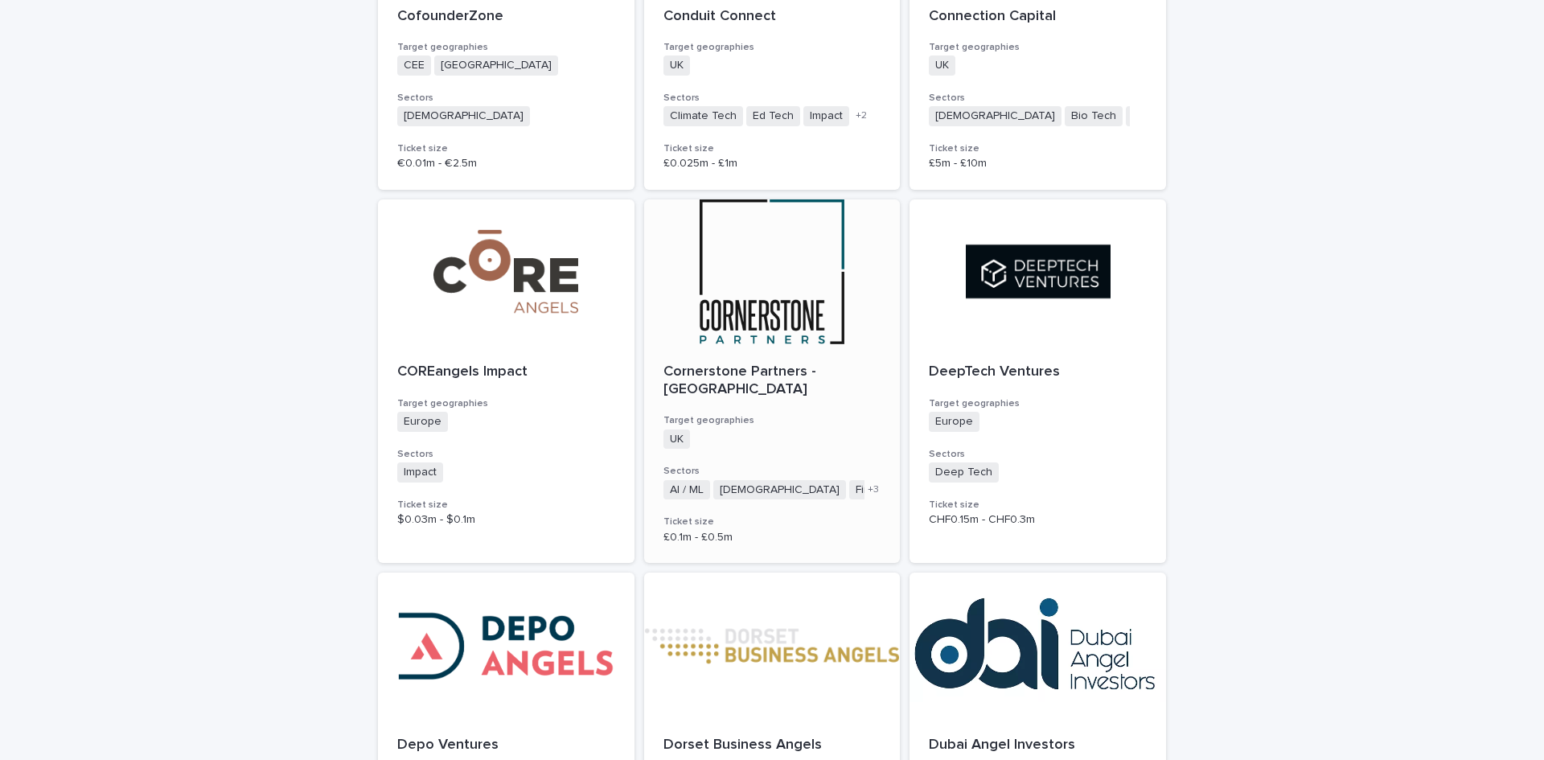
scroll to position [804, 0]
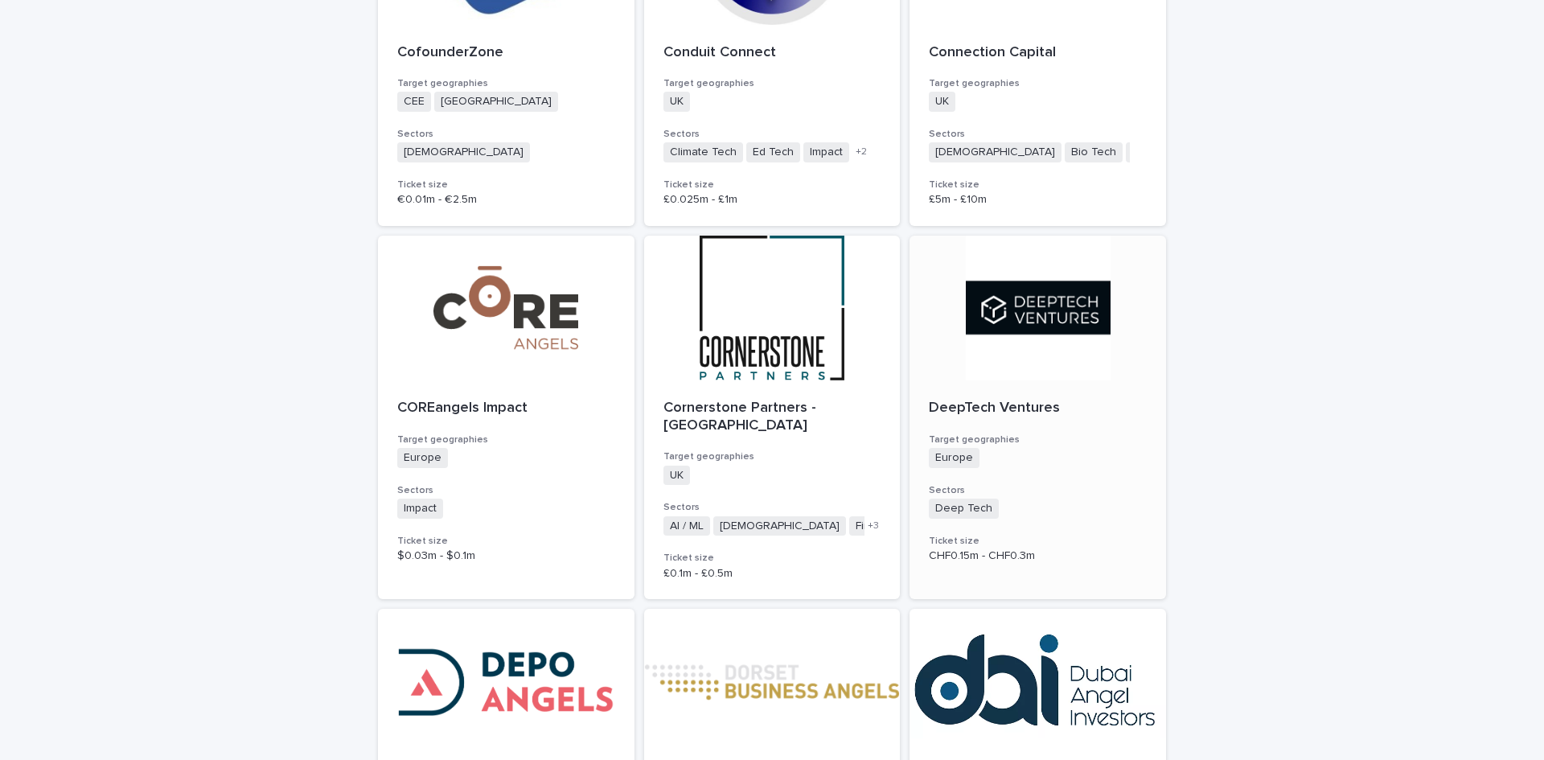
click at [976, 406] on p "DeepTech Ventures" at bounding box center [1038, 409] width 218 height 18
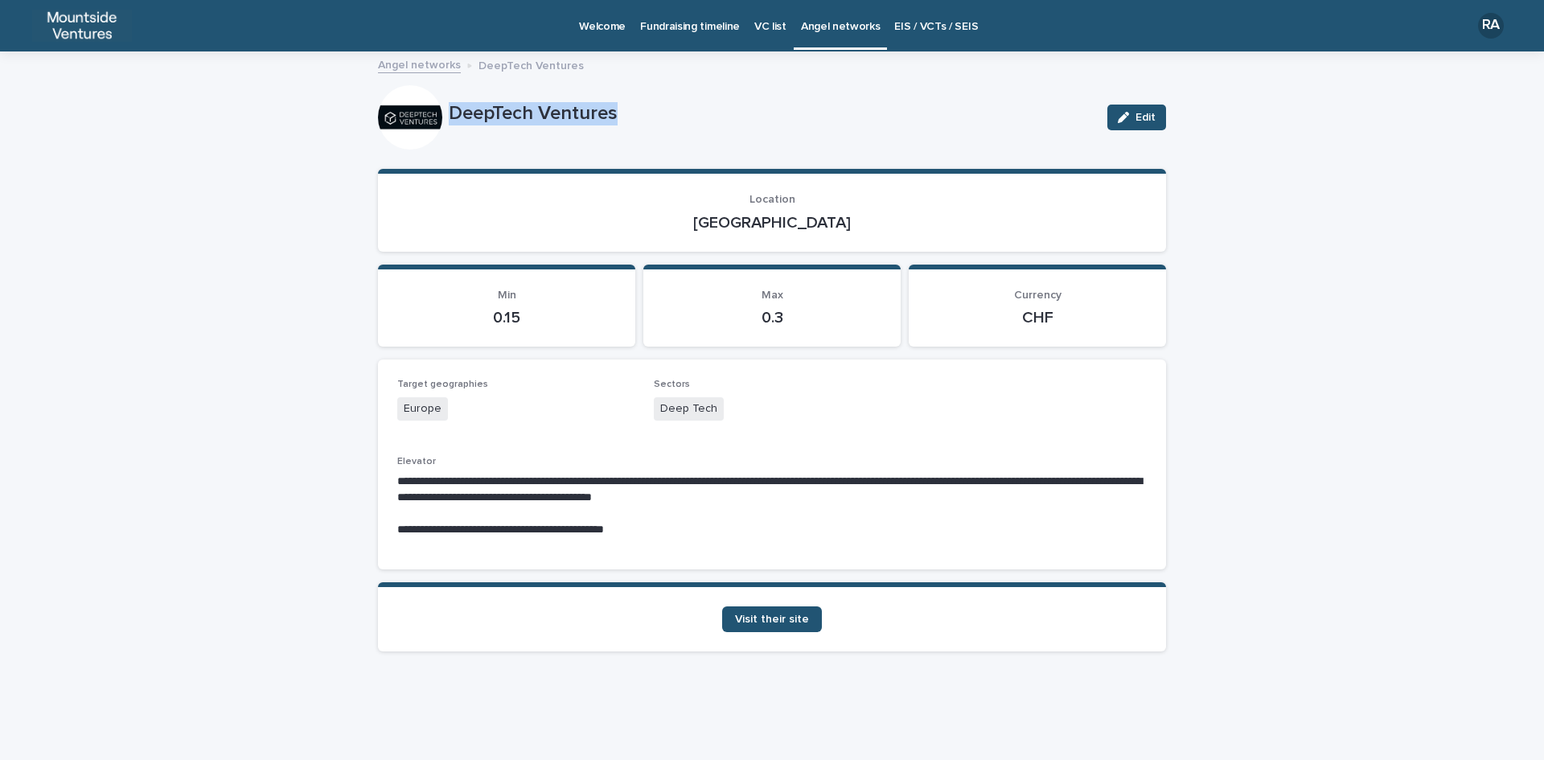
drag, startPoint x: 448, startPoint y: 107, endPoint x: 628, endPoint y: 121, distance: 180.7
click at [628, 121] on div "DeepTech Ventures Edit" at bounding box center [772, 117] width 788 height 64
drag, startPoint x: 730, startPoint y: 217, endPoint x: 831, endPoint y: 217, distance: 101.3
click at [831, 217] on p "[GEOGRAPHIC_DATA]" at bounding box center [771, 222] width 749 height 19
drag, startPoint x: 658, startPoint y: 407, endPoint x: 725, endPoint y: 407, distance: 66.7
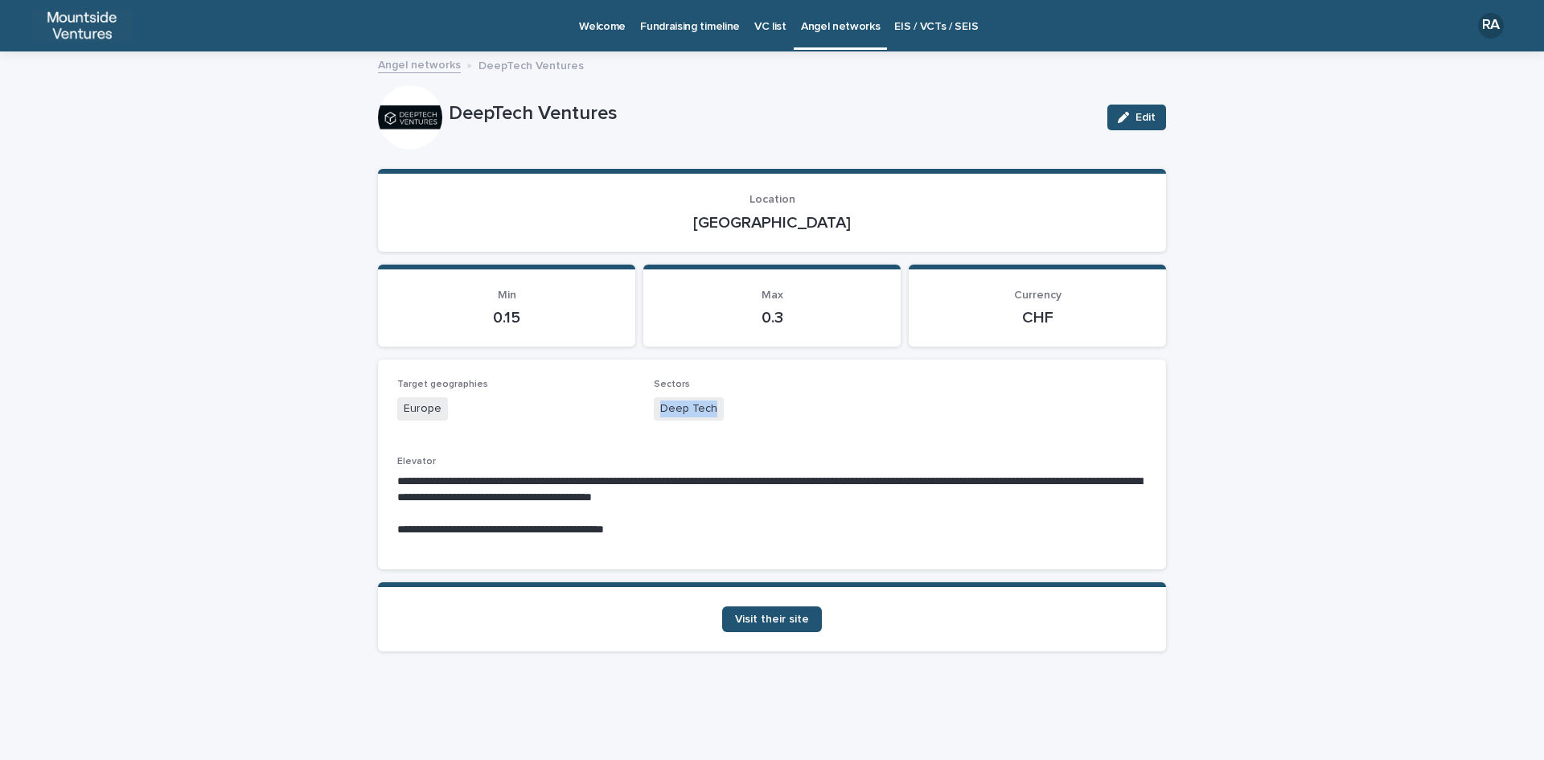
click at [725, 407] on div "Deep Tech" at bounding box center [772, 410] width 237 height 27
click at [804, 617] on span "Visit their site" at bounding box center [772, 618] width 74 height 11
click at [849, 27] on p "Angel networks" at bounding box center [841, 17] width 80 height 34
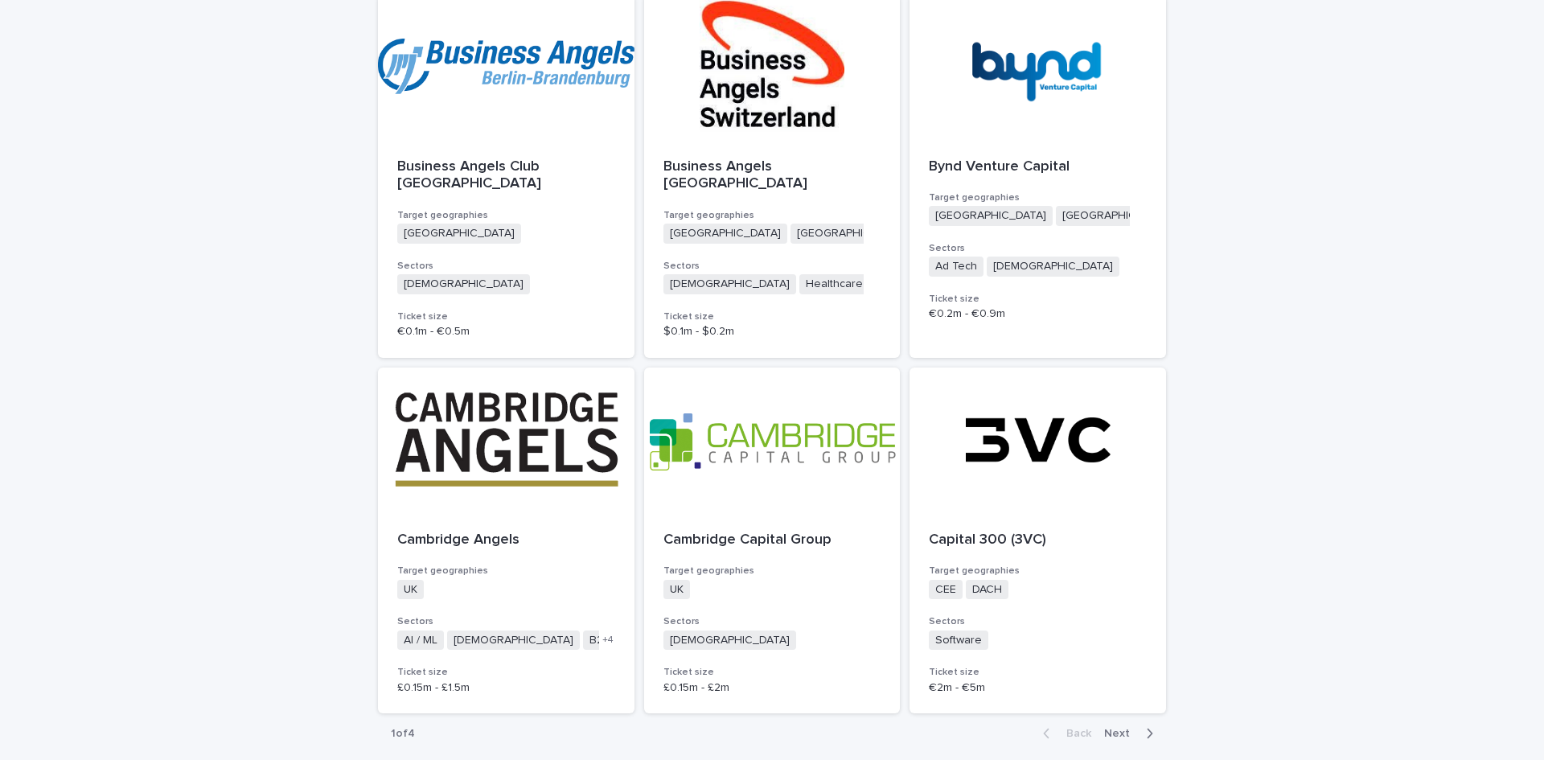
scroll to position [3967, 0]
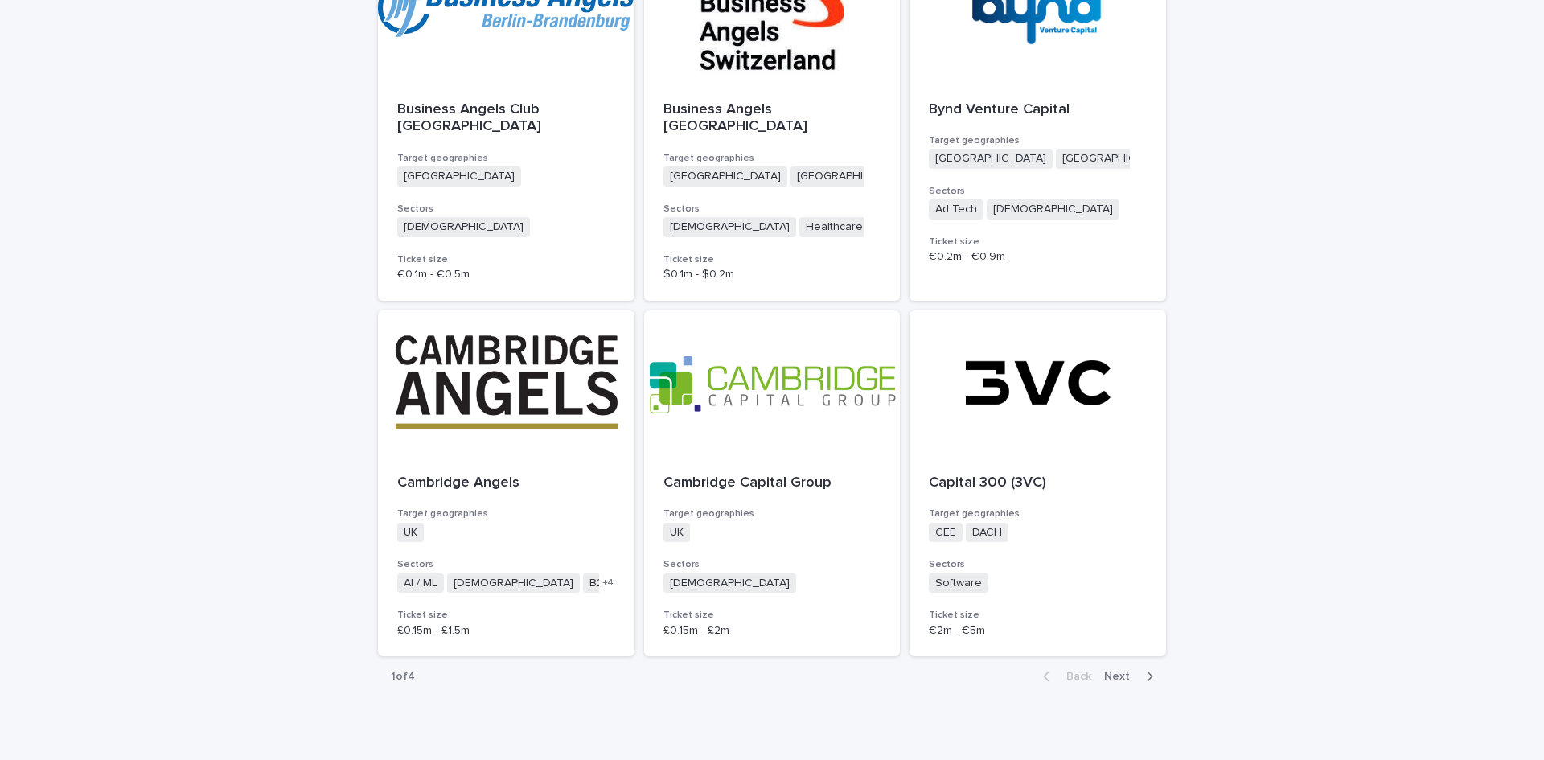
click at [1111, 669] on button "Next" at bounding box center [1131, 676] width 68 height 14
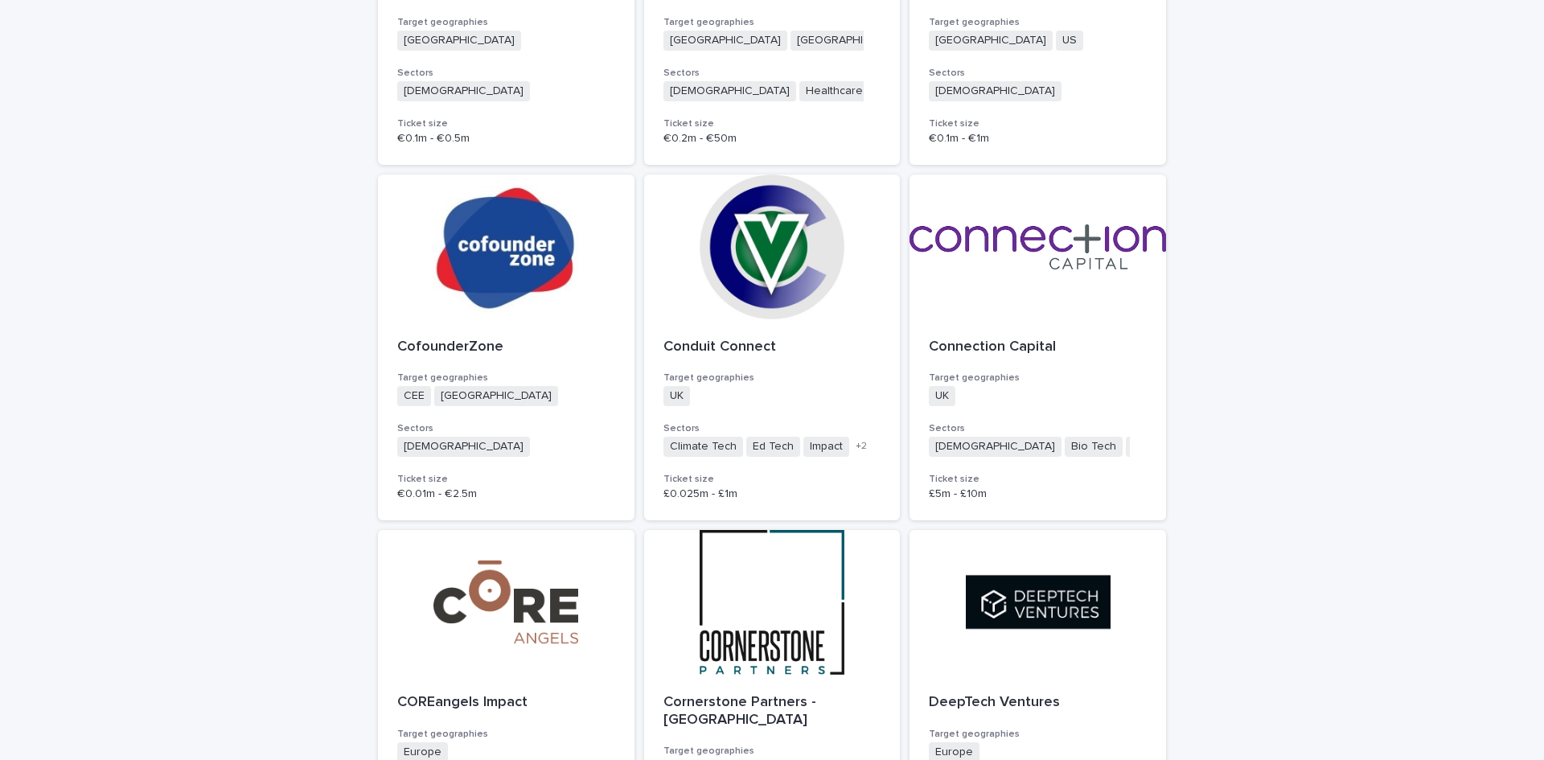
scroll to position [912, 0]
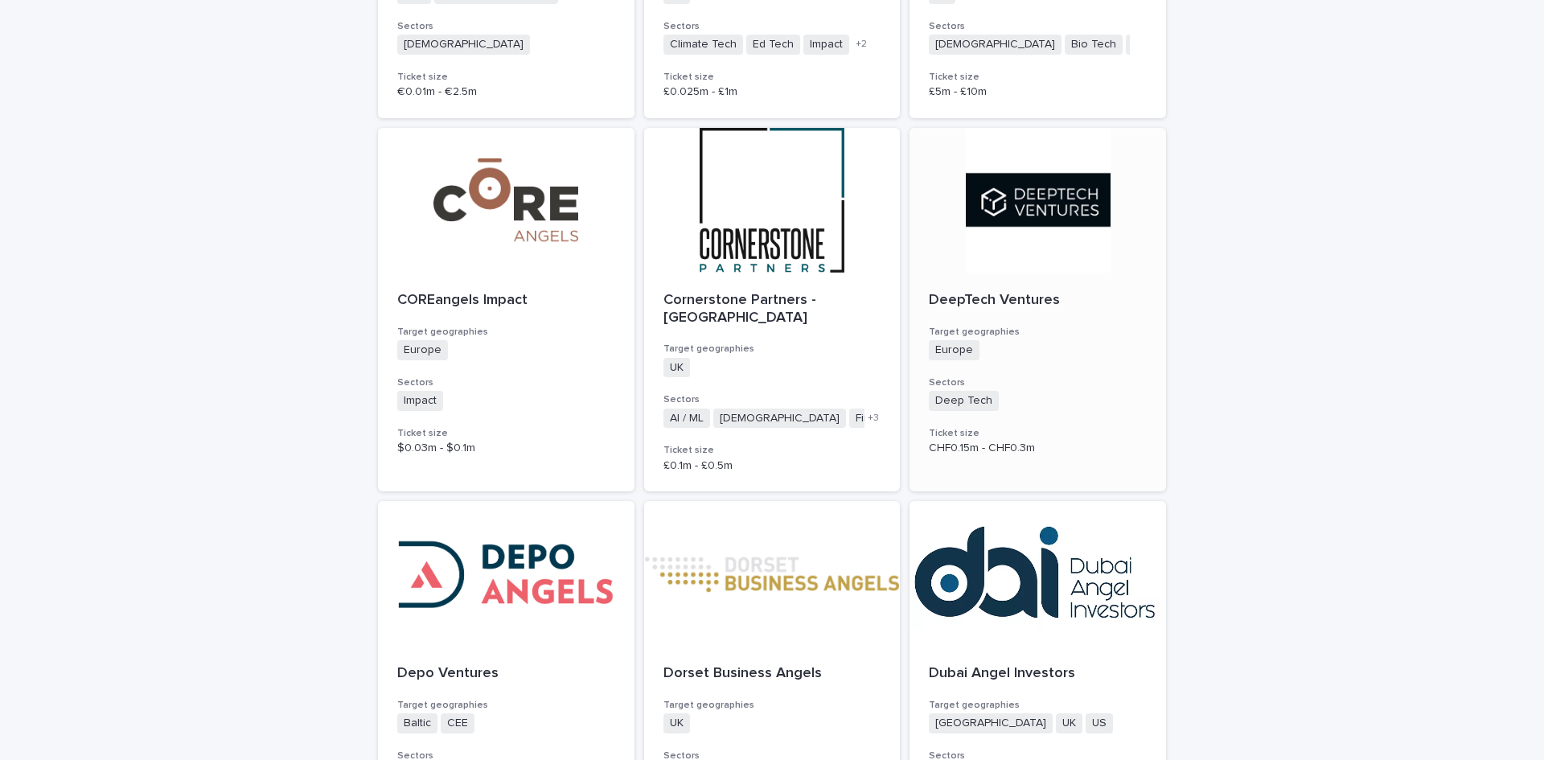
click at [1037, 200] on div at bounding box center [1037, 200] width 256 height 145
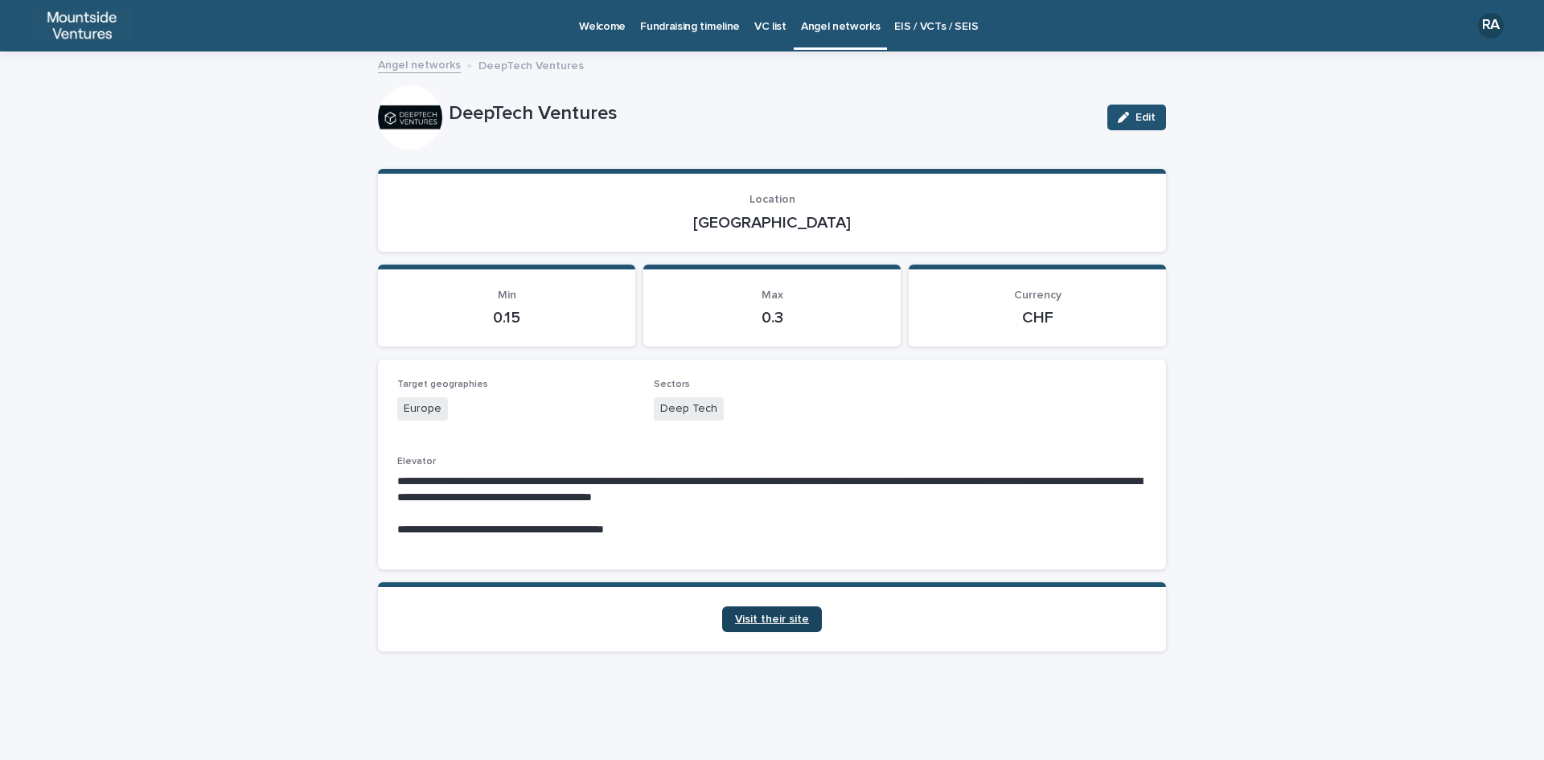
click at [770, 618] on span "Visit their site" at bounding box center [772, 618] width 74 height 11
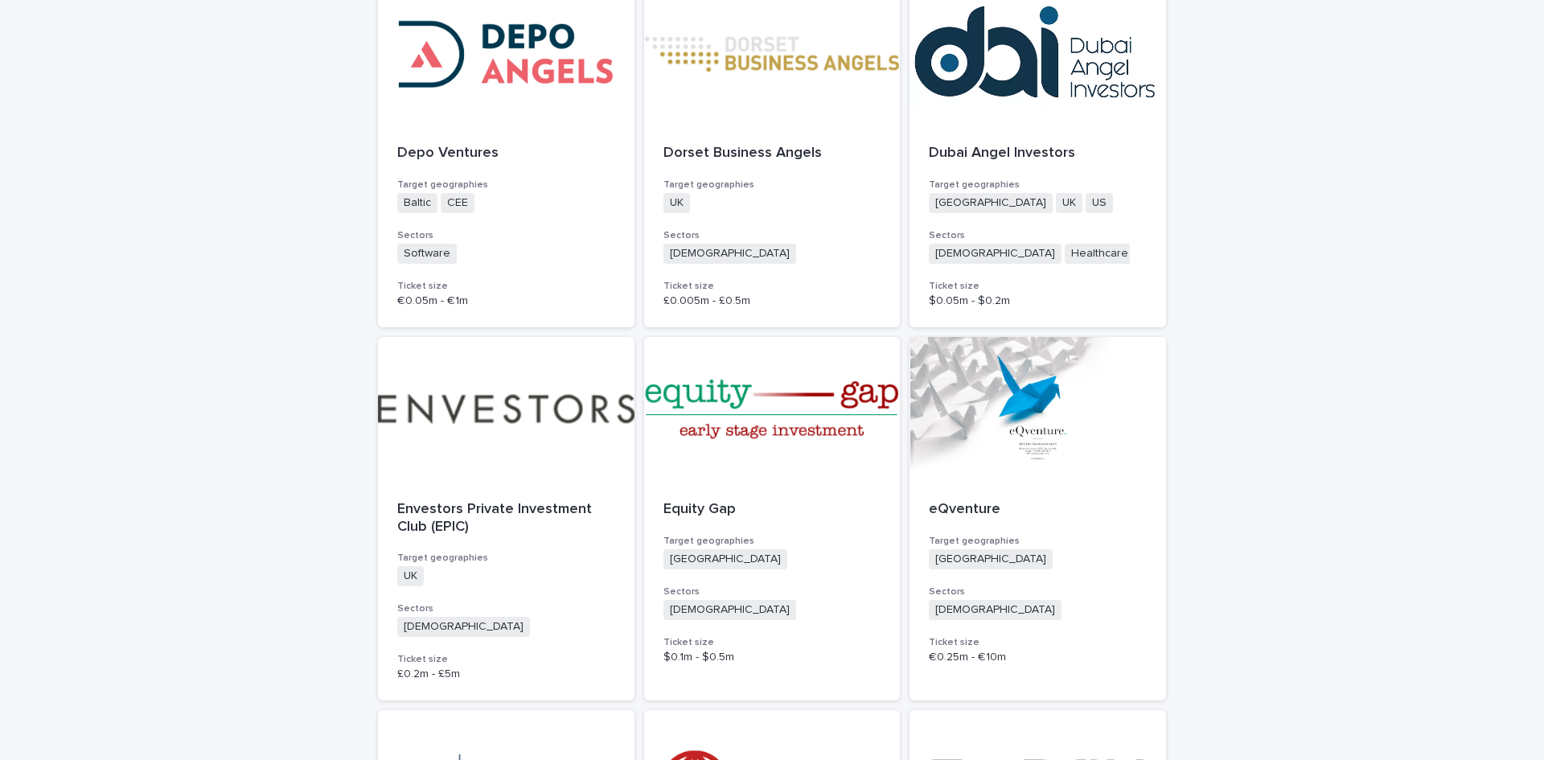
scroll to position [1447, 0]
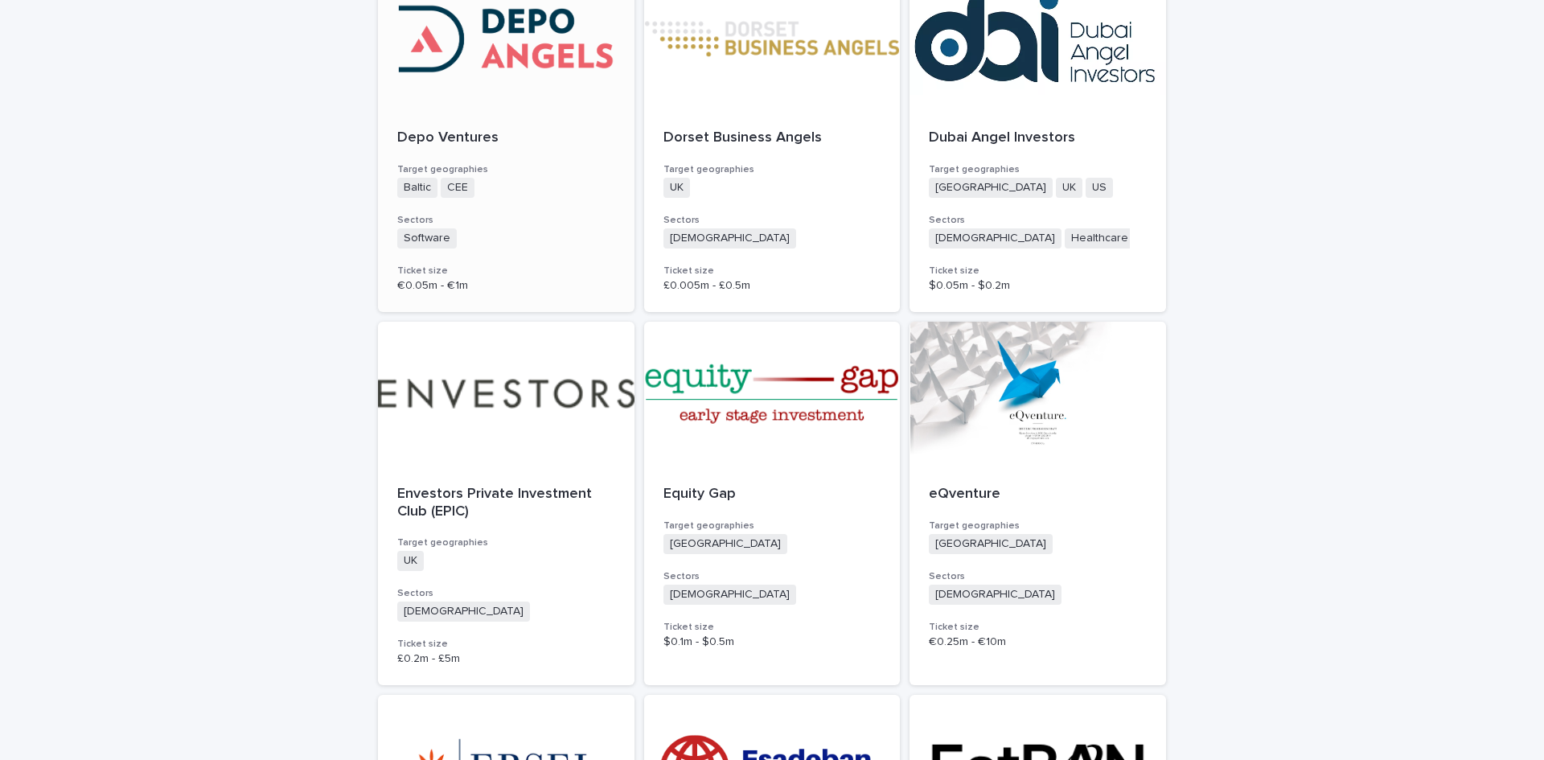
click at [524, 39] on div at bounding box center [506, 37] width 256 height 145
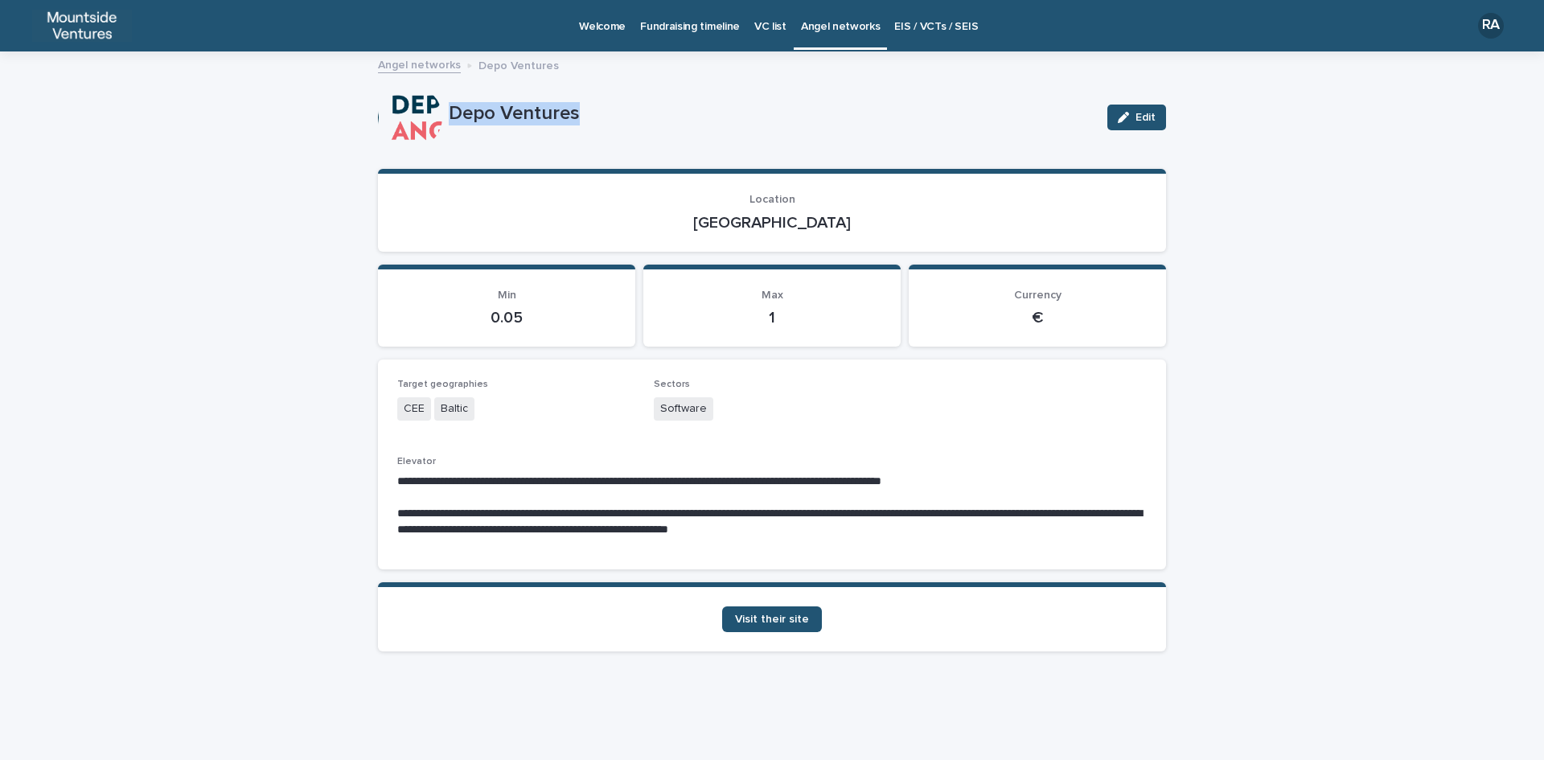
drag, startPoint x: 449, startPoint y: 107, endPoint x: 592, endPoint y: 107, distance: 142.3
click at [592, 107] on p "Depo Ventures" at bounding box center [772, 113] width 646 height 23
drag, startPoint x: 744, startPoint y: 223, endPoint x: 819, endPoint y: 228, distance: 75.8
click at [819, 228] on p "[GEOGRAPHIC_DATA]" at bounding box center [771, 222] width 749 height 19
drag, startPoint x: 655, startPoint y: 409, endPoint x: 732, endPoint y: 415, distance: 77.4
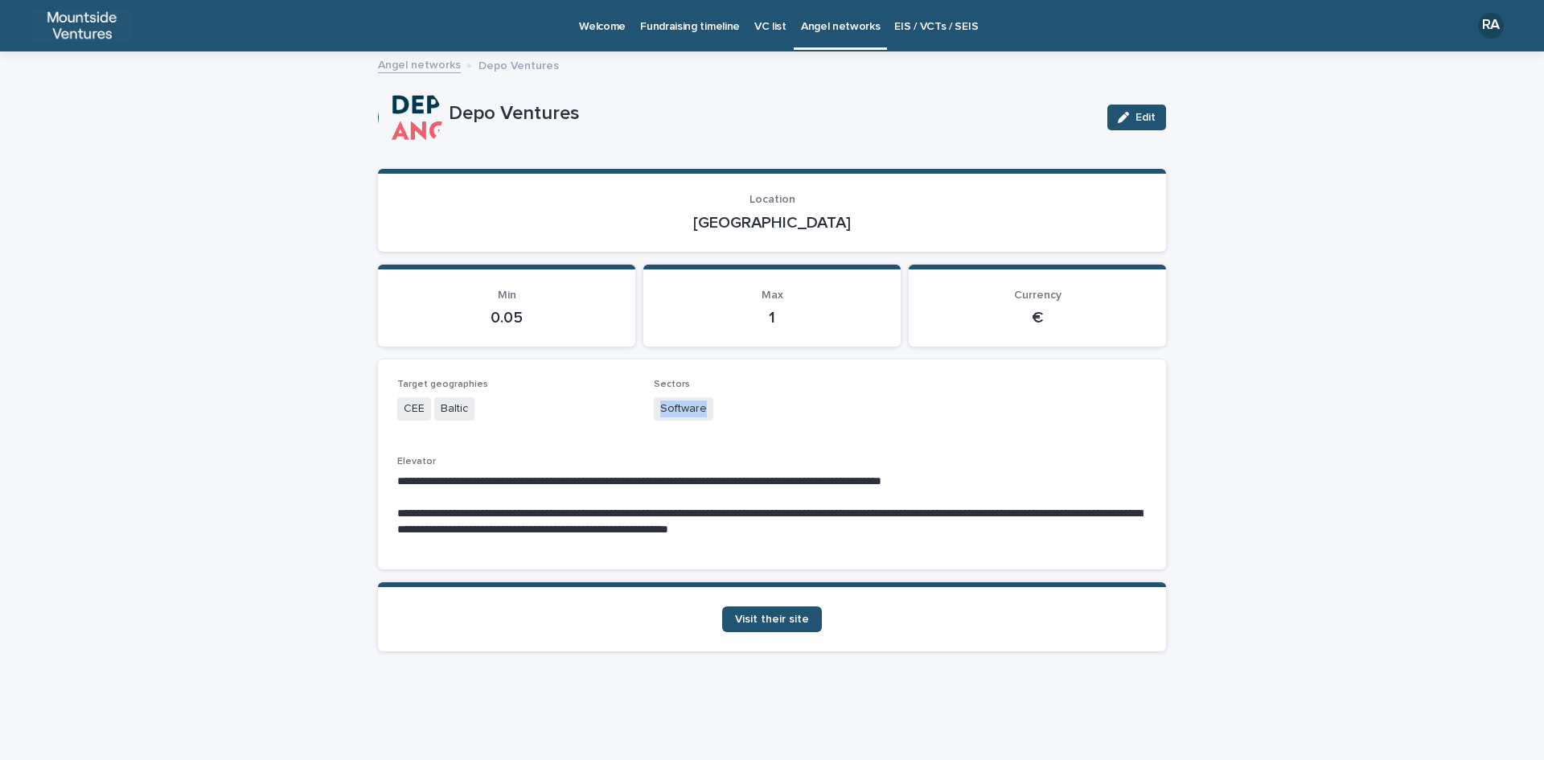
click at [732, 415] on div "Software" at bounding box center [772, 410] width 237 height 27
drag, startPoint x: 397, startPoint y: 475, endPoint x: 1083, endPoint y: 481, distance: 685.8
click at [1083, 481] on p "**********" at bounding box center [771, 482] width 749 height 16
click at [117, 470] on div "**********" at bounding box center [772, 406] width 1544 height 707
click at [758, 618] on span "Visit their site" at bounding box center [772, 618] width 74 height 11
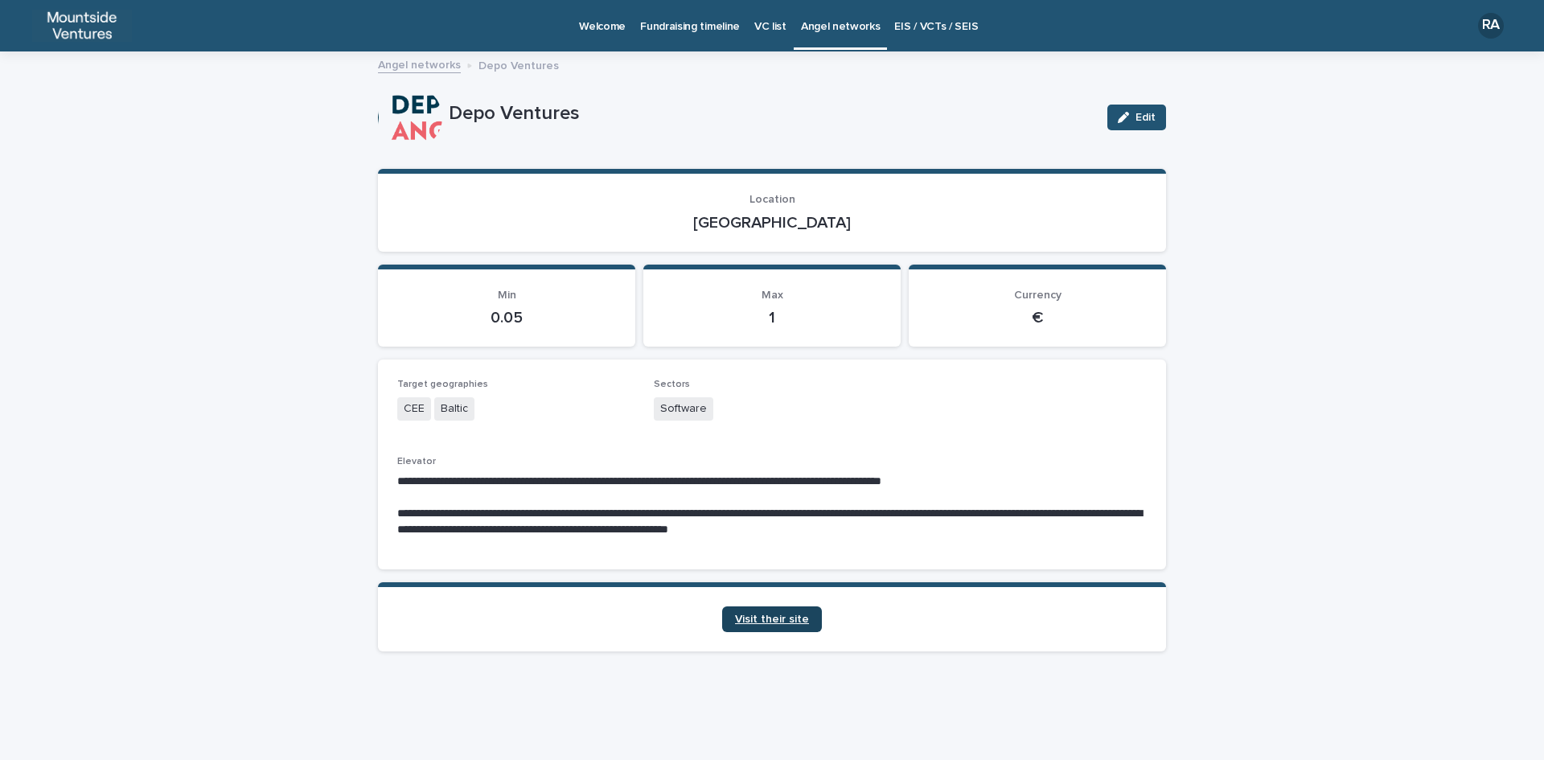
click at [773, 624] on span "Visit their site" at bounding box center [772, 618] width 74 height 11
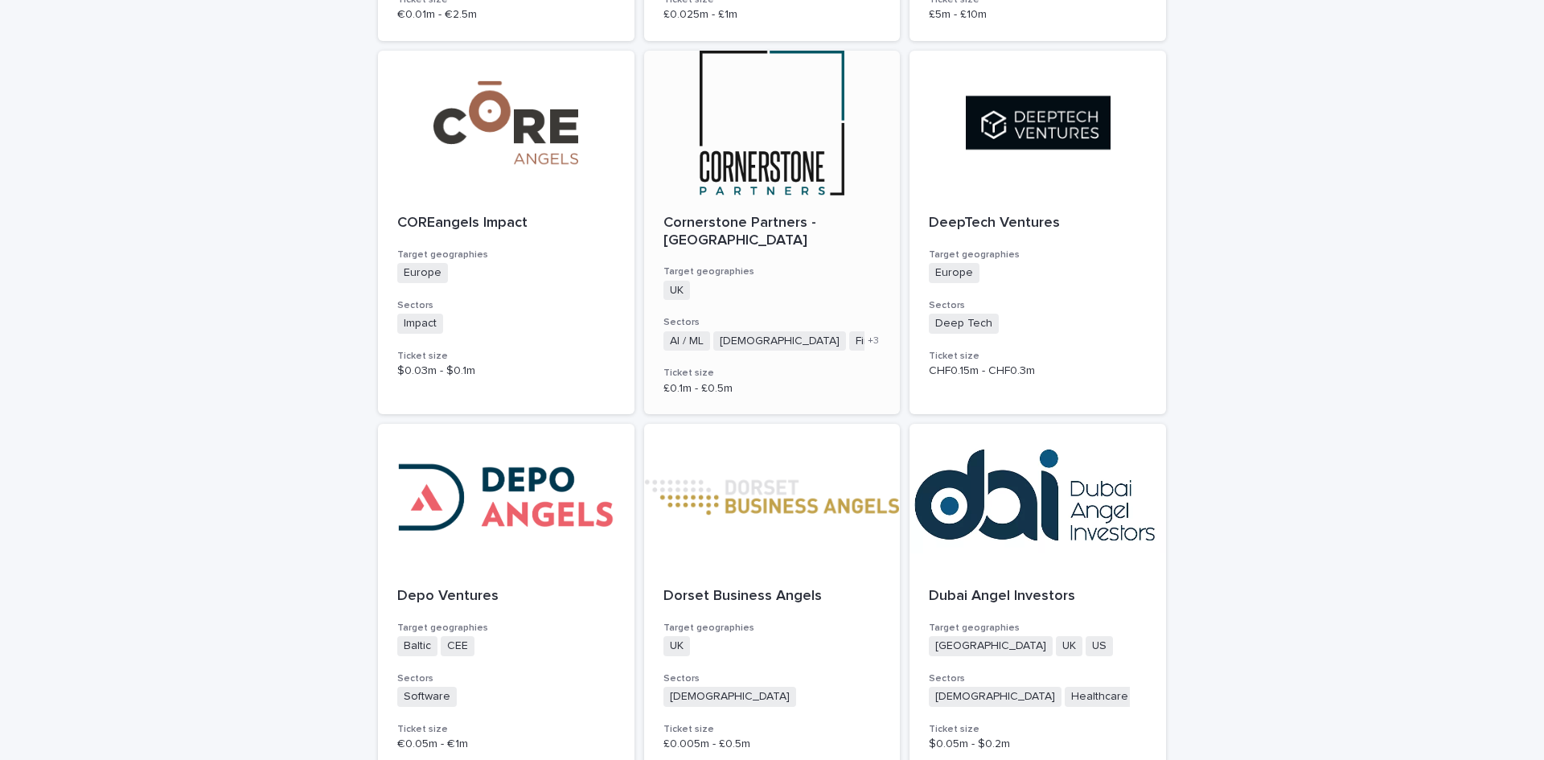
scroll to position [1126, 0]
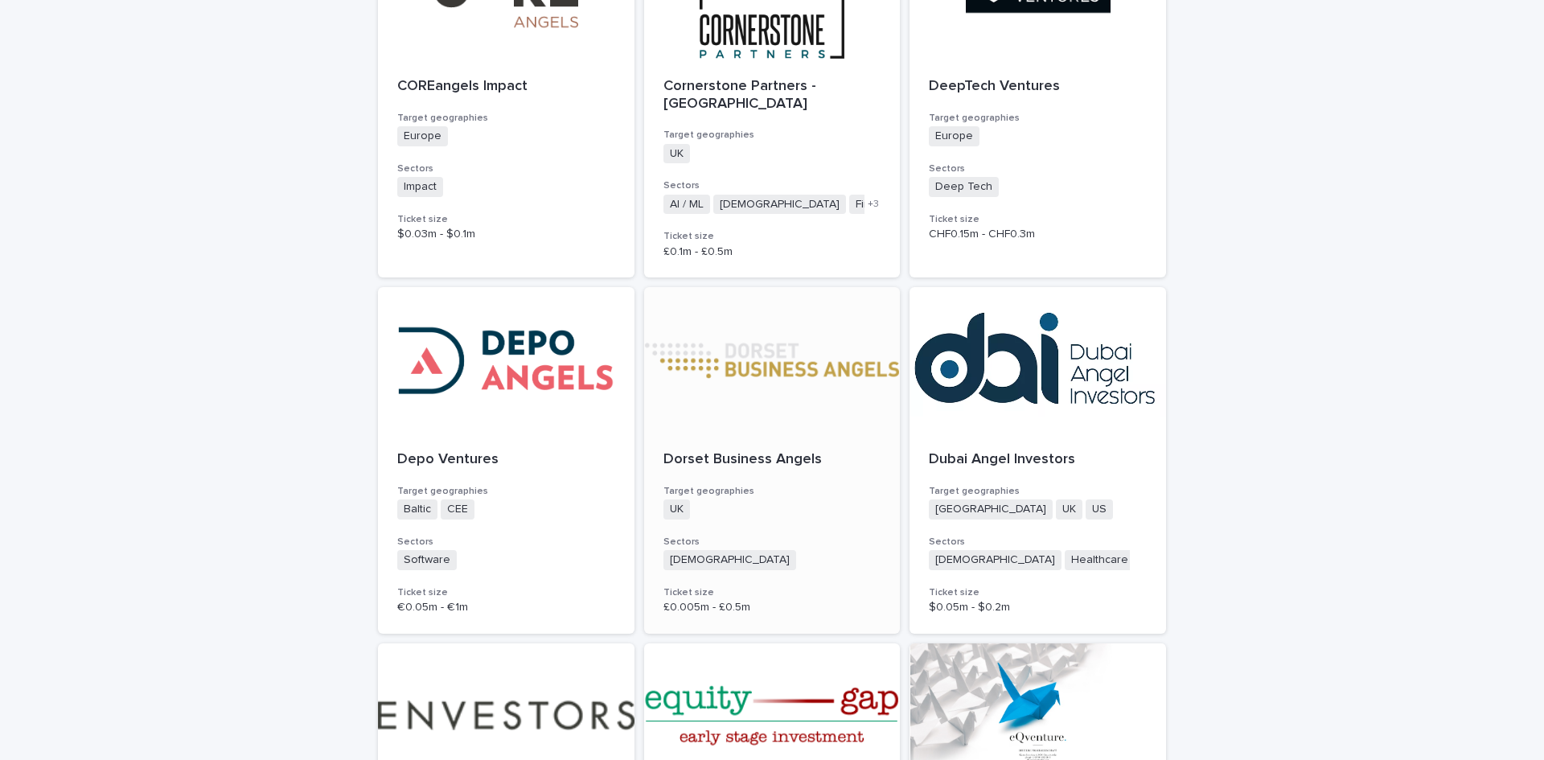
click at [773, 451] on p "Dorset Business Angels" at bounding box center [772, 460] width 218 height 18
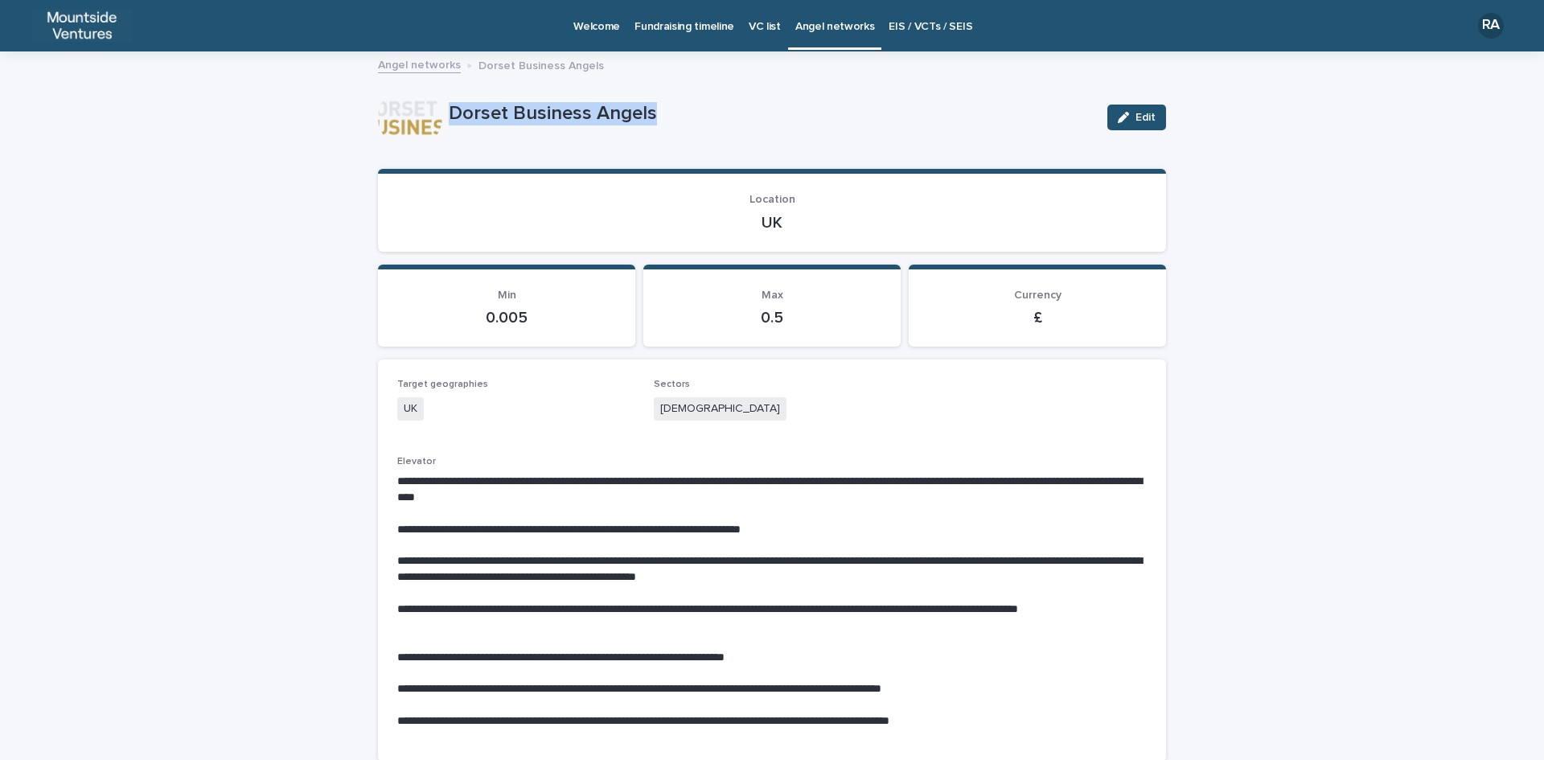
drag, startPoint x: 437, startPoint y: 107, endPoint x: 665, endPoint y: 114, distance: 227.7
click at [665, 114] on div "Dorset Business Angels Edit" at bounding box center [772, 117] width 788 height 64
drag, startPoint x: 755, startPoint y: 219, endPoint x: 798, endPoint y: 218, distance: 43.4
click at [798, 218] on p "UK" at bounding box center [771, 222] width 749 height 19
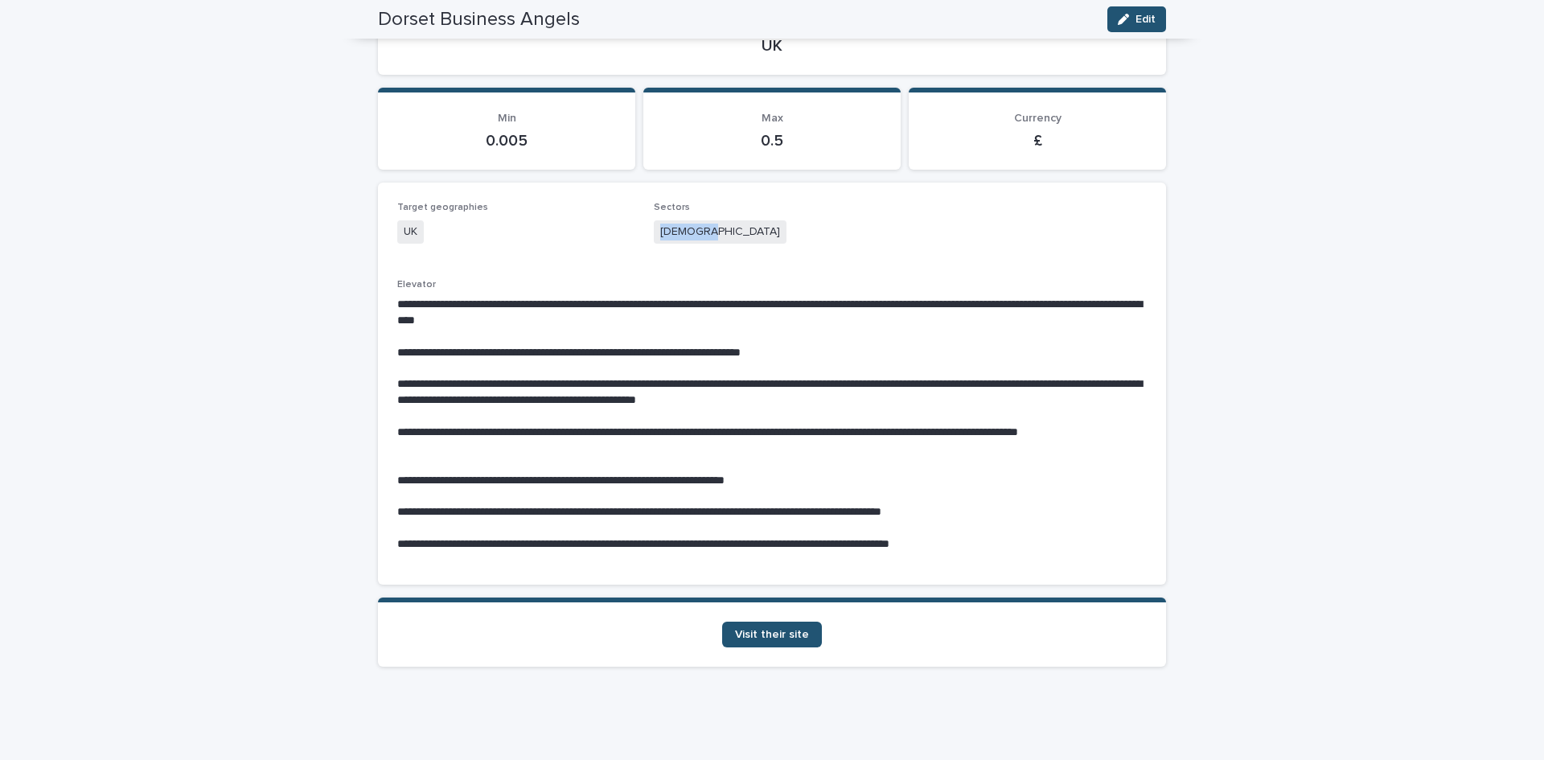
drag, startPoint x: 654, startPoint y: 229, endPoint x: 715, endPoint y: 229, distance: 61.1
click at [715, 229] on div "[DEMOGRAPHIC_DATA]" at bounding box center [772, 233] width 237 height 27
click at [774, 637] on span "Visit their site" at bounding box center [772, 634] width 74 height 11
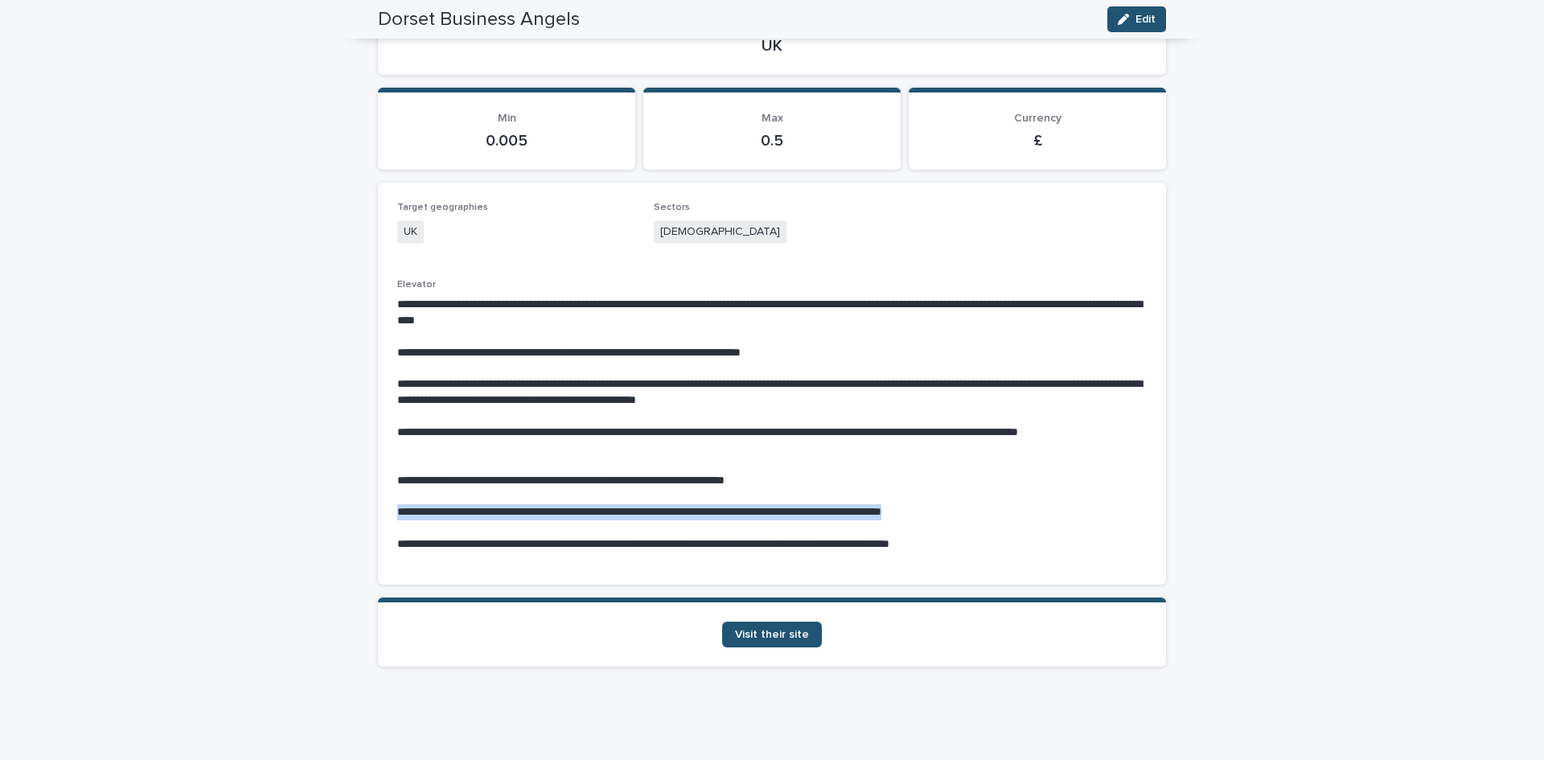
drag, startPoint x: 390, startPoint y: 507, endPoint x: 1016, endPoint y: 508, distance: 626.3
click at [1016, 508] on div "**********" at bounding box center [772, 384] width 788 height 402
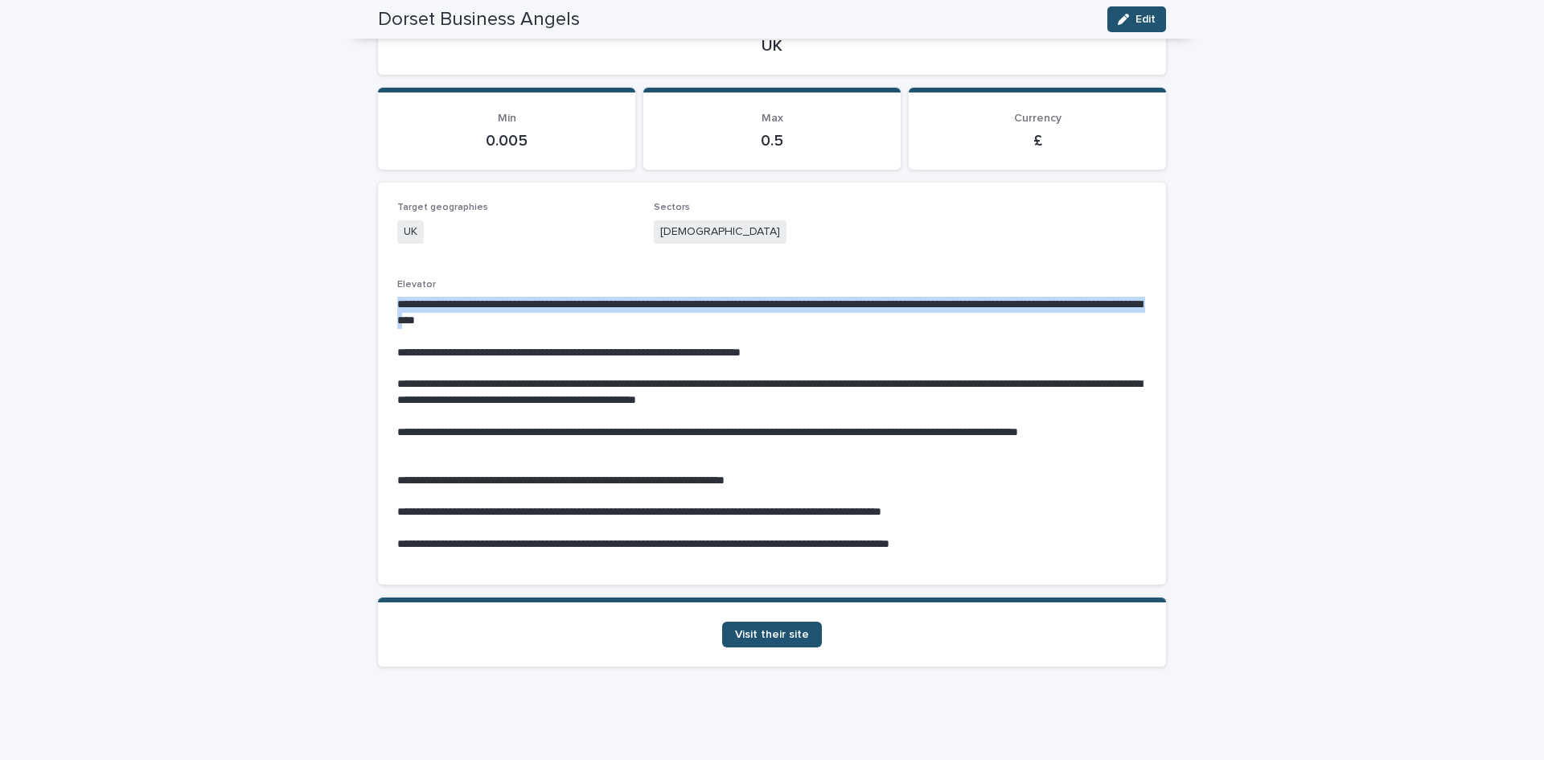
drag, startPoint x: 391, startPoint y: 302, endPoint x: 573, endPoint y: 321, distance: 183.4
click at [573, 321] on p "**********" at bounding box center [771, 313] width 749 height 32
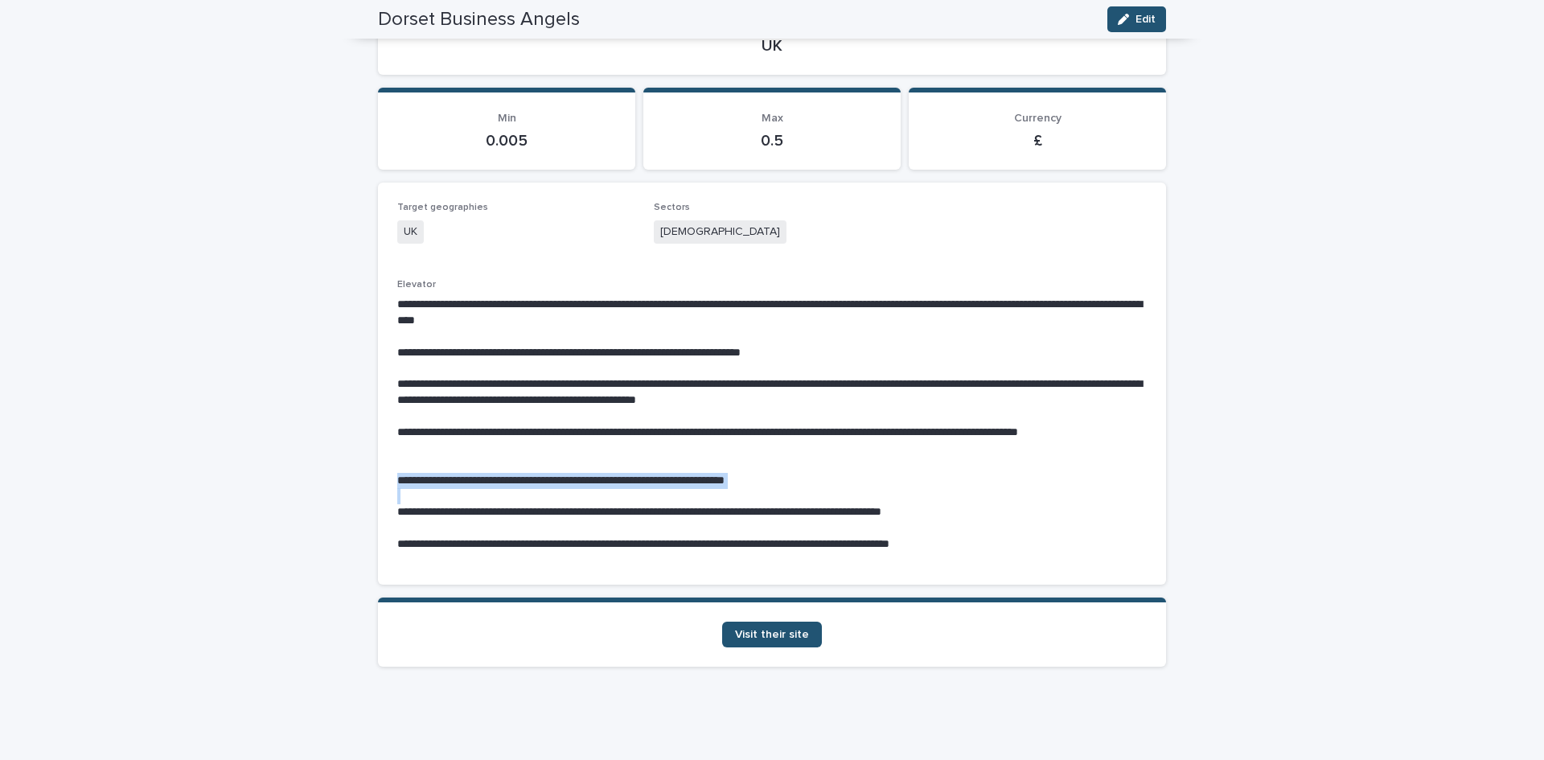
drag, startPoint x: 388, startPoint y: 478, endPoint x: 686, endPoint y: 500, distance: 299.1
click at [686, 500] on div "**********" at bounding box center [772, 384] width 788 height 402
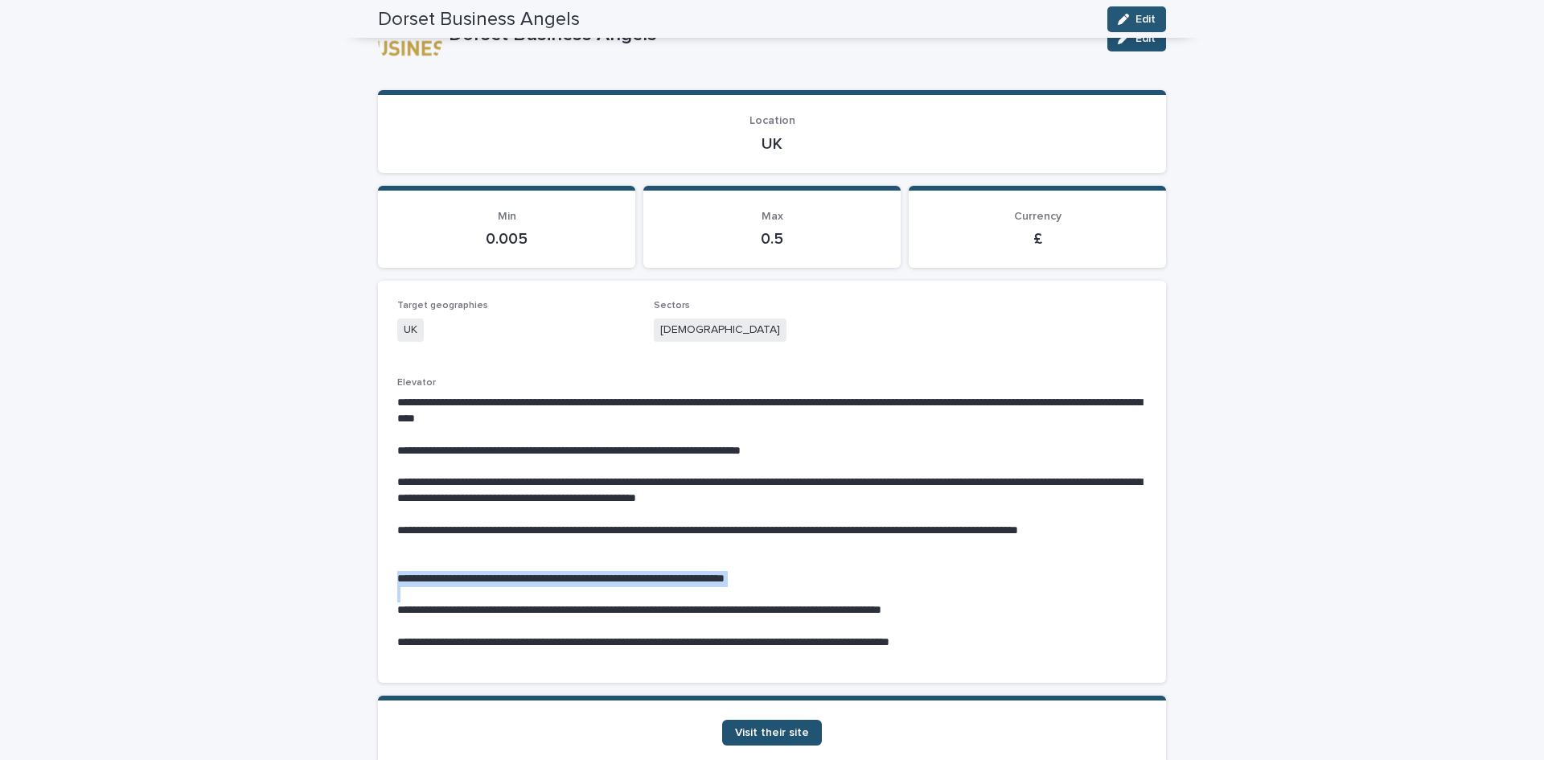
scroll to position [0, 0]
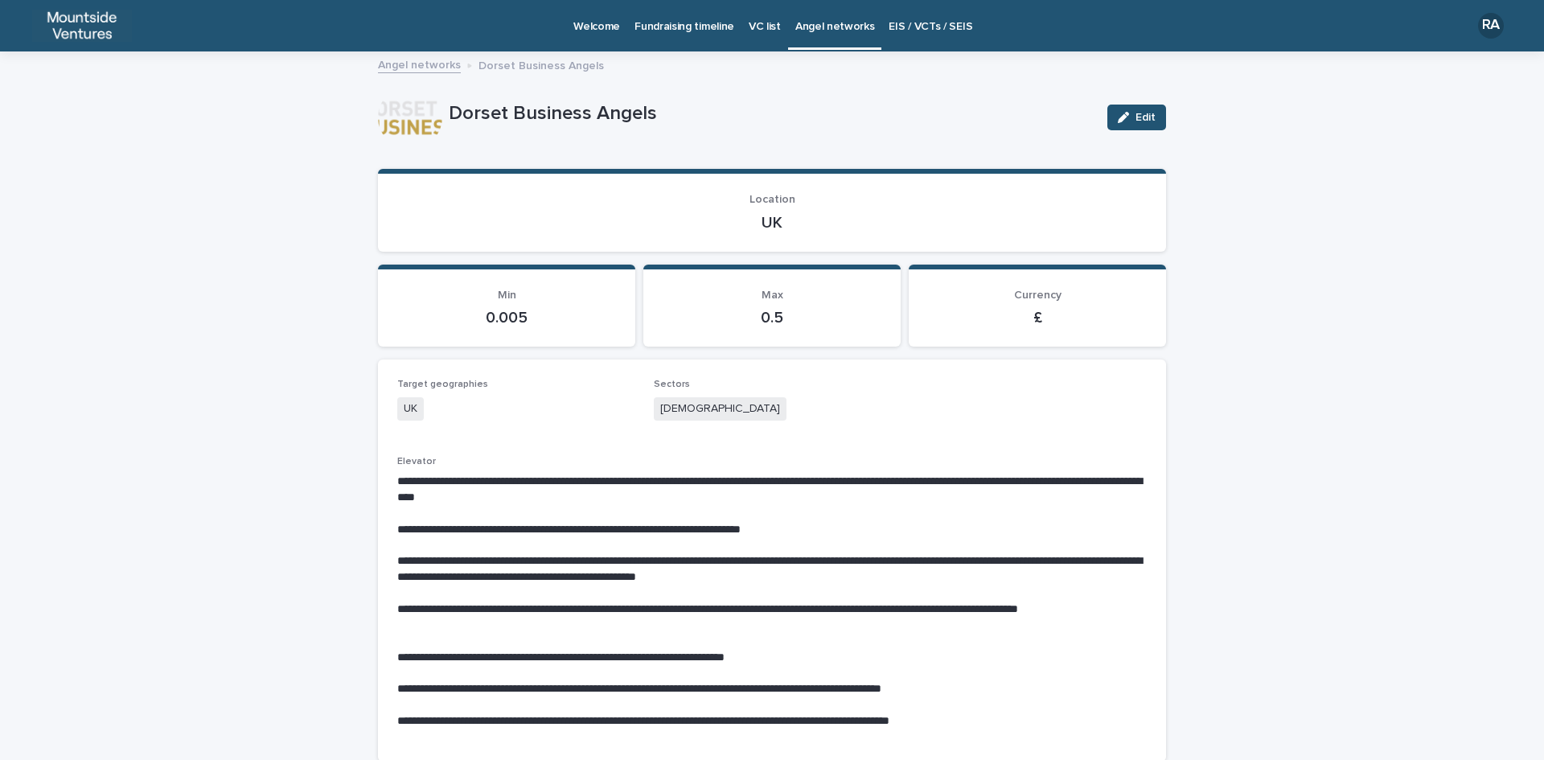
click at [964, 490] on p "**********" at bounding box center [771, 490] width 749 height 32
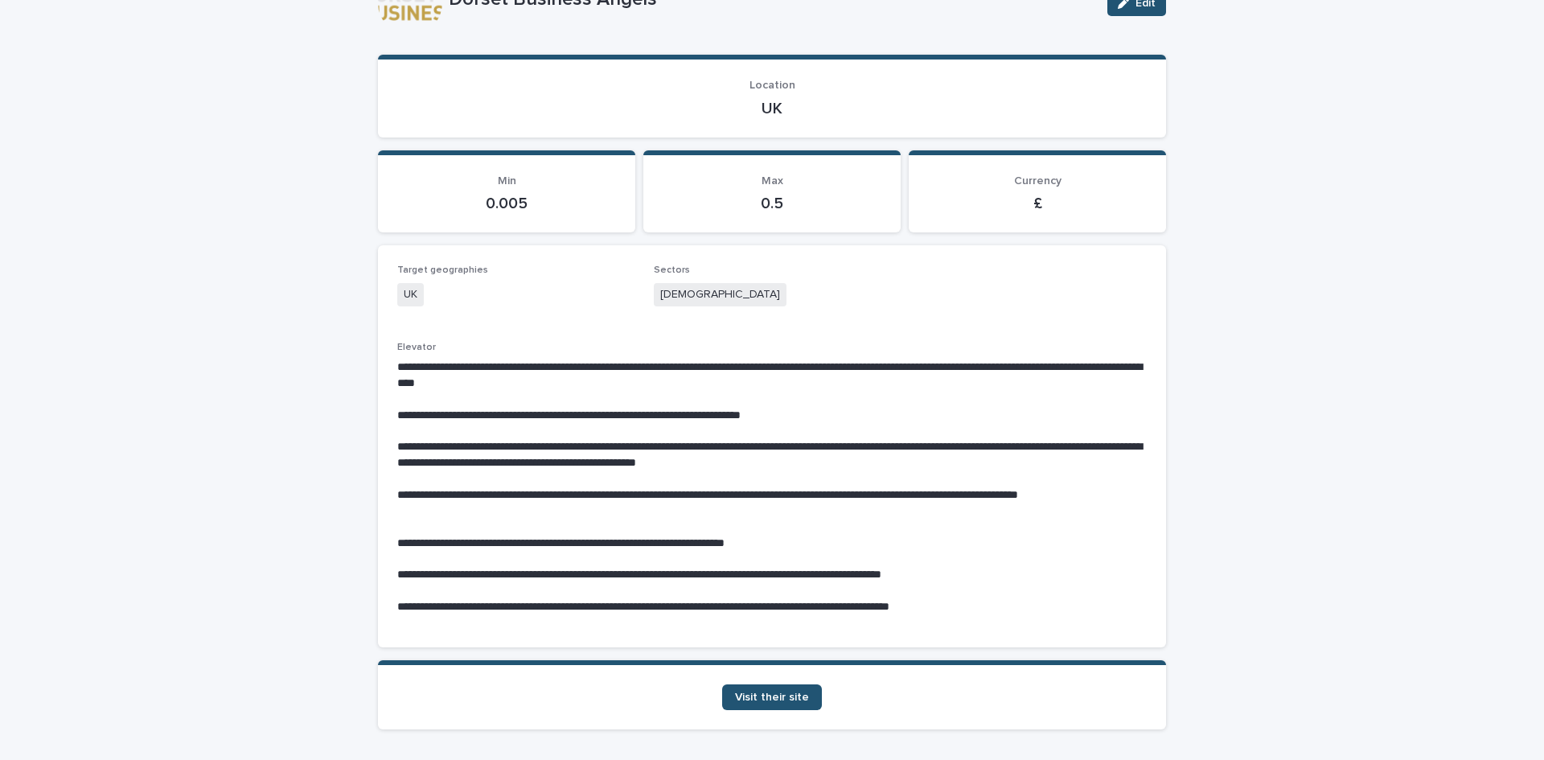
scroll to position [177, 0]
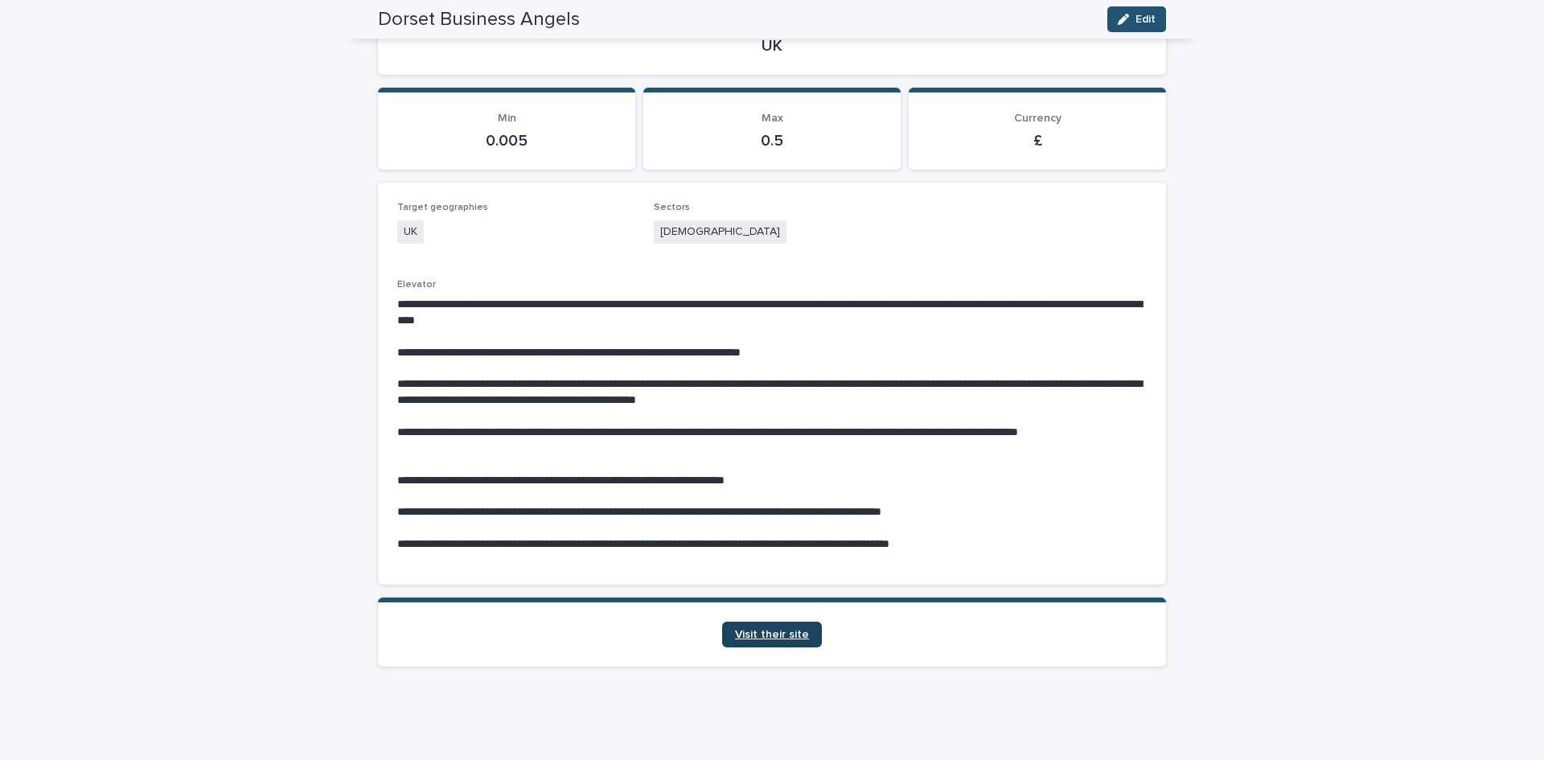
click at [802, 646] on link "Visit their site" at bounding box center [772, 635] width 100 height 26
